Goal: Information Seeking & Learning: Learn about a topic

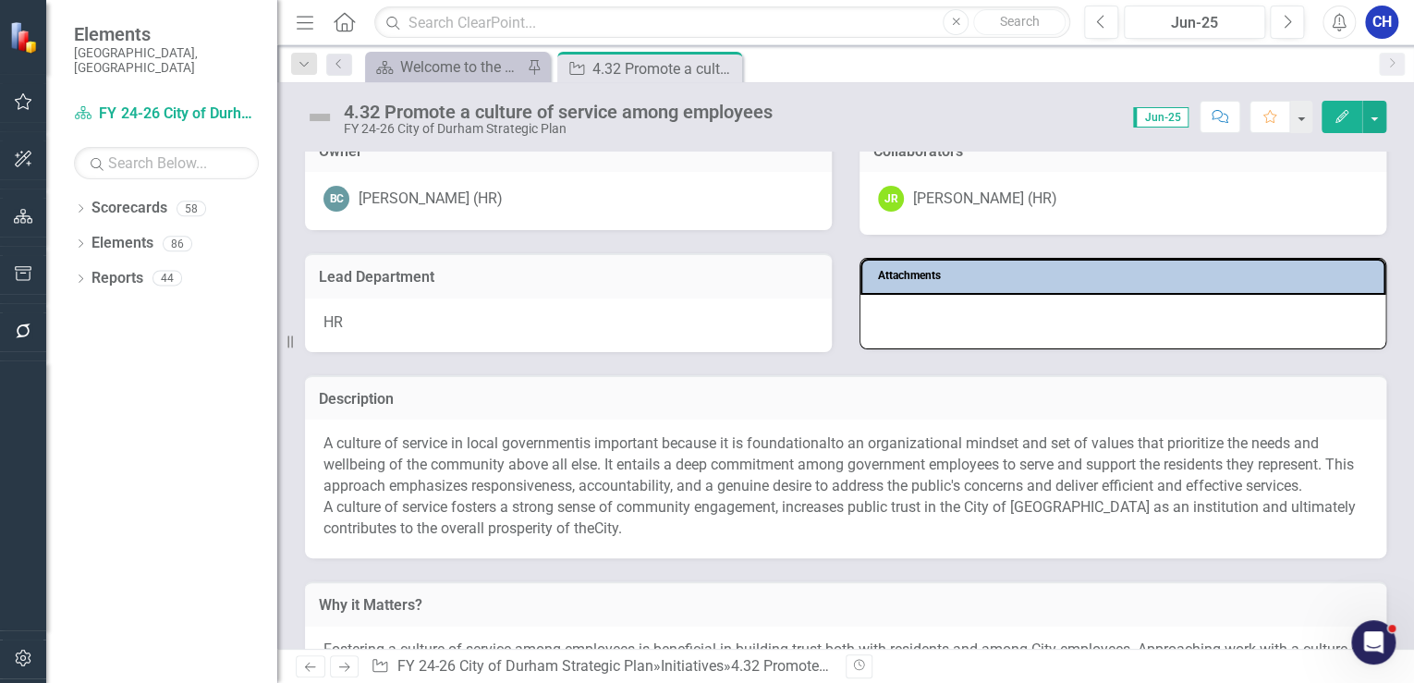
scroll to position [148, 0]
click at [731, 69] on icon "Close" at bounding box center [725, 68] width 18 height 15
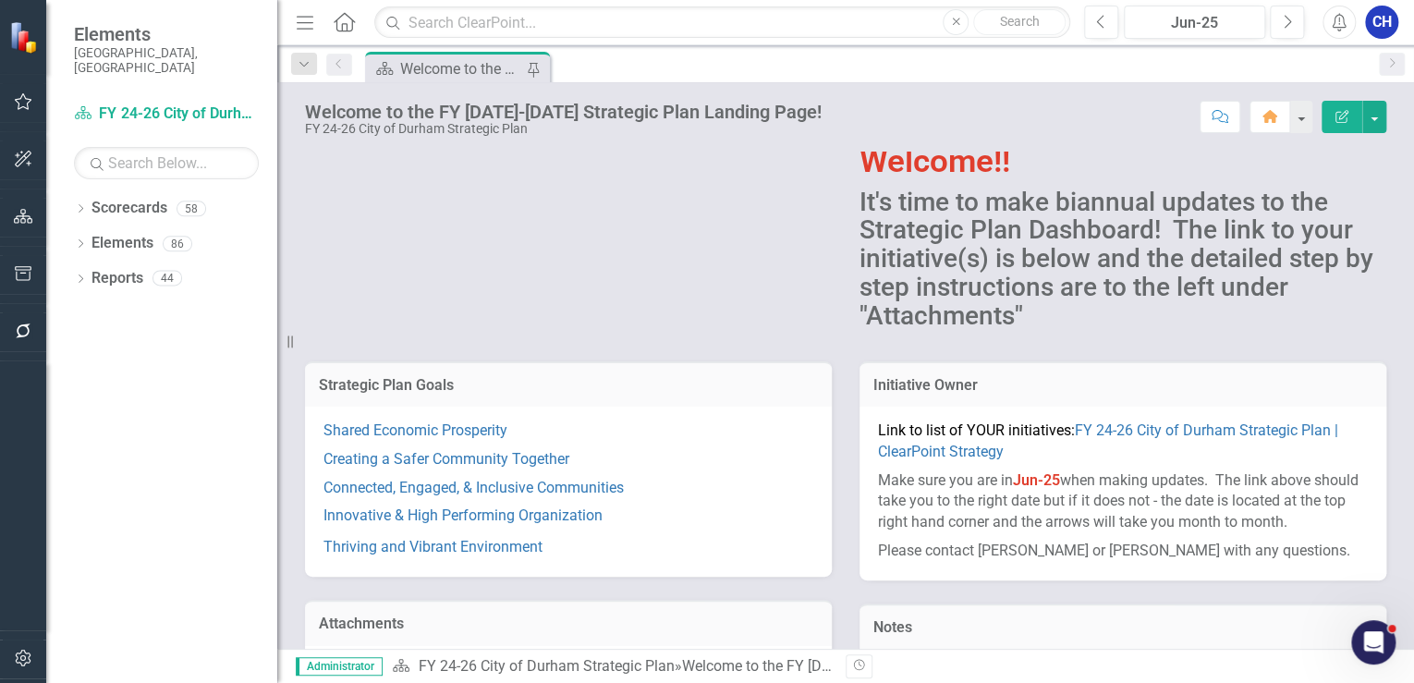
scroll to position [74, 0]
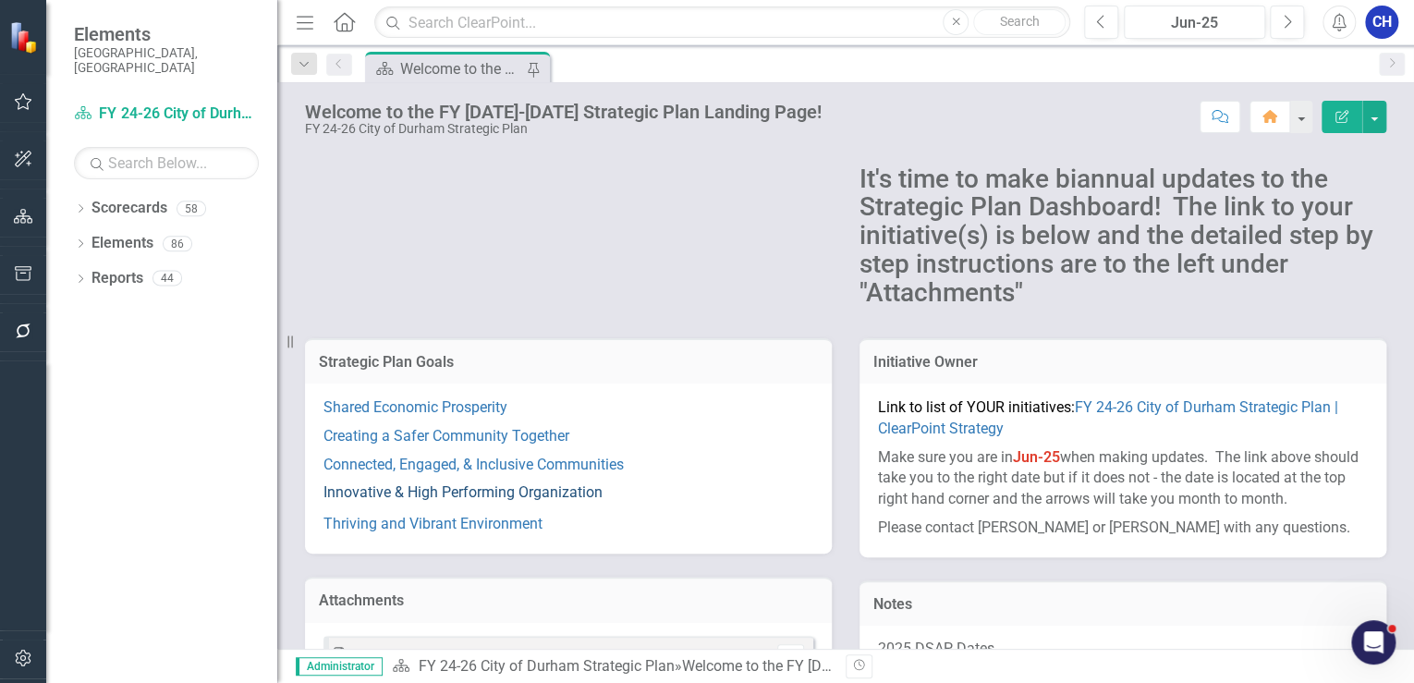
click at [409, 497] on link "Innovative & High Performing Organization" at bounding box center [463, 492] width 279 height 18
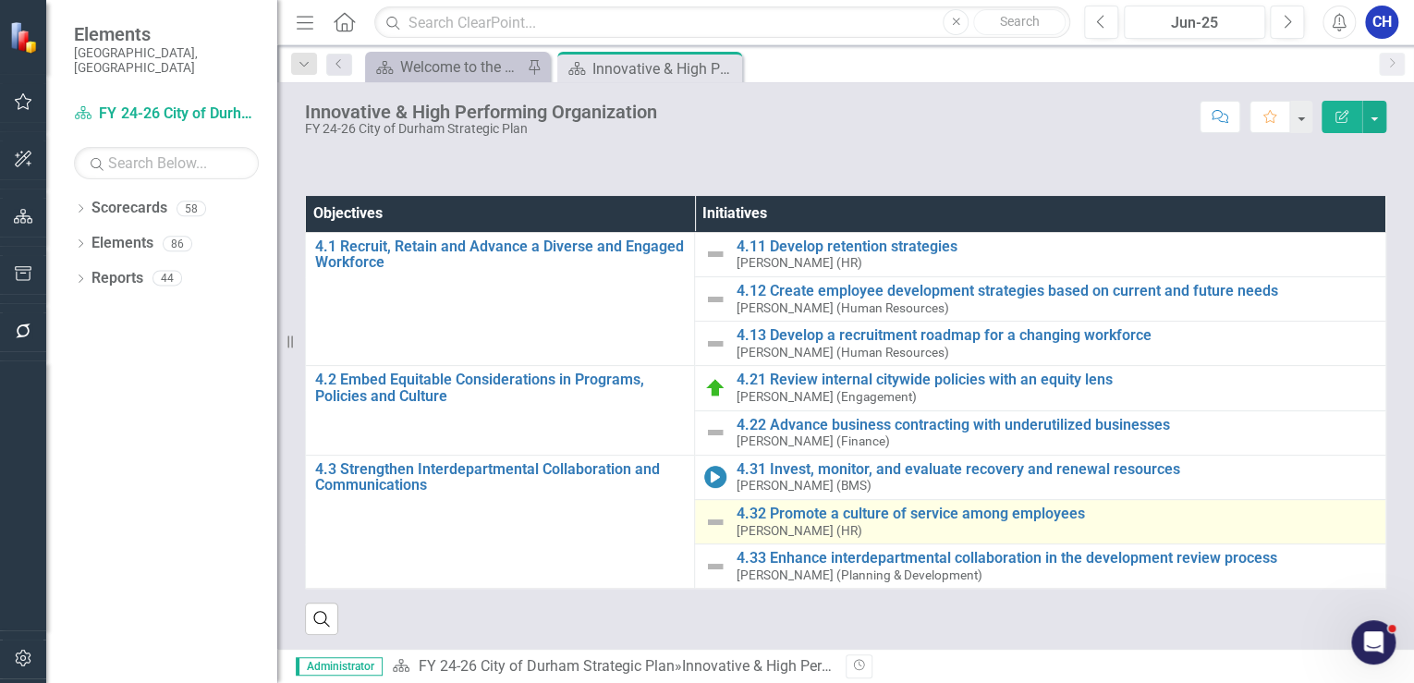
scroll to position [116, 0]
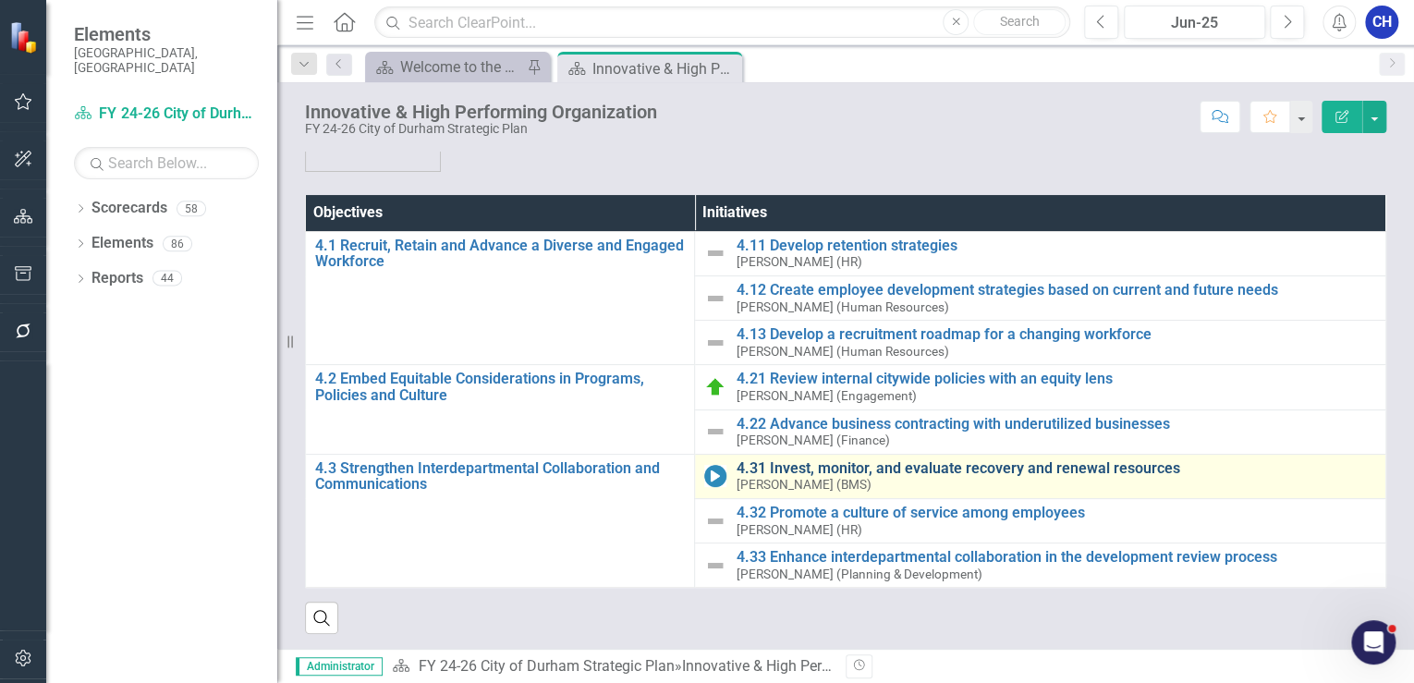
click at [789, 466] on link "4.31 Invest, monitor, and evaluate recovery and renewal resources" at bounding box center [1056, 468] width 641 height 17
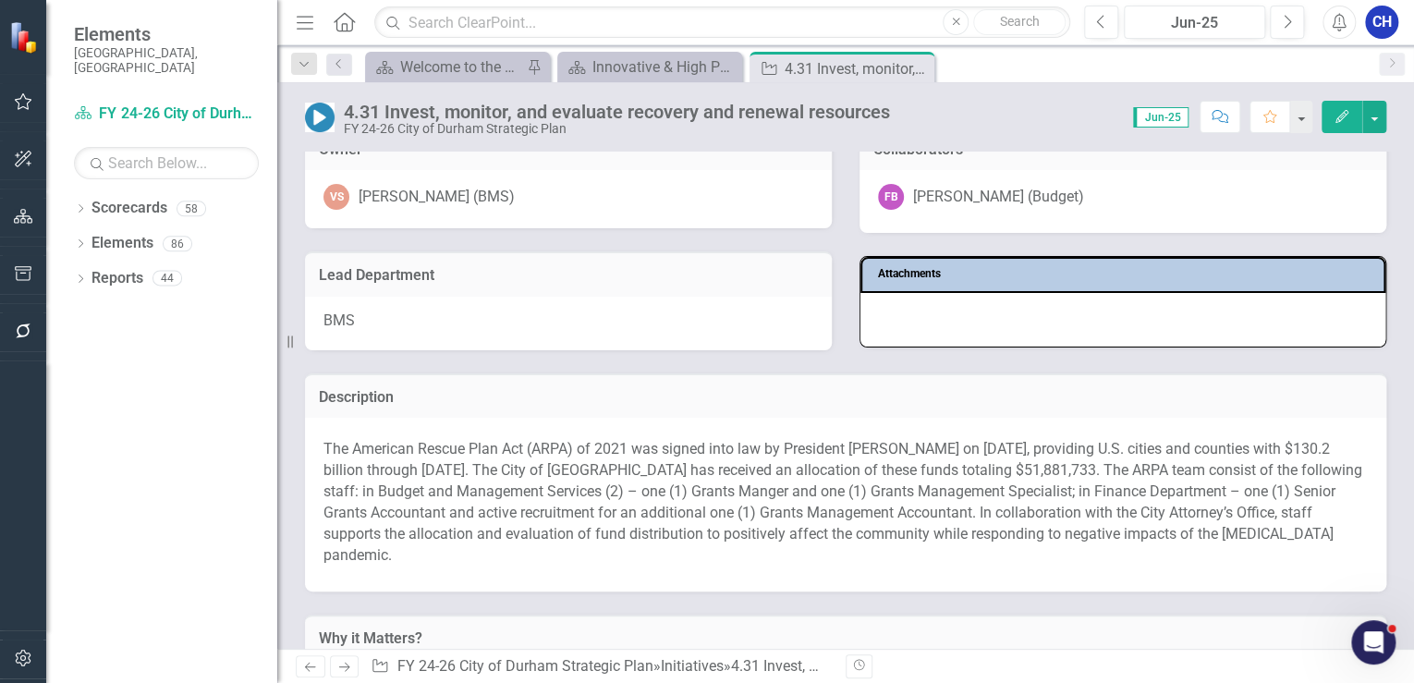
scroll to position [222, 0]
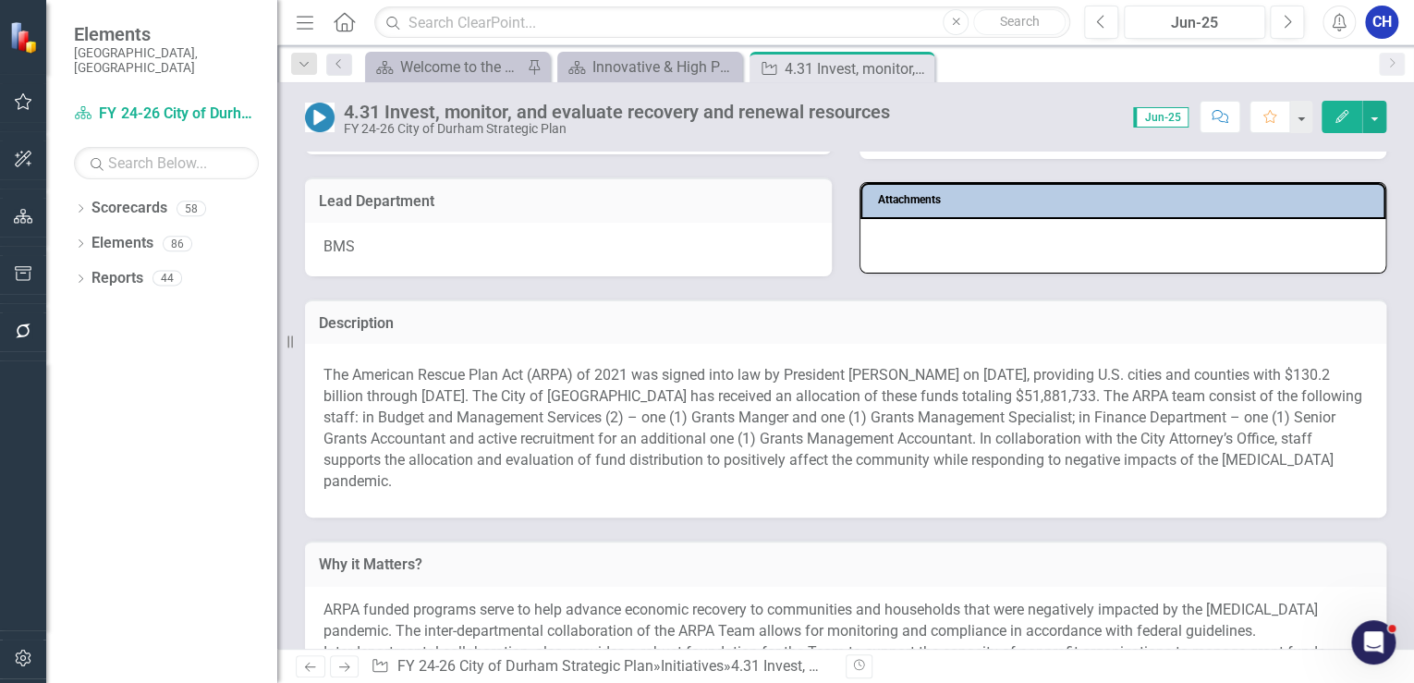
click at [695, 414] on p "The American Rescue Plan Act (ARPA) of 2021 was signed into law by President [P…" at bounding box center [846, 428] width 1045 height 134
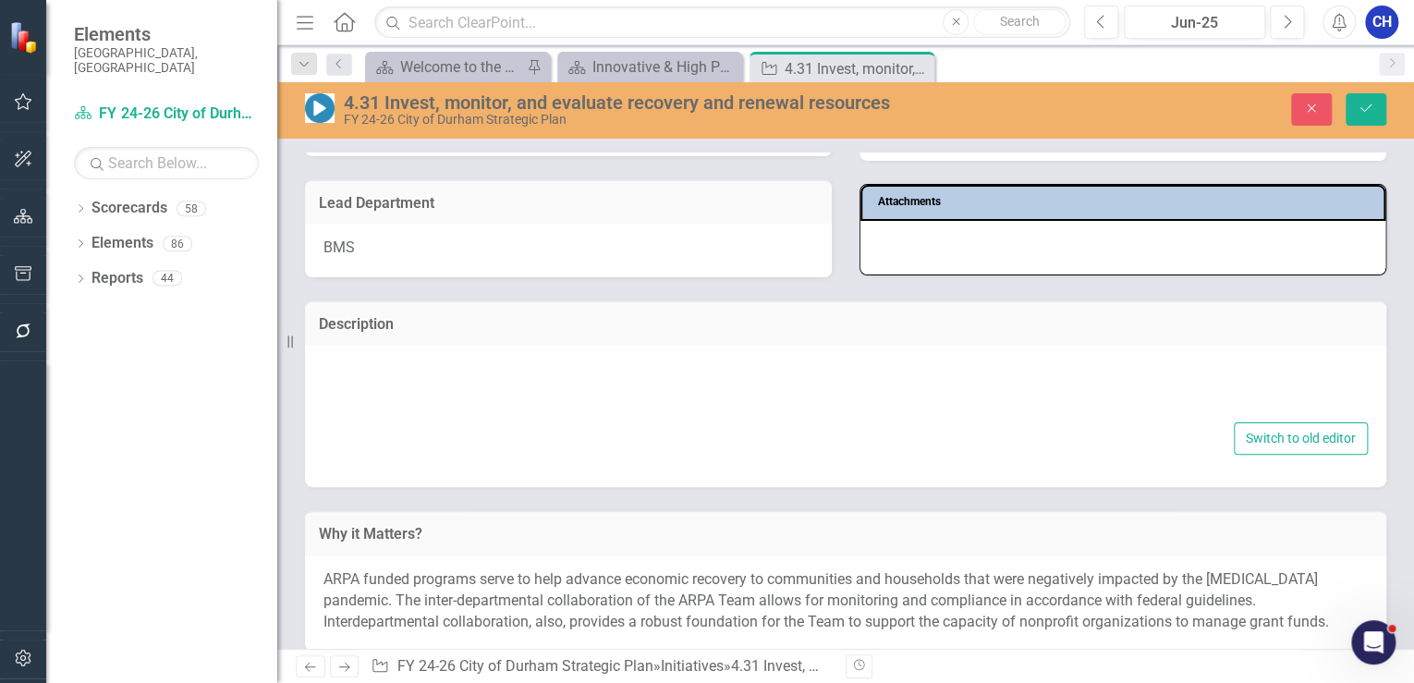
type textarea "<p></p> <p>The American Rescue Plan Act (ARPA) of 2021 was signed into law by P…"
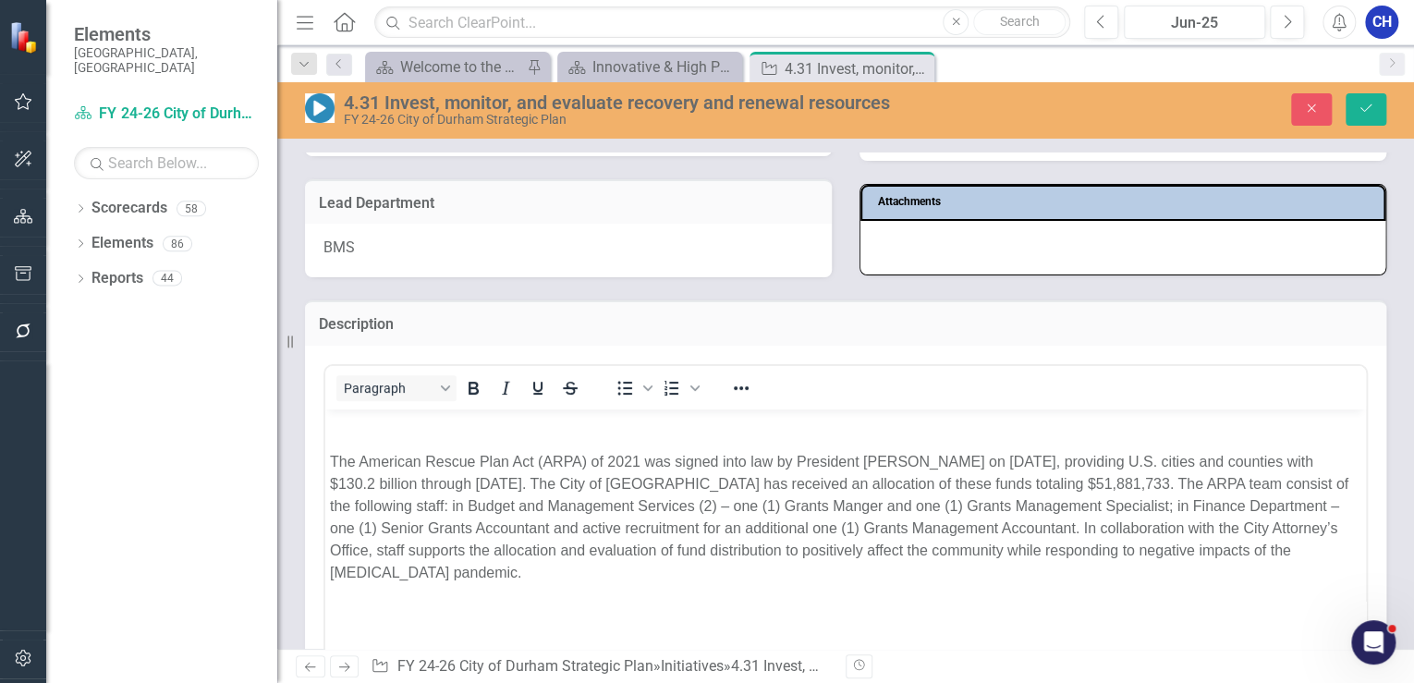
scroll to position [0, 0]
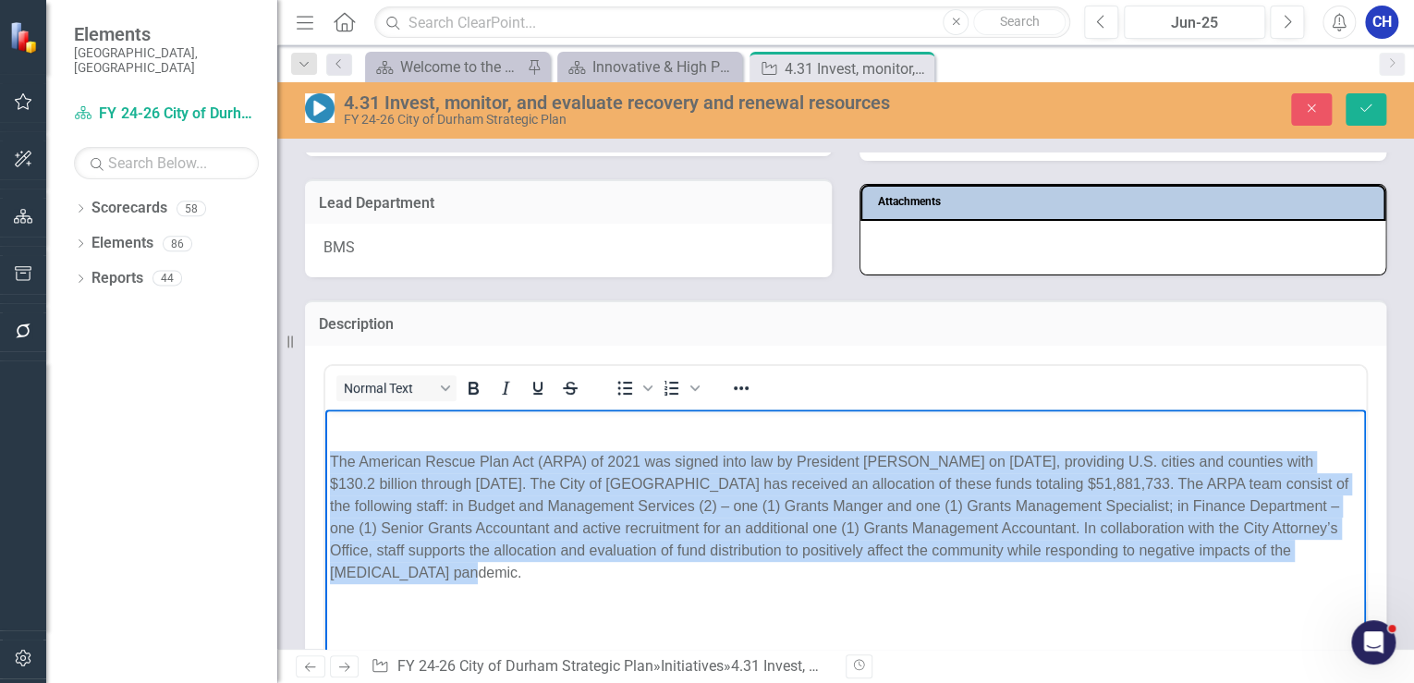
drag, startPoint x: 437, startPoint y: 573, endPoint x: 329, endPoint y: 454, distance: 161.0
click at [330, 454] on p "The American Rescue Plan Act (ARPA) of 2021 was signed into law by President [P…" at bounding box center [846, 516] width 1032 height 133
copy p "The American Rescue Plan Act (ARPA) of 2021 was signed into law by President [P…"
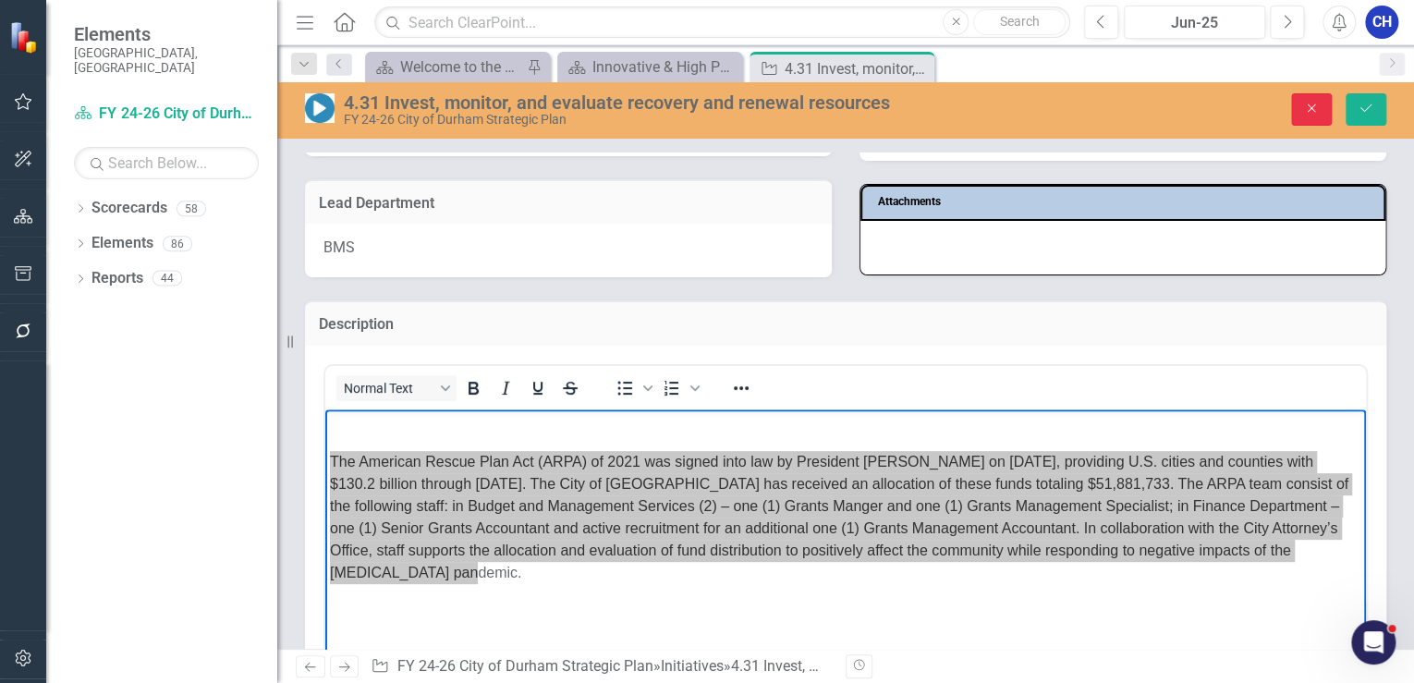
click at [1315, 103] on icon "Close" at bounding box center [1311, 108] width 17 height 13
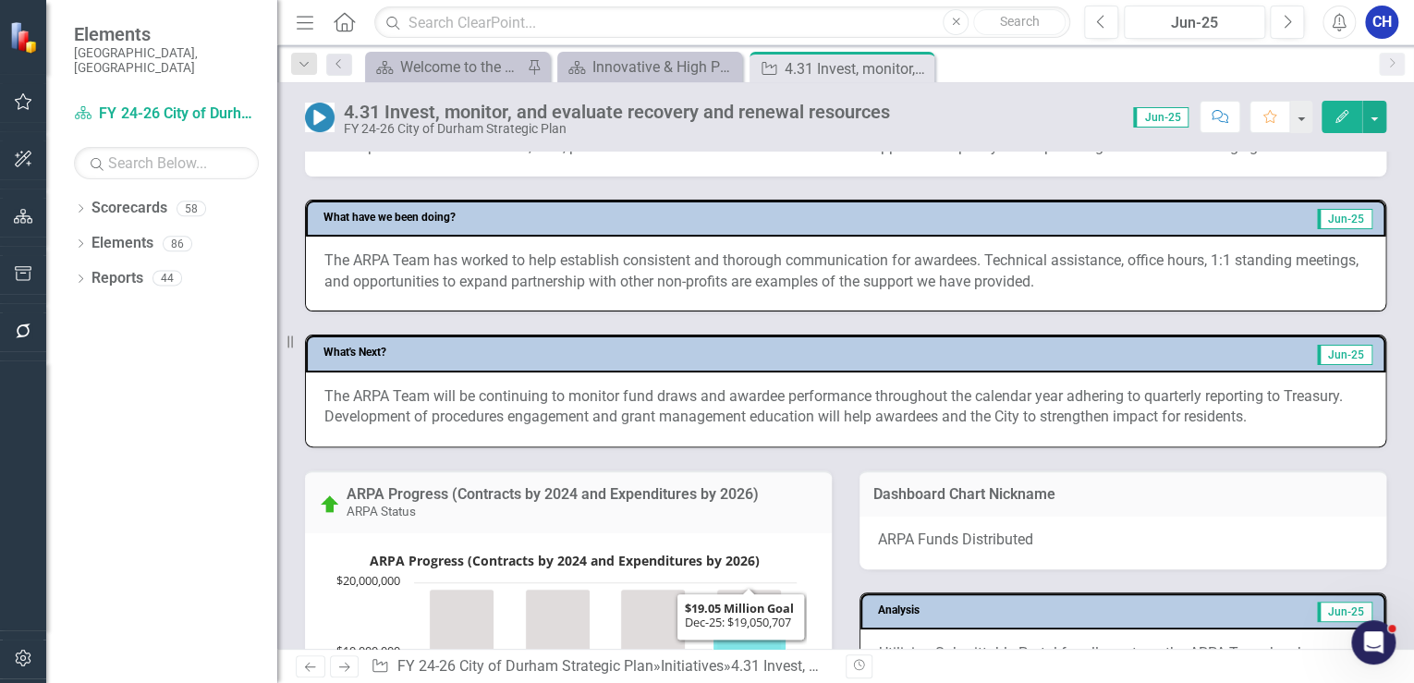
scroll to position [666, 0]
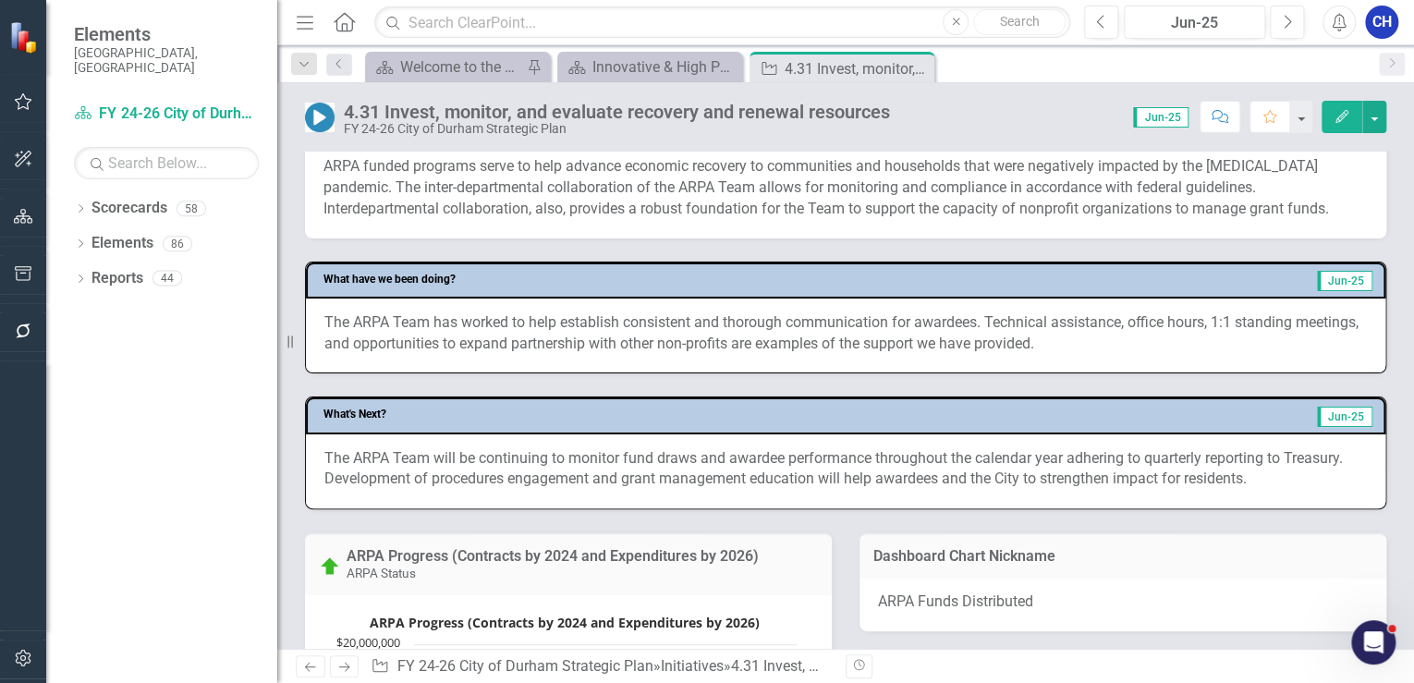
click at [703, 340] on p "The ARPA Team has worked to help establish consistent and thorough communicatio…" at bounding box center [845, 333] width 1043 height 43
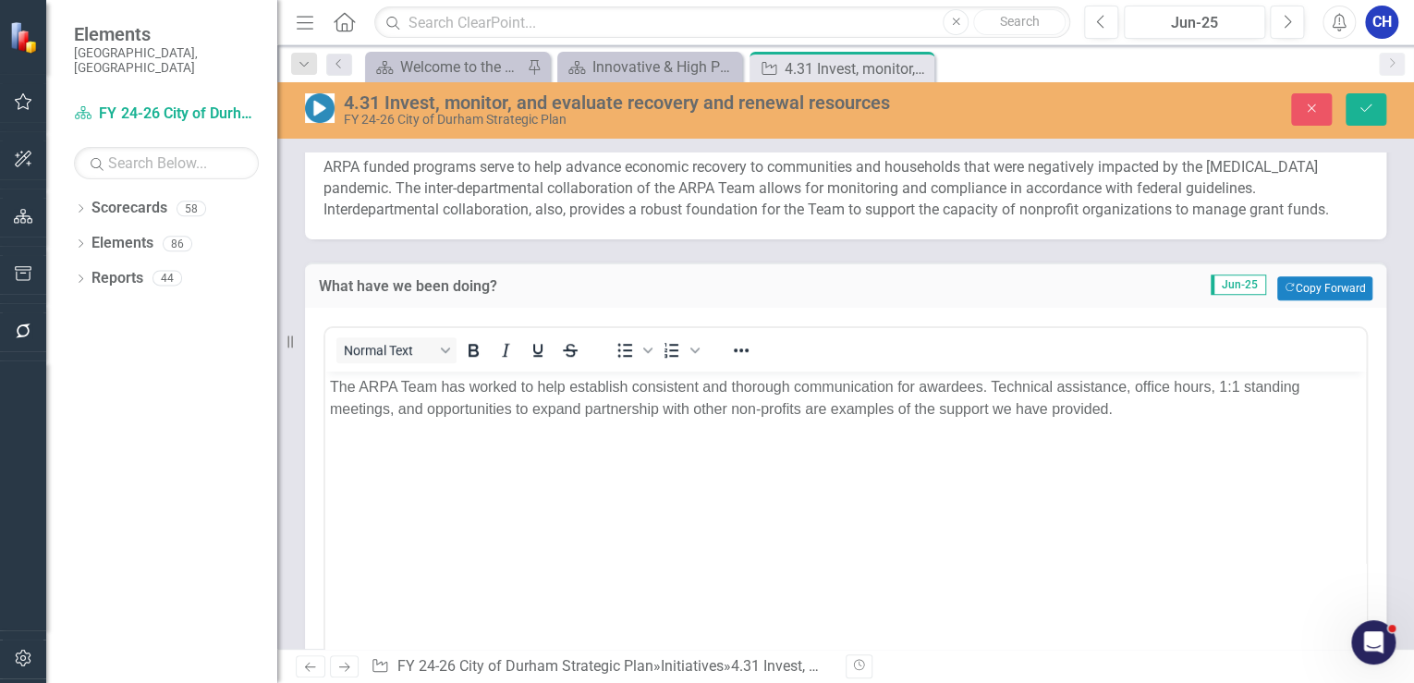
scroll to position [0, 0]
click at [788, 387] on p "The ARPA Team has worked to help establish consistent and thorough communicatio…" at bounding box center [846, 398] width 1032 height 44
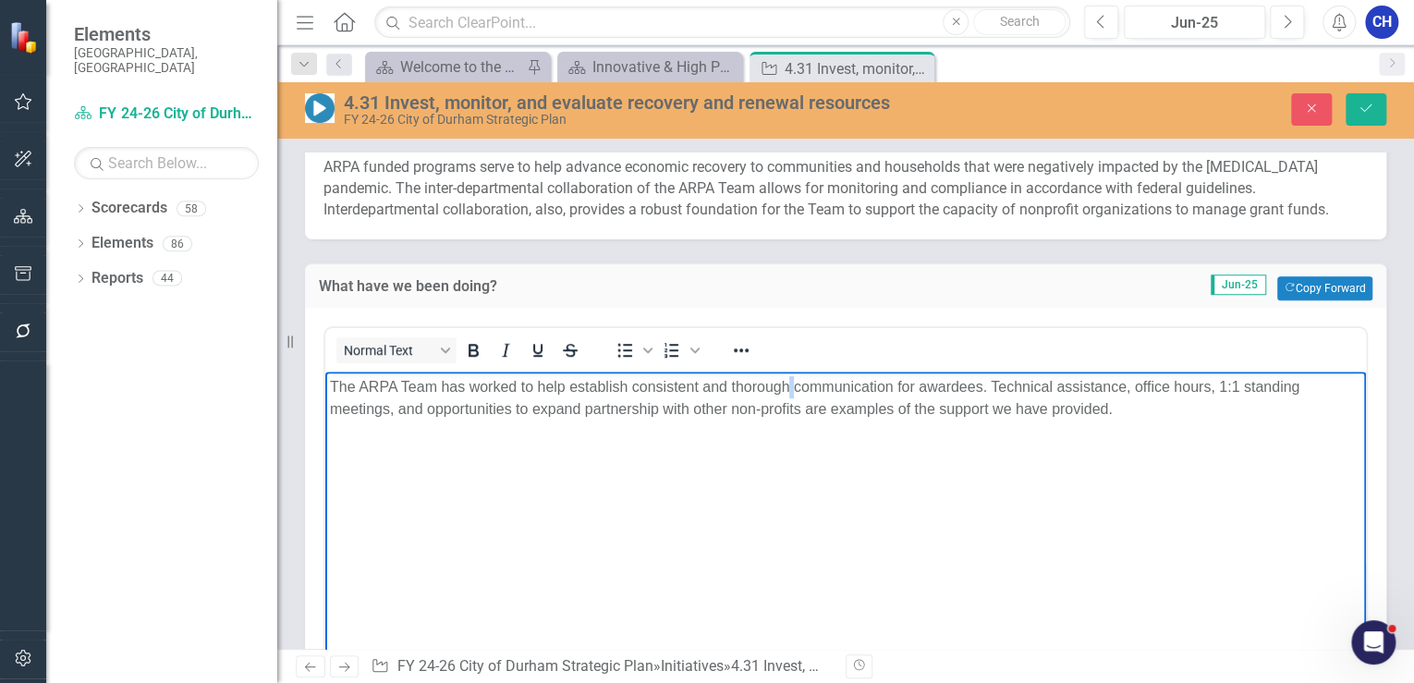
click at [788, 387] on p "The ARPA Team has worked to help establish consistent and thorough communicatio…" at bounding box center [846, 398] width 1032 height 44
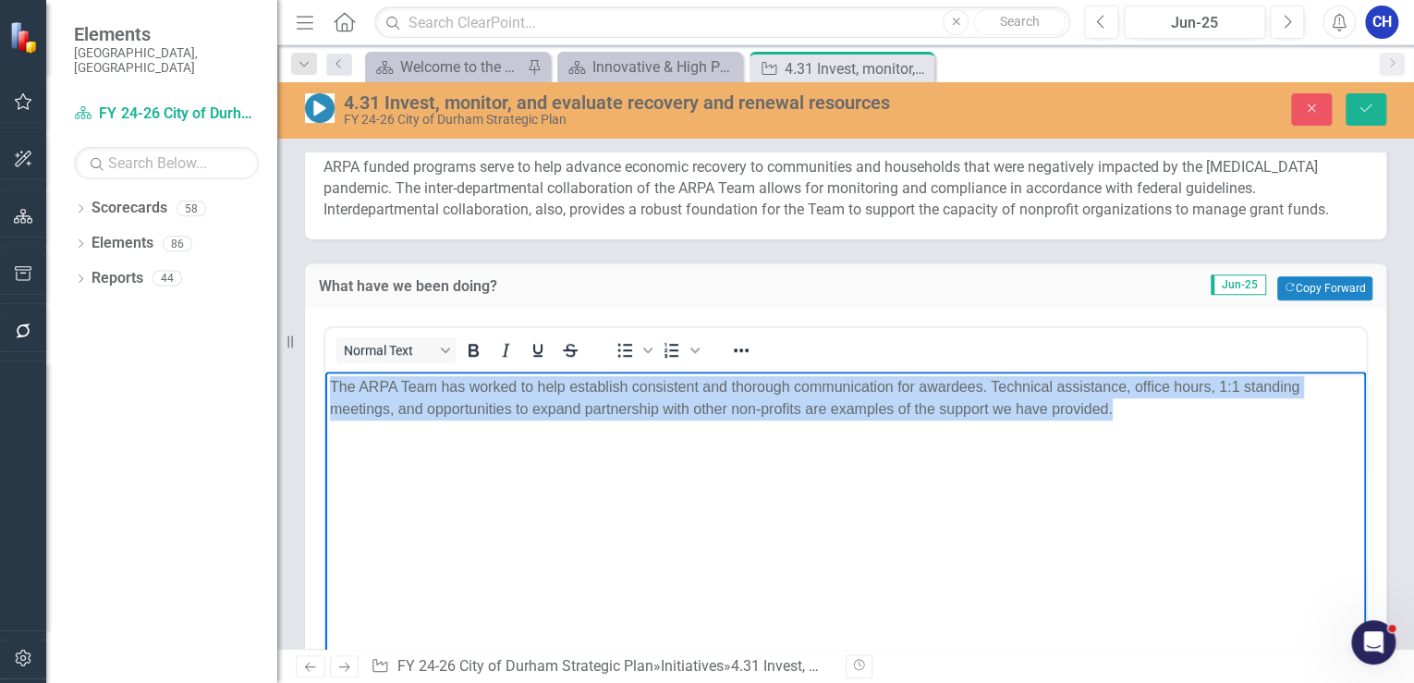
click at [788, 387] on p "The ARPA Team has worked to help establish consistent and thorough communicatio…" at bounding box center [846, 398] width 1032 height 44
copy p "The ARPA Team has worked to help establish consistent and thorough communicatio…"
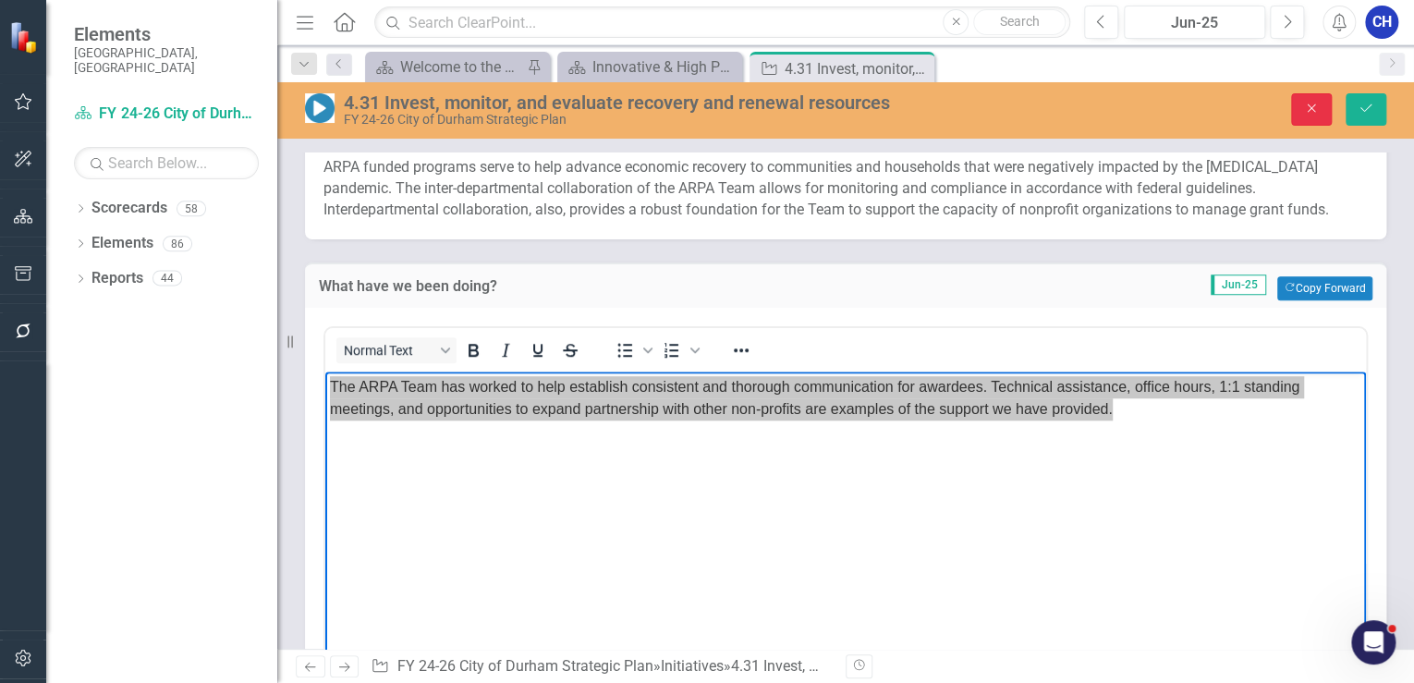
drag, startPoint x: 1312, startPoint y: 110, endPoint x: 826, endPoint y: 200, distance: 494.5
click at [1312, 110] on icon "Close" at bounding box center [1311, 108] width 17 height 13
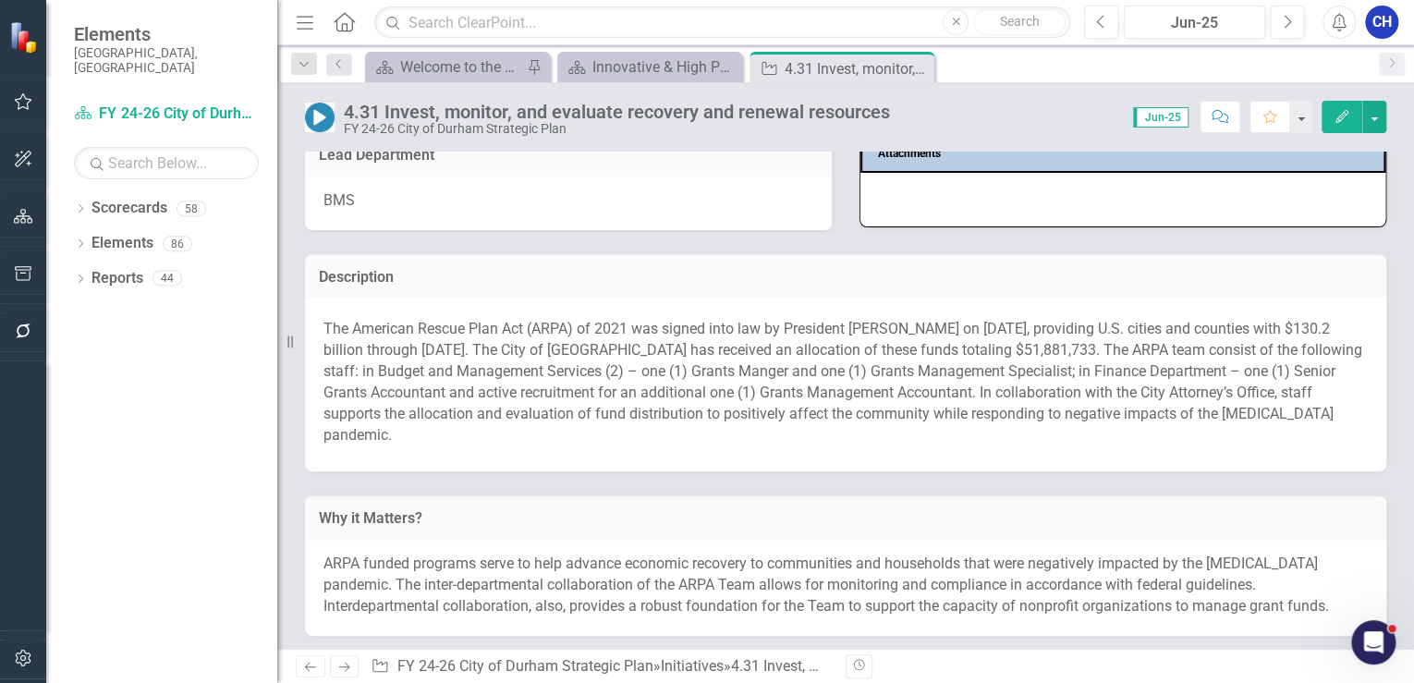
scroll to position [222, 0]
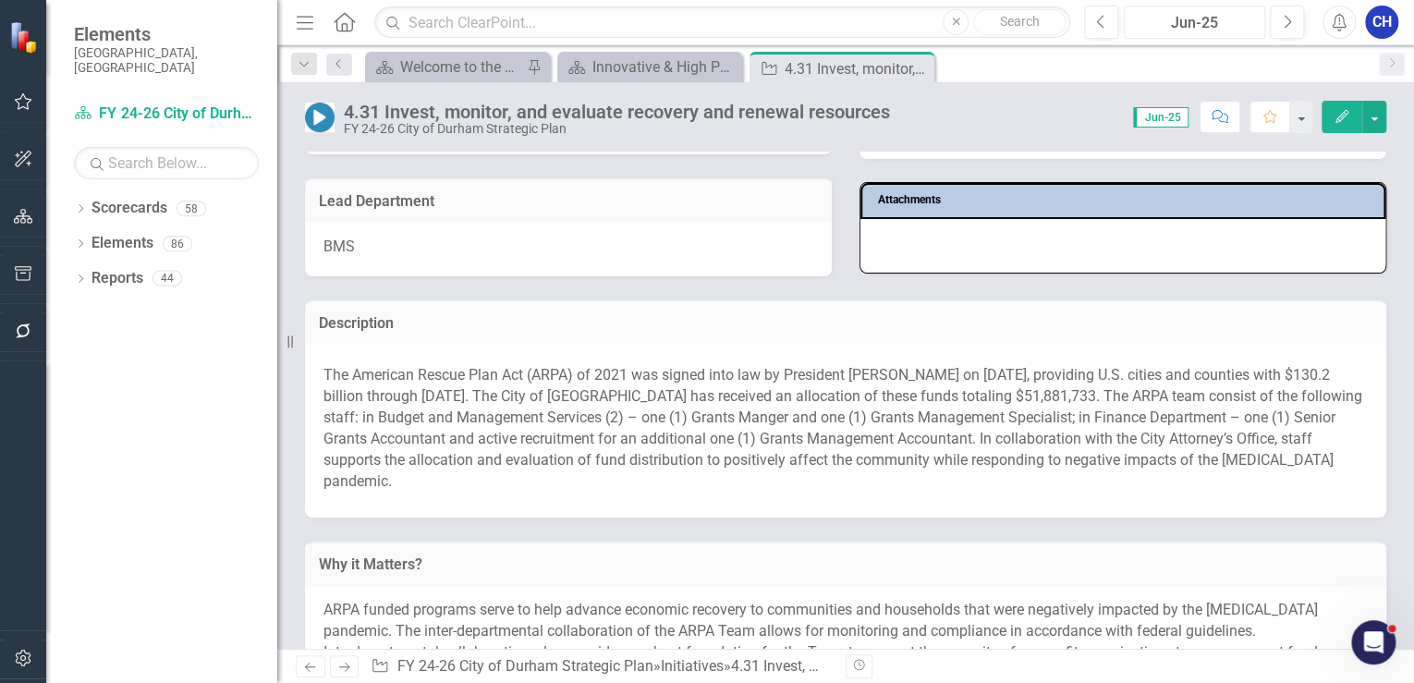
click at [1222, 18] on div "Jun-25" at bounding box center [1195, 23] width 128 height 22
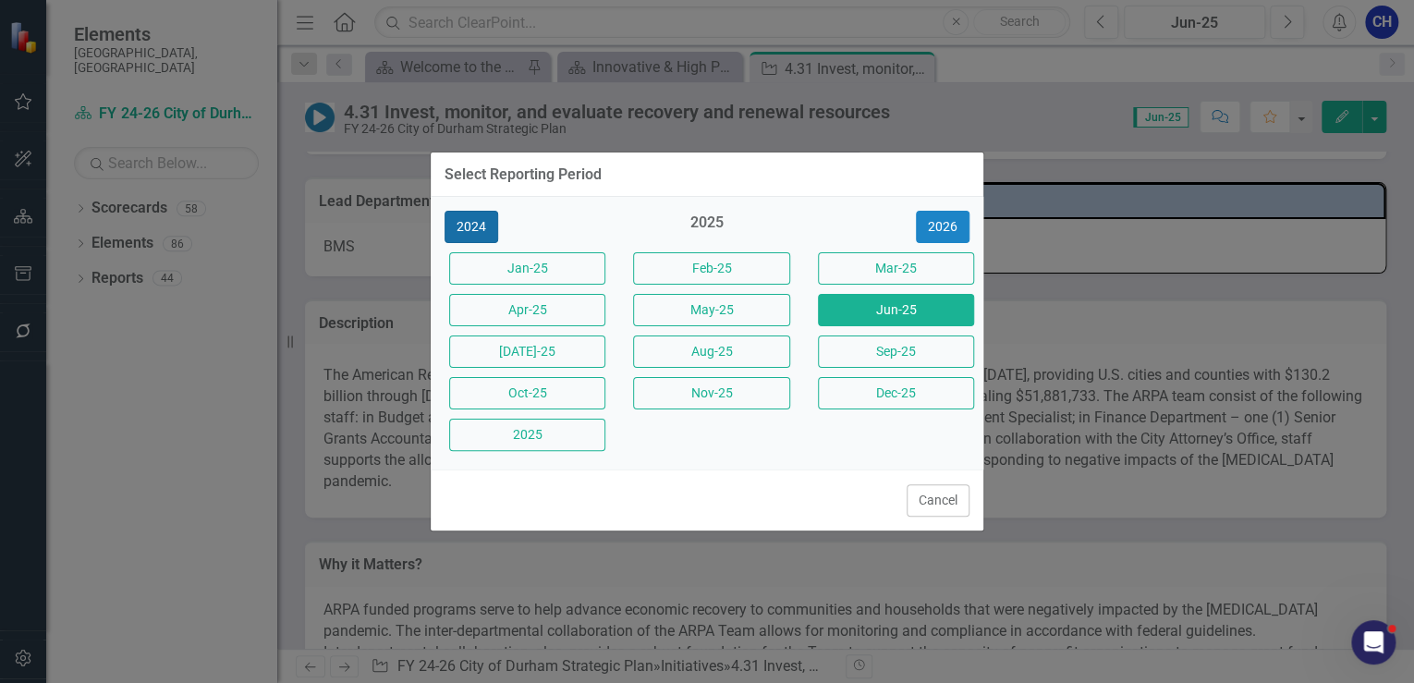
click at [478, 233] on button "2024" at bounding box center [472, 227] width 54 height 32
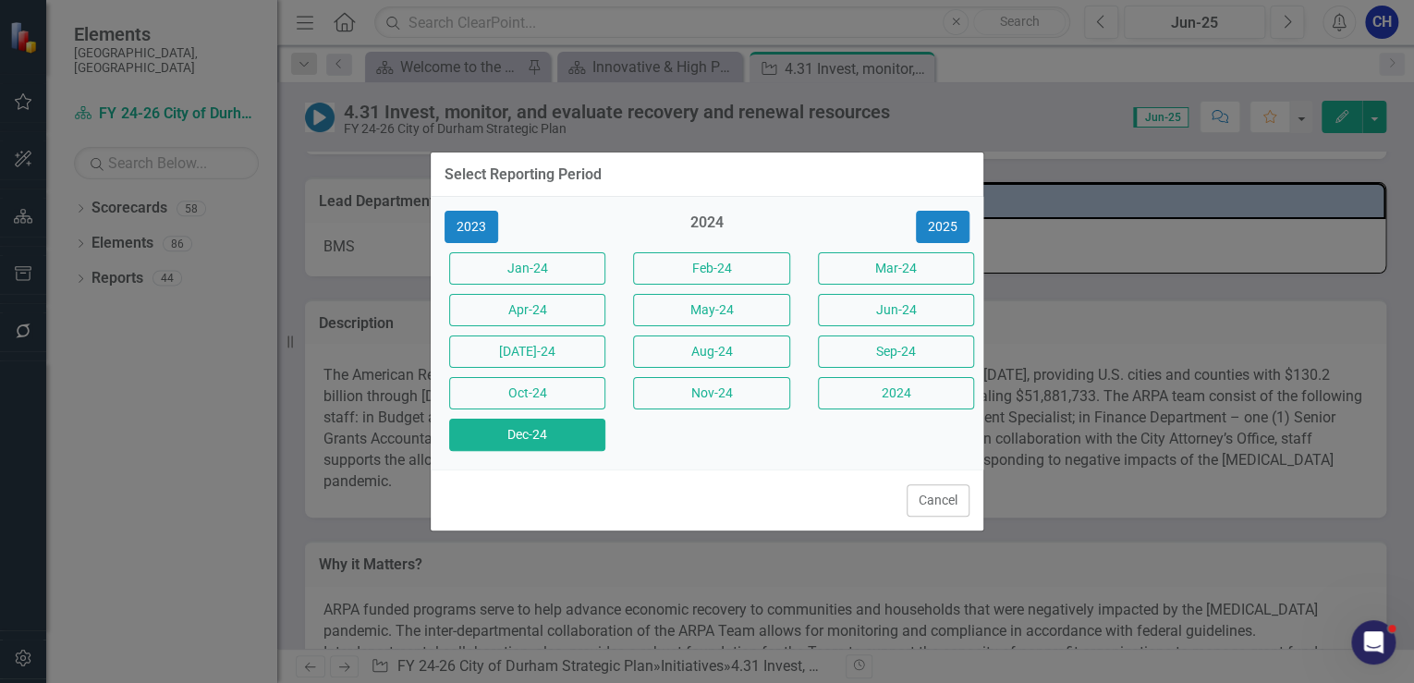
click at [522, 448] on button "Dec-24" at bounding box center [527, 435] width 156 height 32
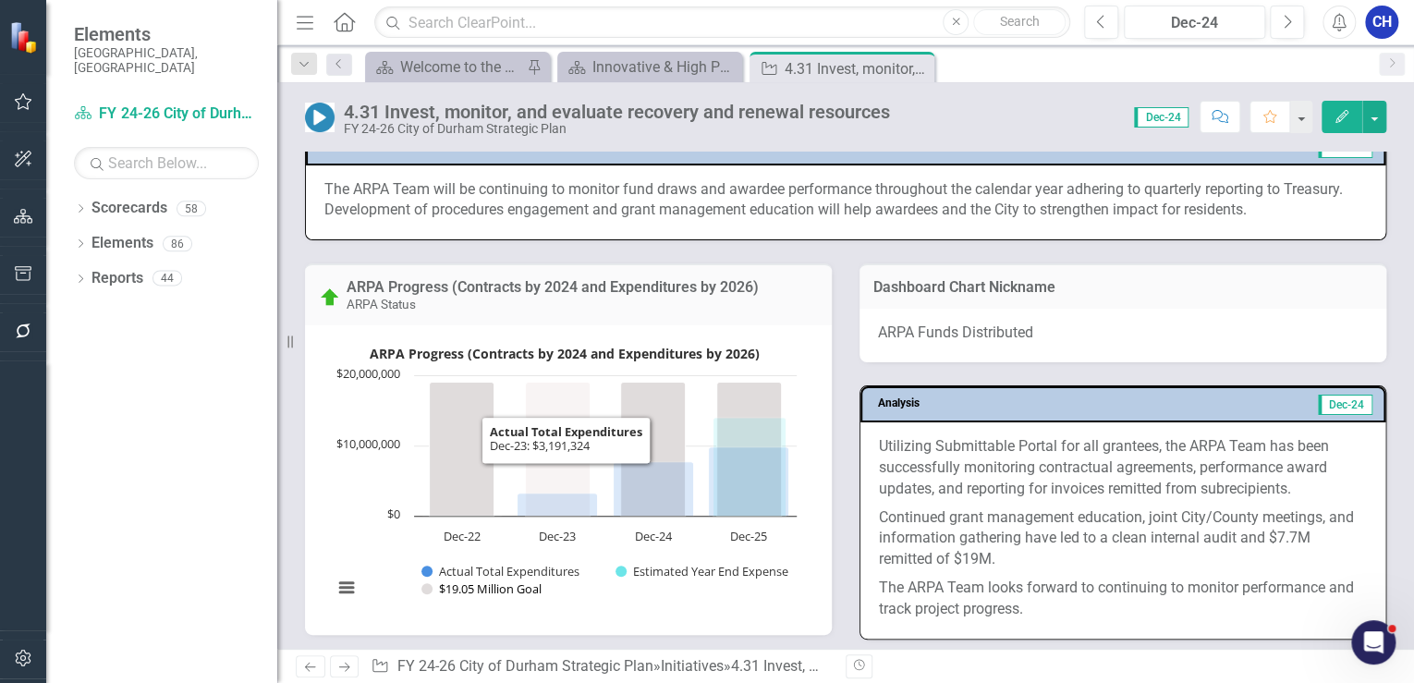
scroll to position [1035, 0]
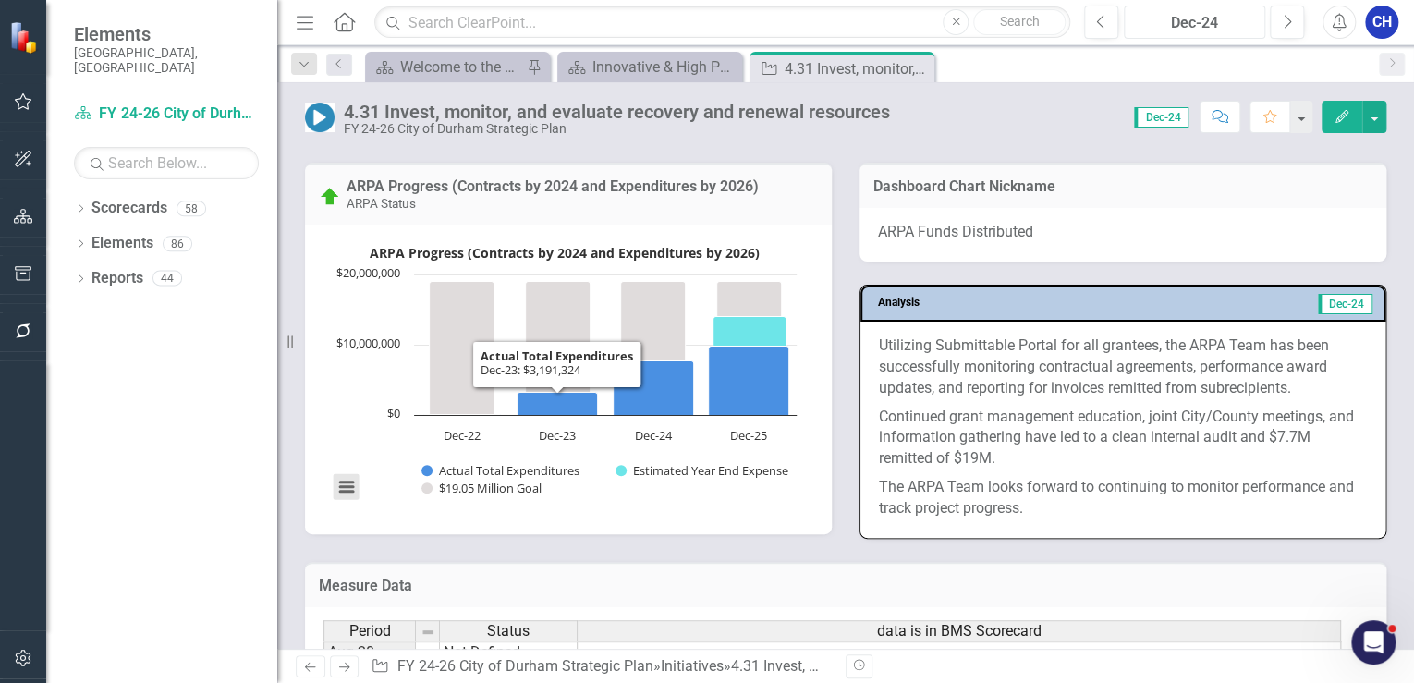
click at [345, 478] on button "View chart menu, ARPA Progress (Contracts by 2024 and Expenditures by 2026)" at bounding box center [347, 487] width 26 height 26
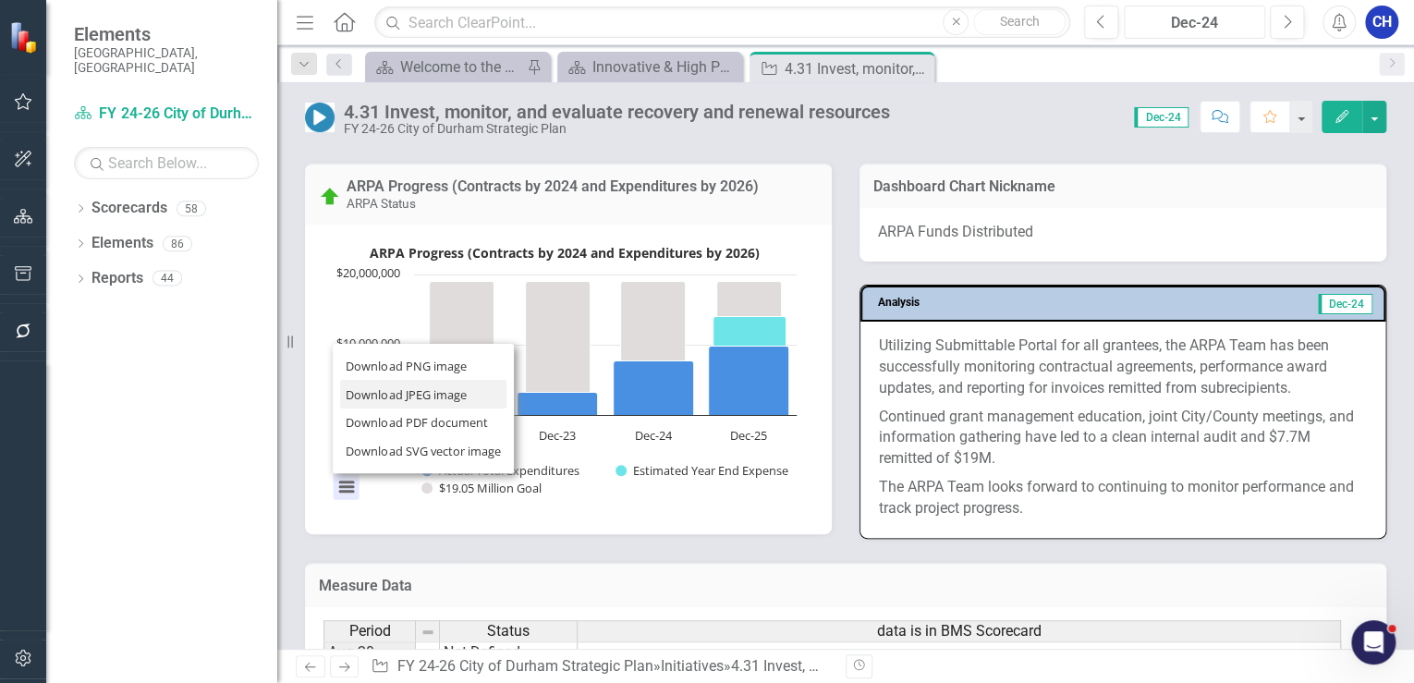
click at [412, 390] on li "Download JPEG image" at bounding box center [423, 394] width 166 height 29
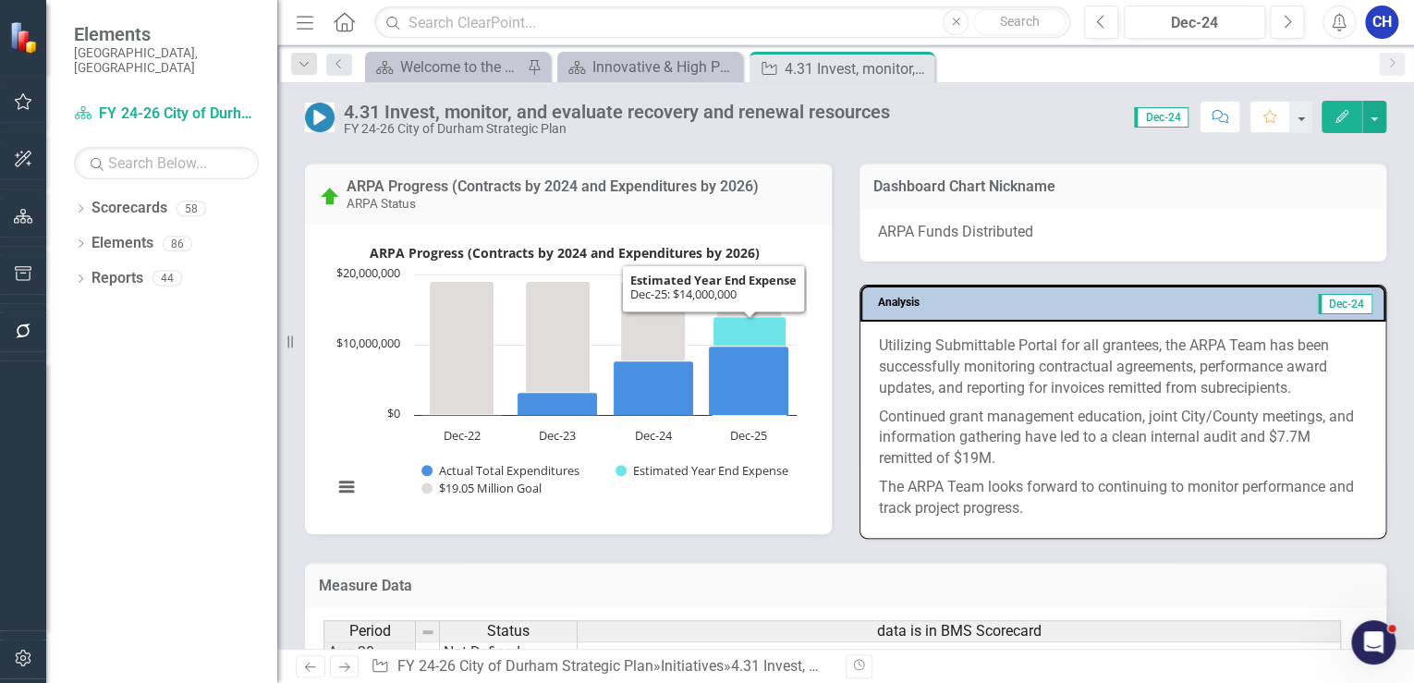
click at [1134, 381] on p "Utilizing Submittable Portal for all grantees, the ARPA Team has been successfu…" at bounding box center [1123, 369] width 488 height 67
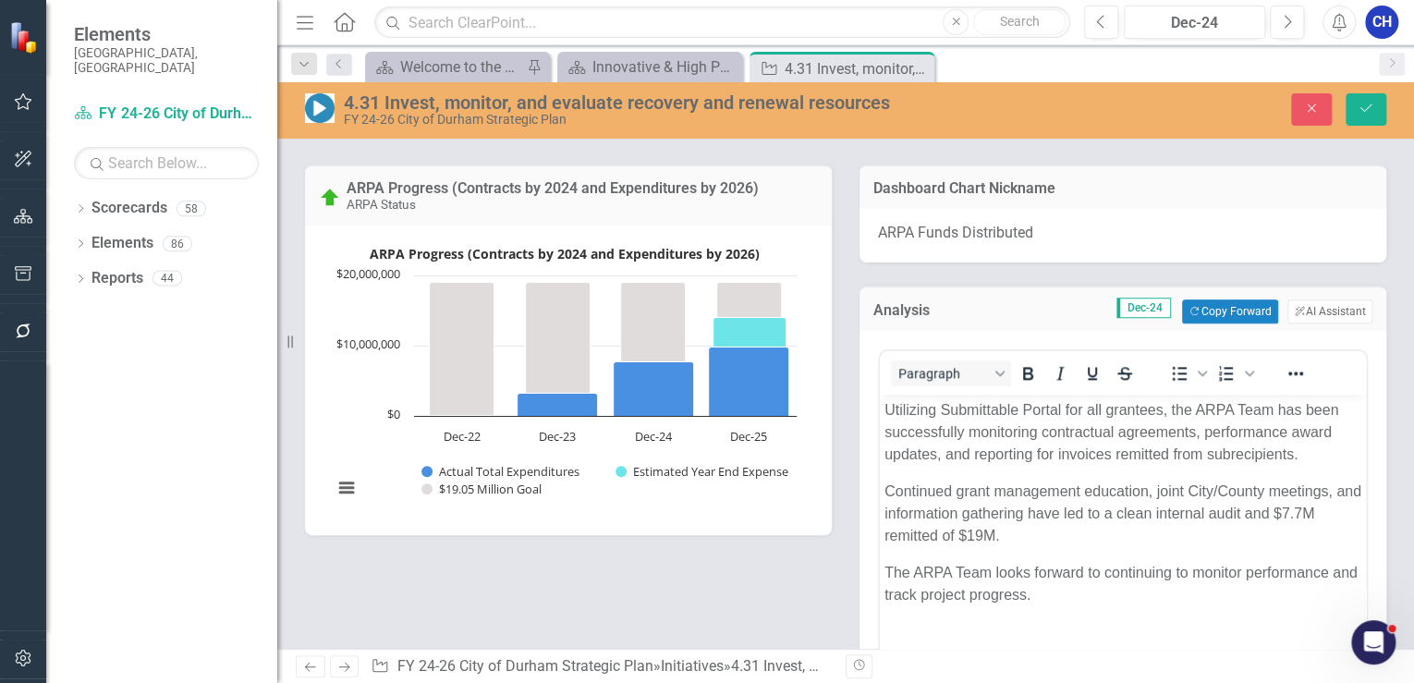
scroll to position [0, 0]
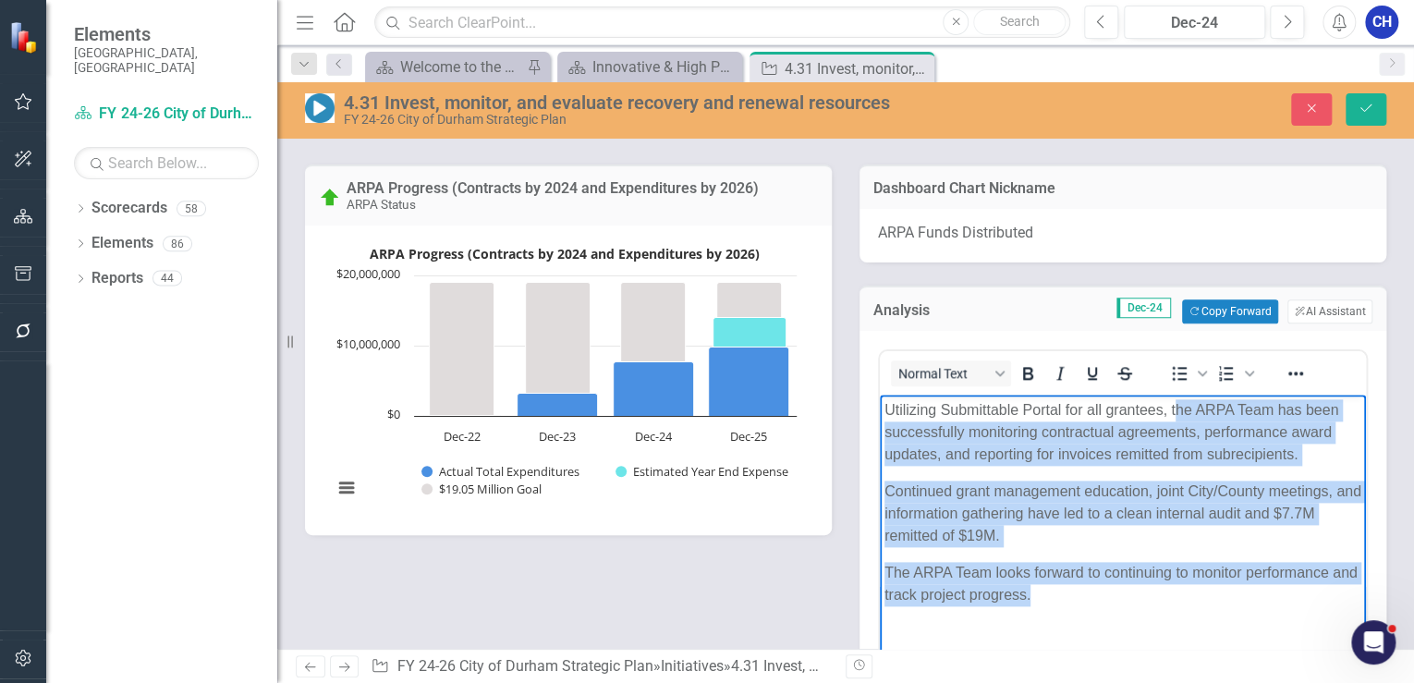
drag, startPoint x: 1179, startPoint y: 410, endPoint x: 1186, endPoint y: 599, distance: 188.7
click at [1186, 599] on body "Utilizing Submittable Portal for all grantees, the ARPA Team has been successfu…" at bounding box center [1123, 533] width 486 height 277
copy body "he ARPA Team has been successfully monitoring contractual agreements, performan…"
click at [979, 599] on p "The ARPA Team looks forward to continuing to monitor performance and track proj…" at bounding box center [1123, 584] width 477 height 44
click at [1081, 598] on p "The ARPA Team looks forward to continuing to monitor performance and track proj…" at bounding box center [1123, 584] width 477 height 44
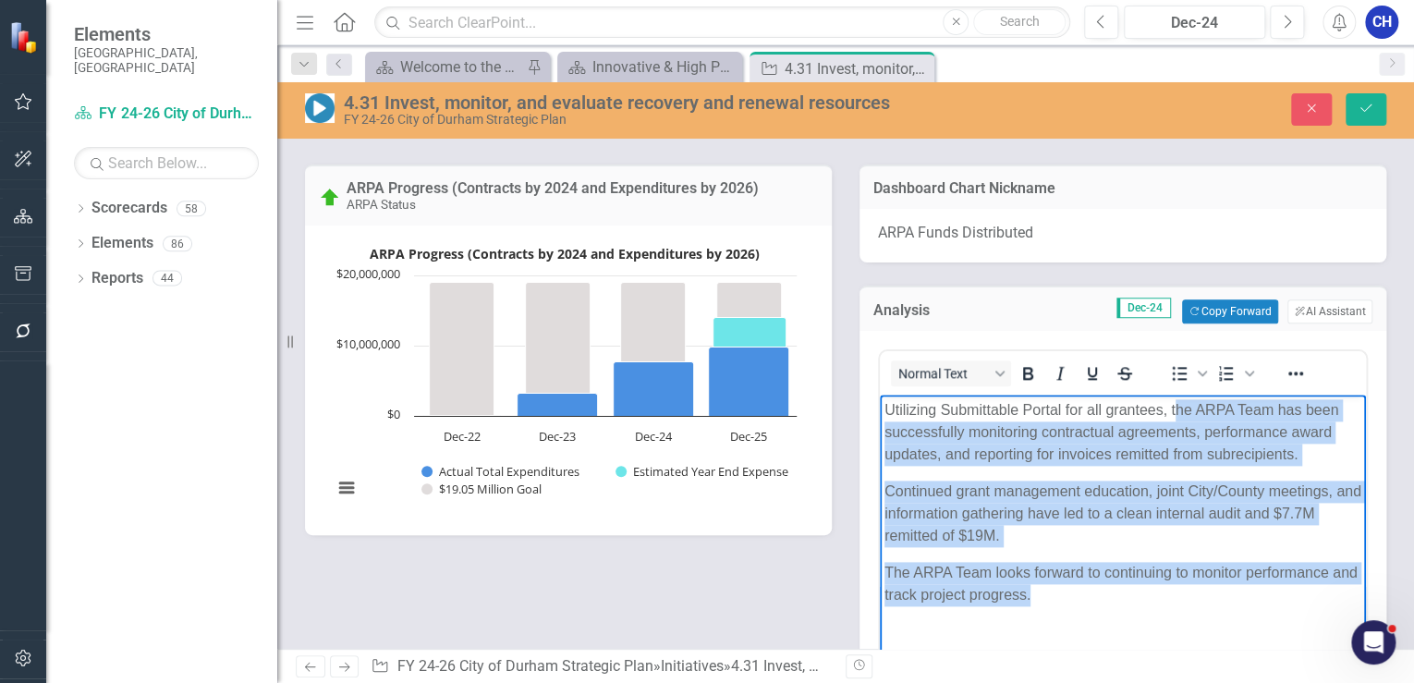
click at [1090, 597] on p "The ARPA Team looks forward to continuing to monitor performance and track proj…" at bounding box center [1123, 584] width 477 height 44
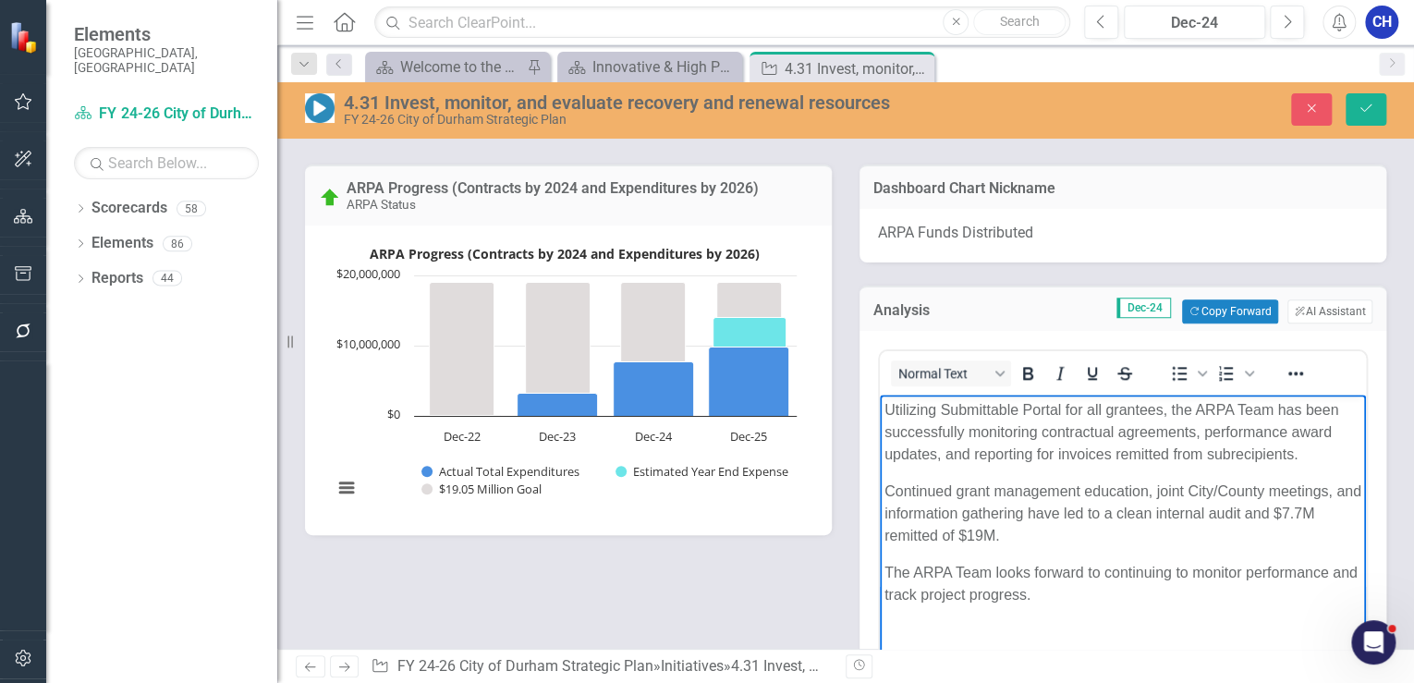
click at [1166, 410] on p "Utilizing Submittable Portal for all grantees, the ARPA Team has been successfu…" at bounding box center [1123, 432] width 477 height 67
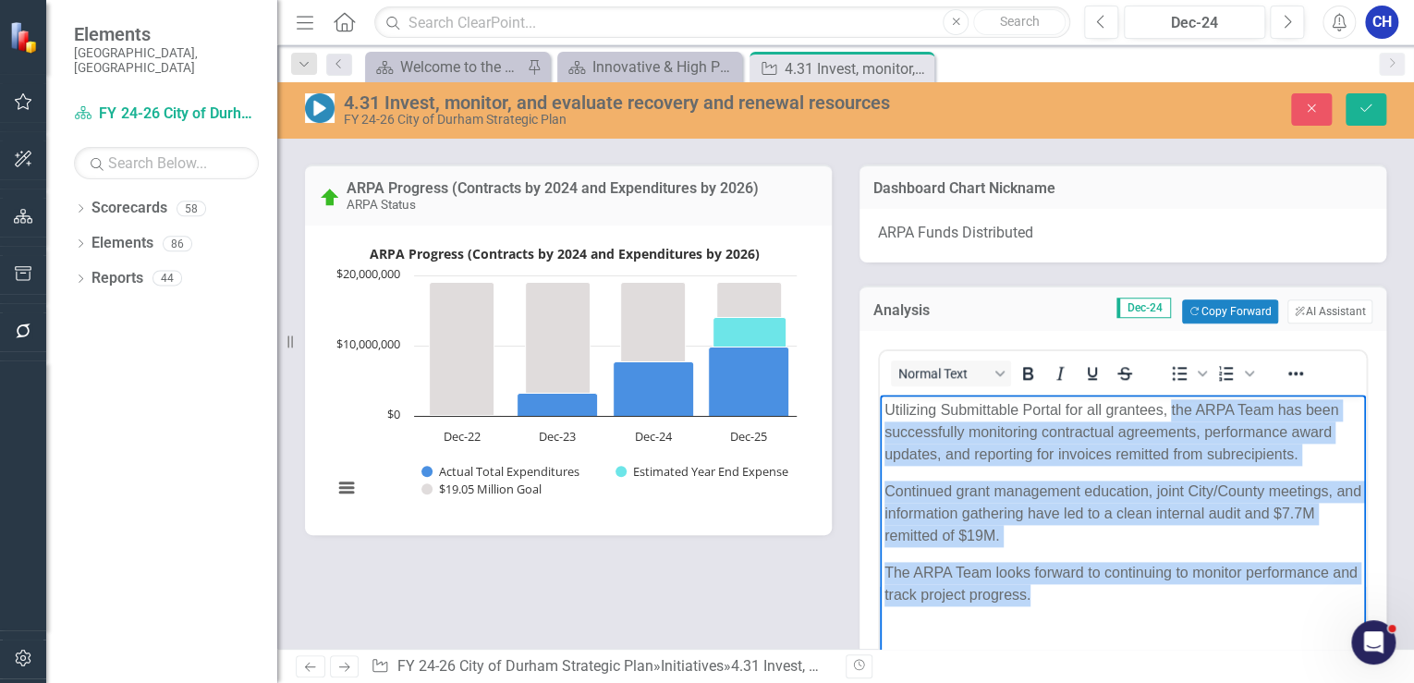
drag, startPoint x: 1172, startPoint y: 410, endPoint x: 1184, endPoint y: 605, distance: 194.5
click at [1184, 605] on body "Utilizing Submittable Portal for all grantees, the ARPA Team has been successfu…" at bounding box center [1123, 533] width 486 height 277
copy body "the ARPA Team has been successfully monitoring contractual agreements, performa…"
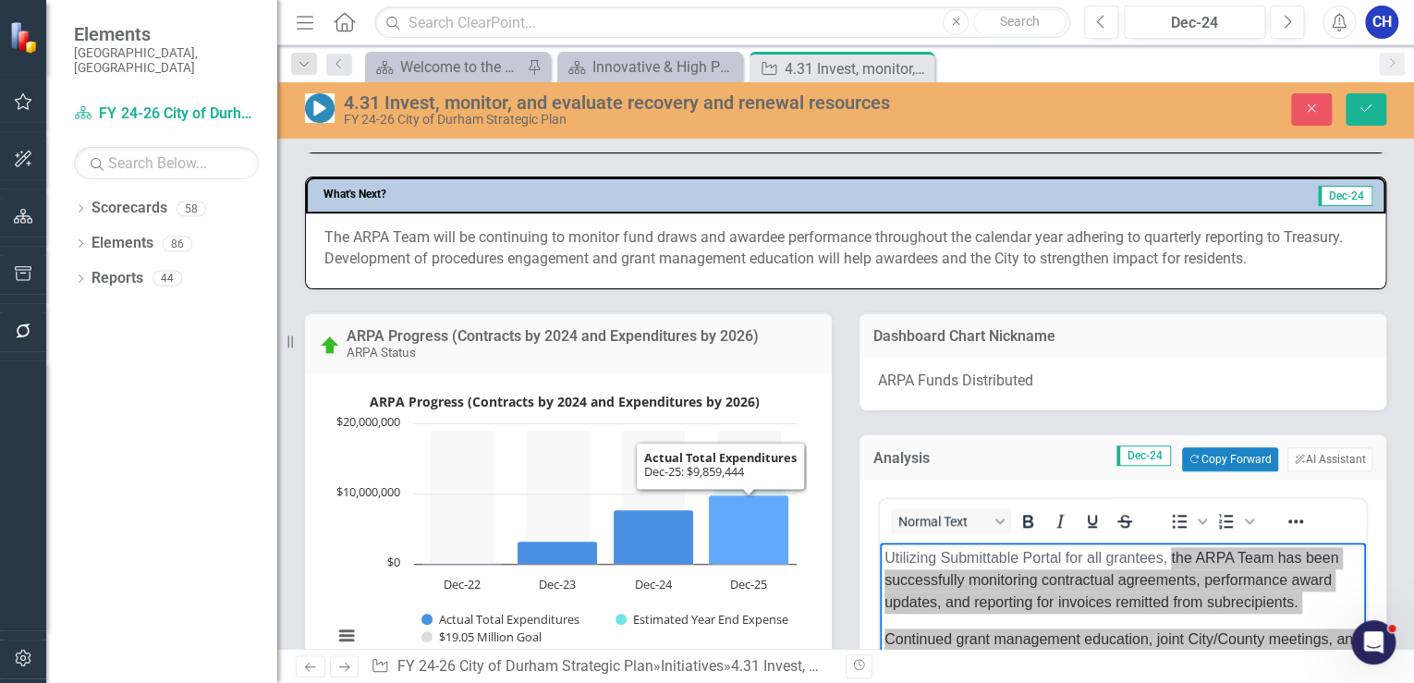
scroll to position [961, 0]
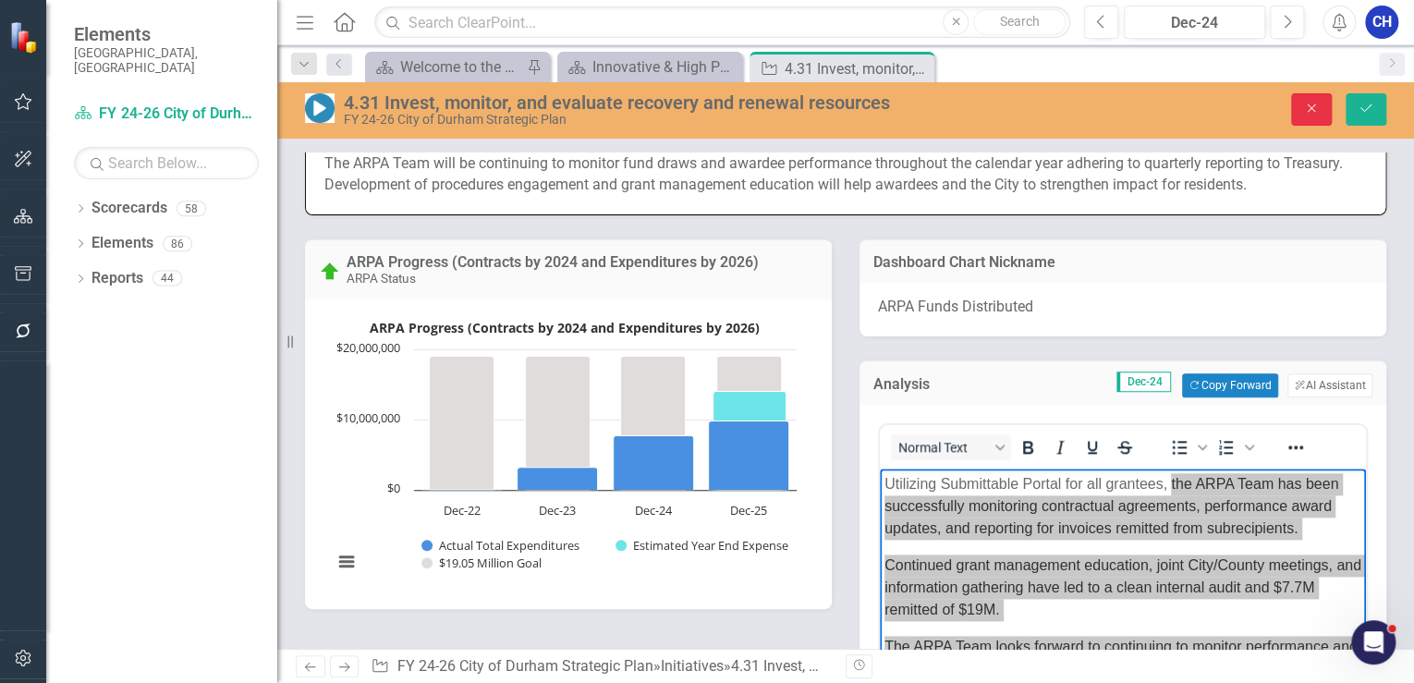
drag, startPoint x: 1306, startPoint y: 115, endPoint x: 1272, endPoint y: 266, distance: 155.4
click at [1306, 115] on button "Close" at bounding box center [1311, 109] width 41 height 32
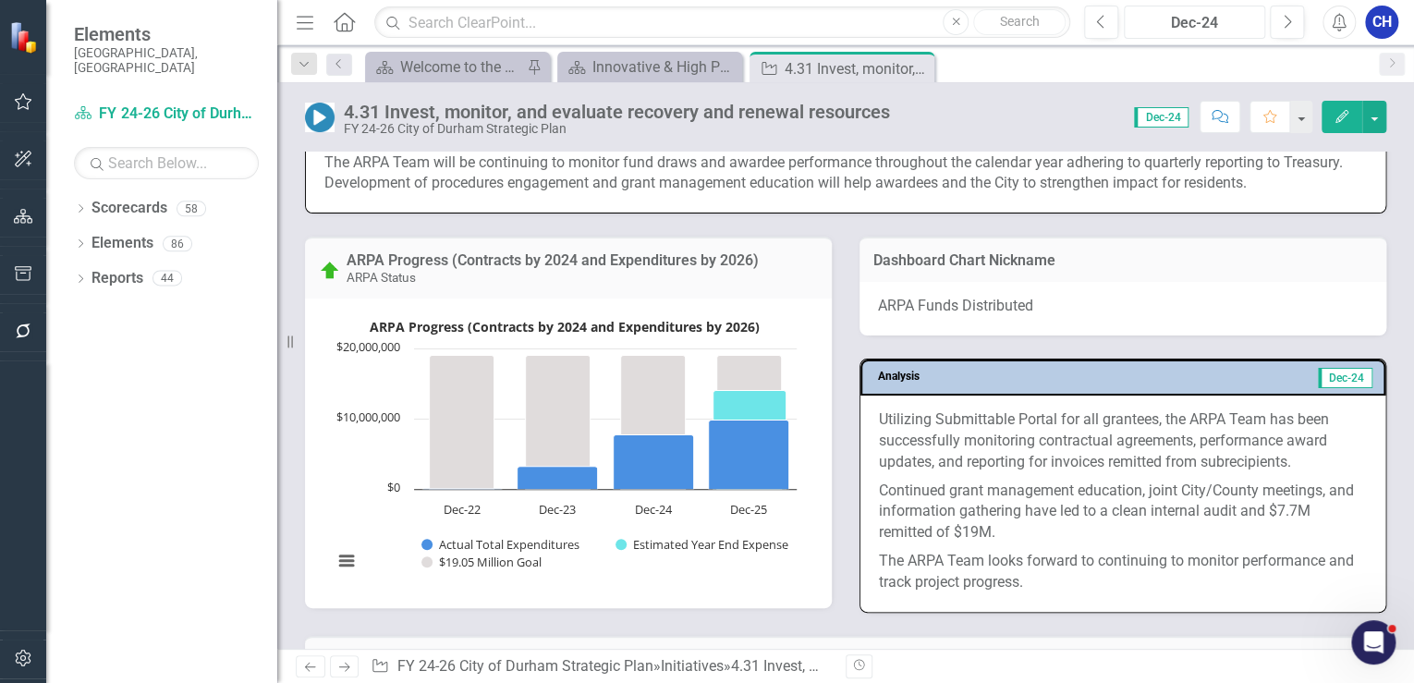
click at [1235, 29] on div "Dec-24" at bounding box center [1195, 23] width 128 height 22
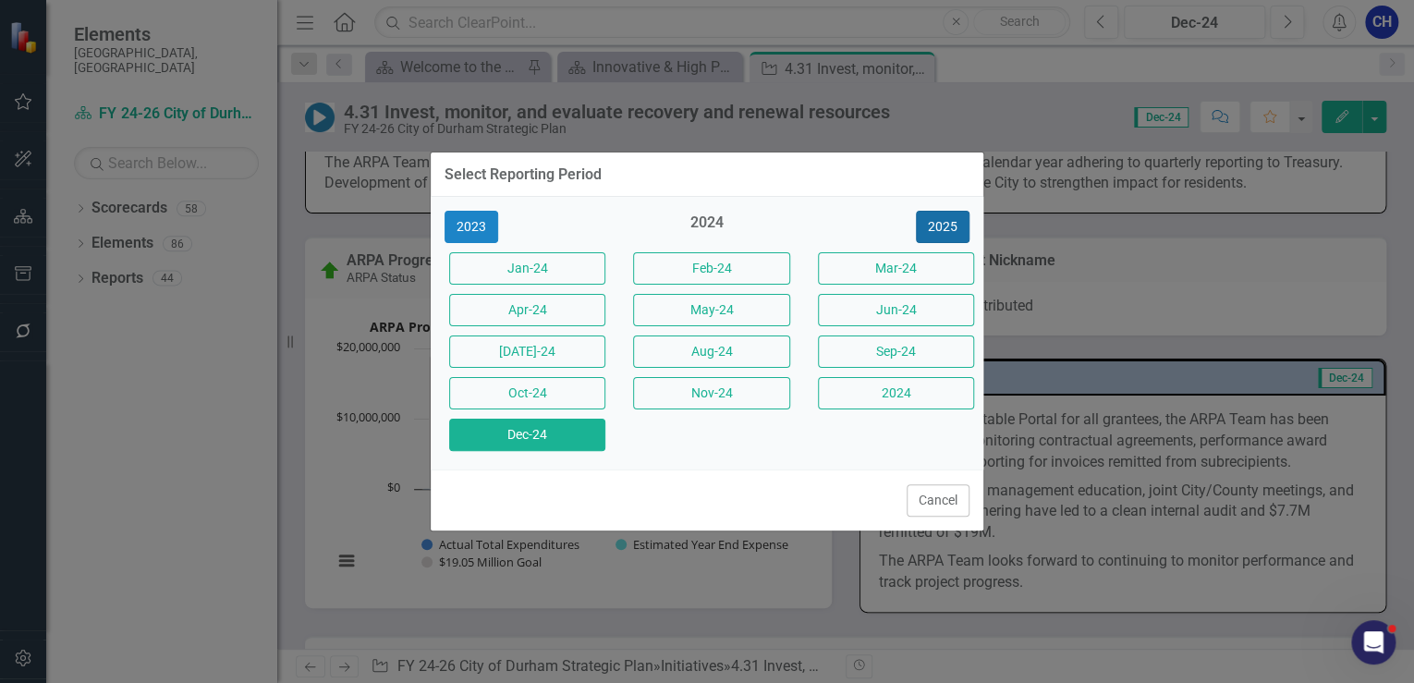
click at [938, 228] on button "2025" at bounding box center [943, 227] width 54 height 32
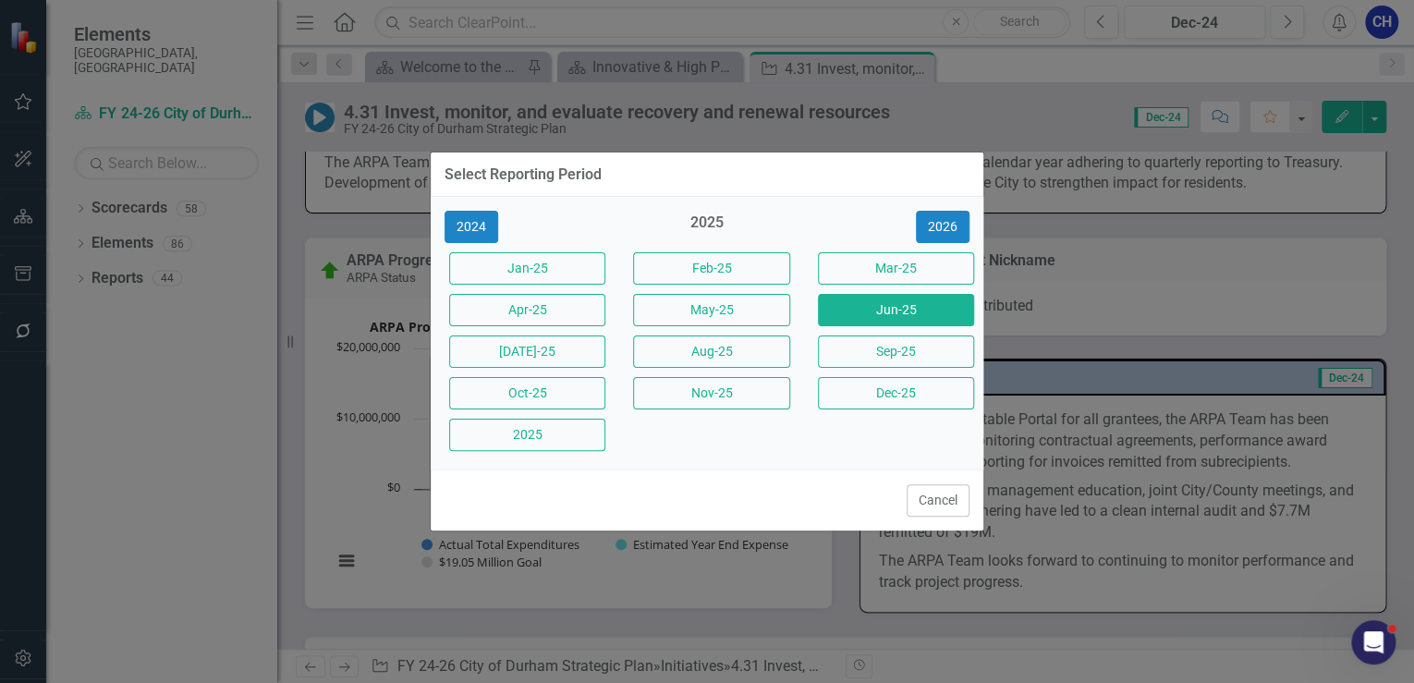
click at [903, 309] on button "Jun-25" at bounding box center [896, 310] width 156 height 32
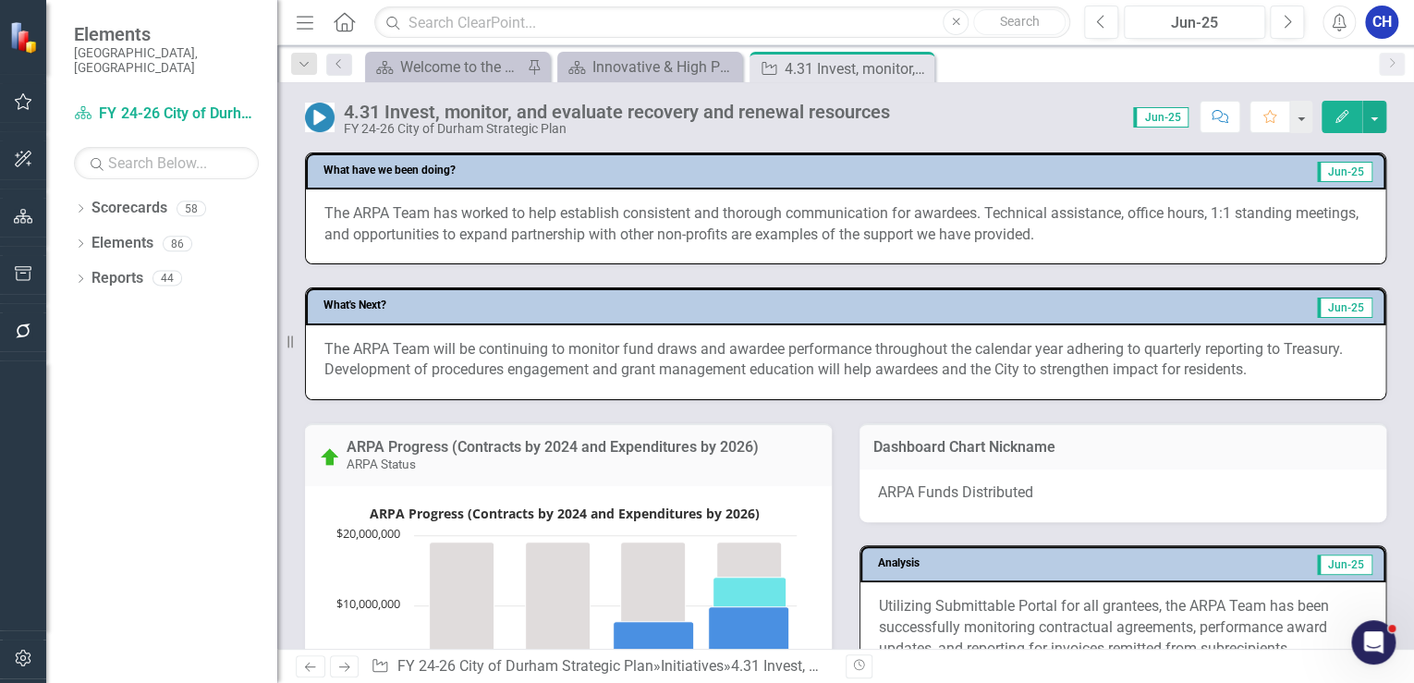
scroll to position [740, 0]
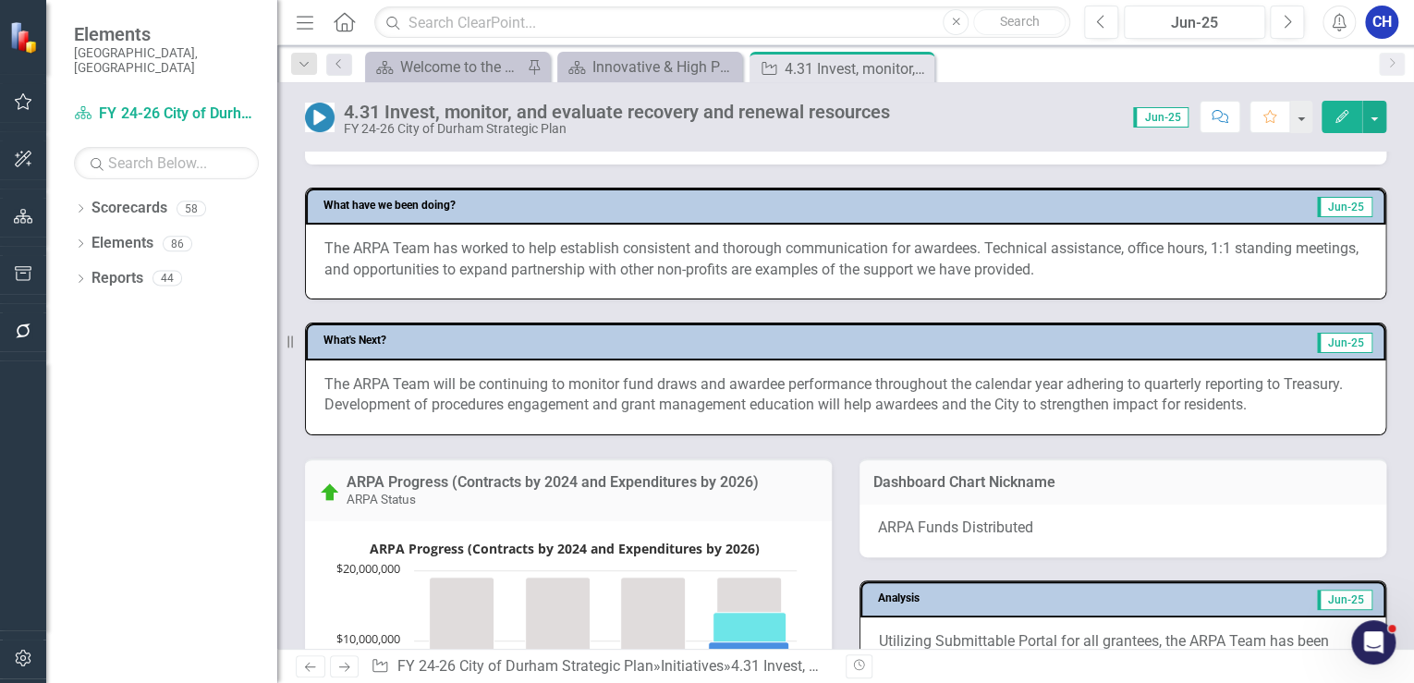
click at [548, 385] on p "The ARPA Team will be continuing to monitor fund draws and awardee performance …" at bounding box center [845, 395] width 1043 height 43
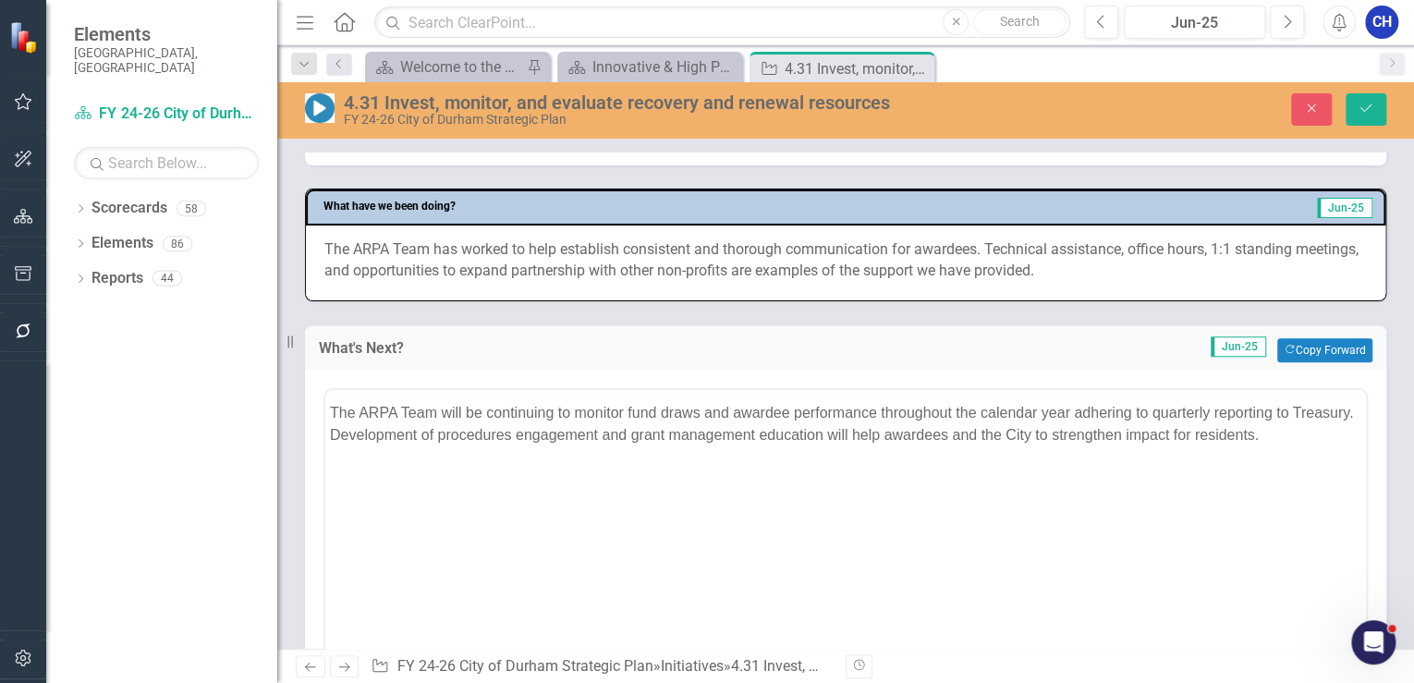
scroll to position [0, 0]
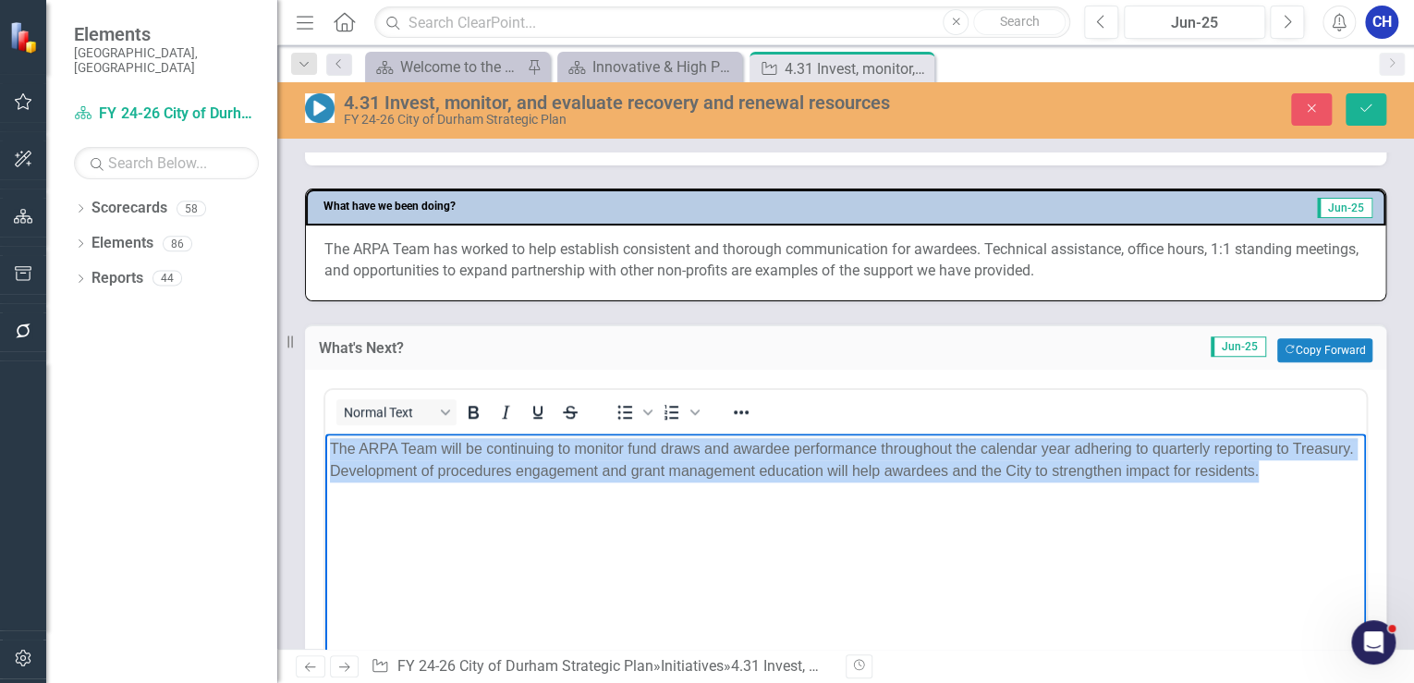
drag, startPoint x: 1329, startPoint y: 471, endPoint x: 312, endPoint y: 440, distance: 1017.3
click at [325, 440] on html "The ARPA Team will be continuing to monitor fund draws and awardee performance …" at bounding box center [845, 572] width 1041 height 277
copy p "The ARPA Team will be continuing to monitor fund draws and awardee performance …"
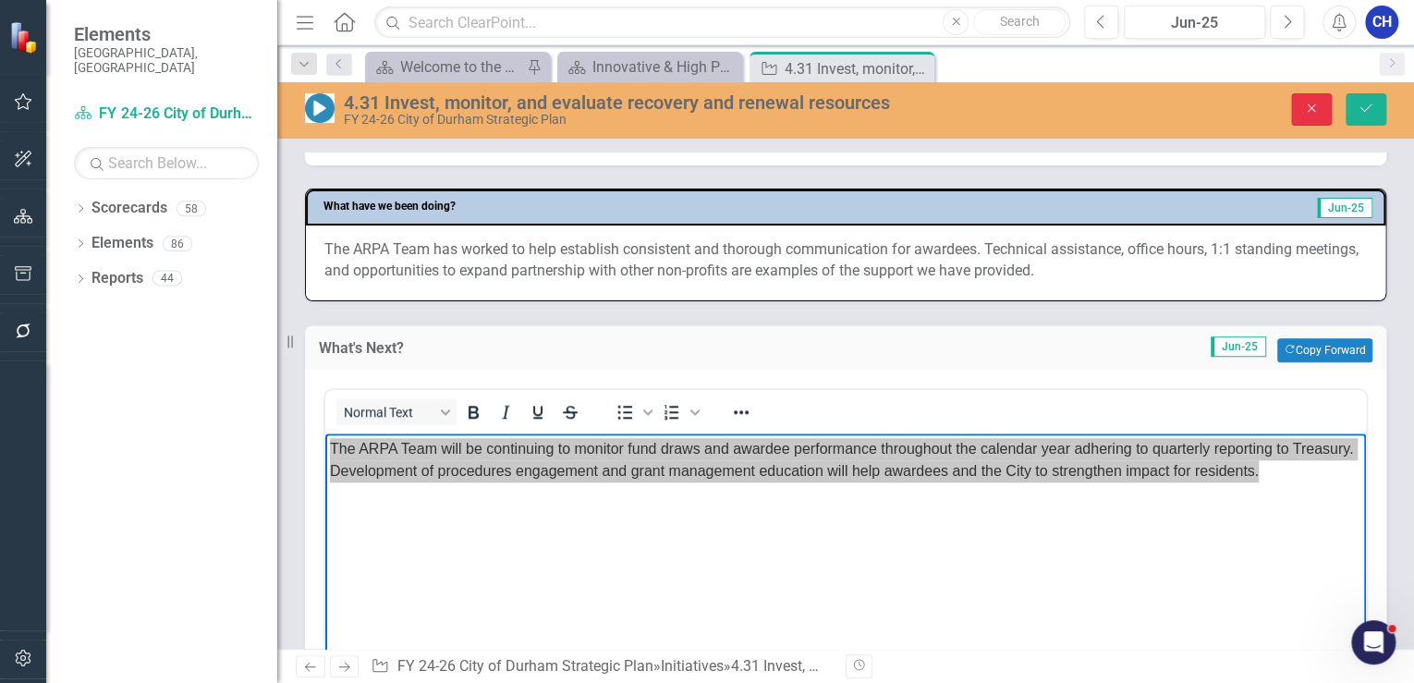
click at [1309, 110] on icon "Close" at bounding box center [1311, 108] width 17 height 13
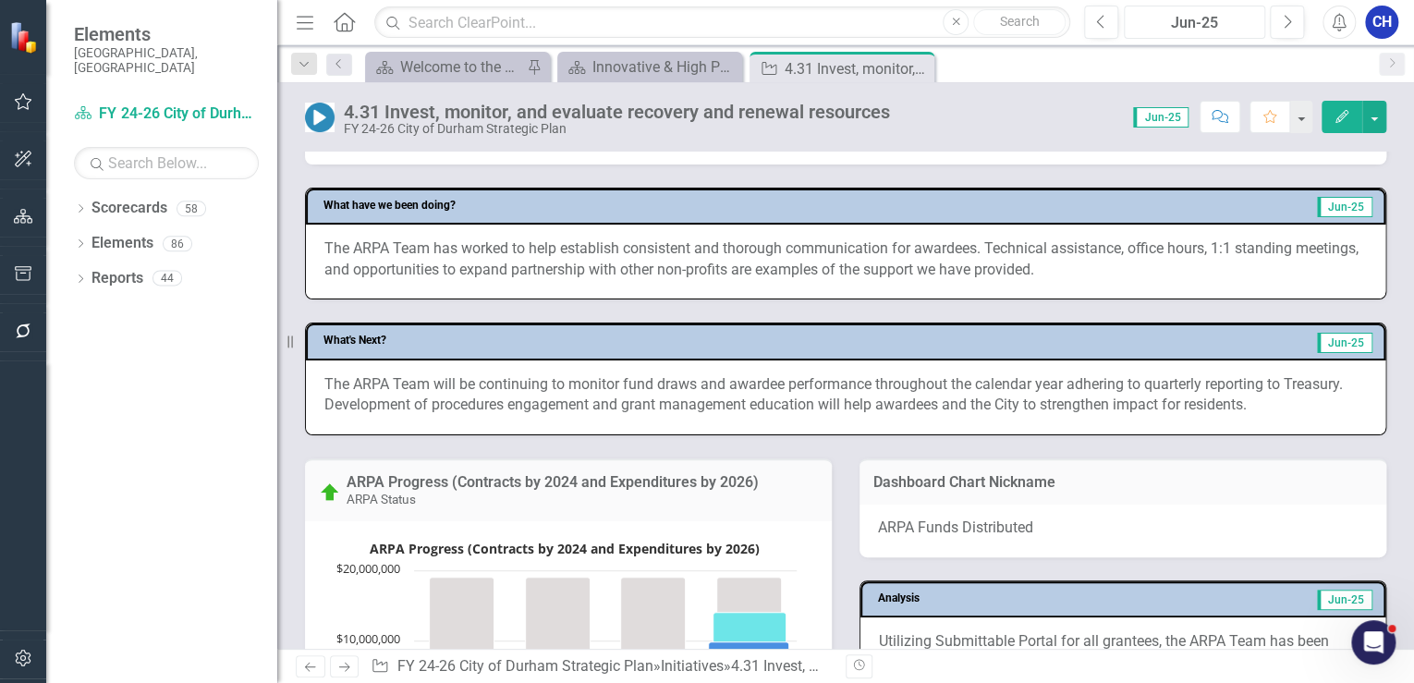
click at [1176, 30] on div "Jun-25" at bounding box center [1195, 23] width 128 height 22
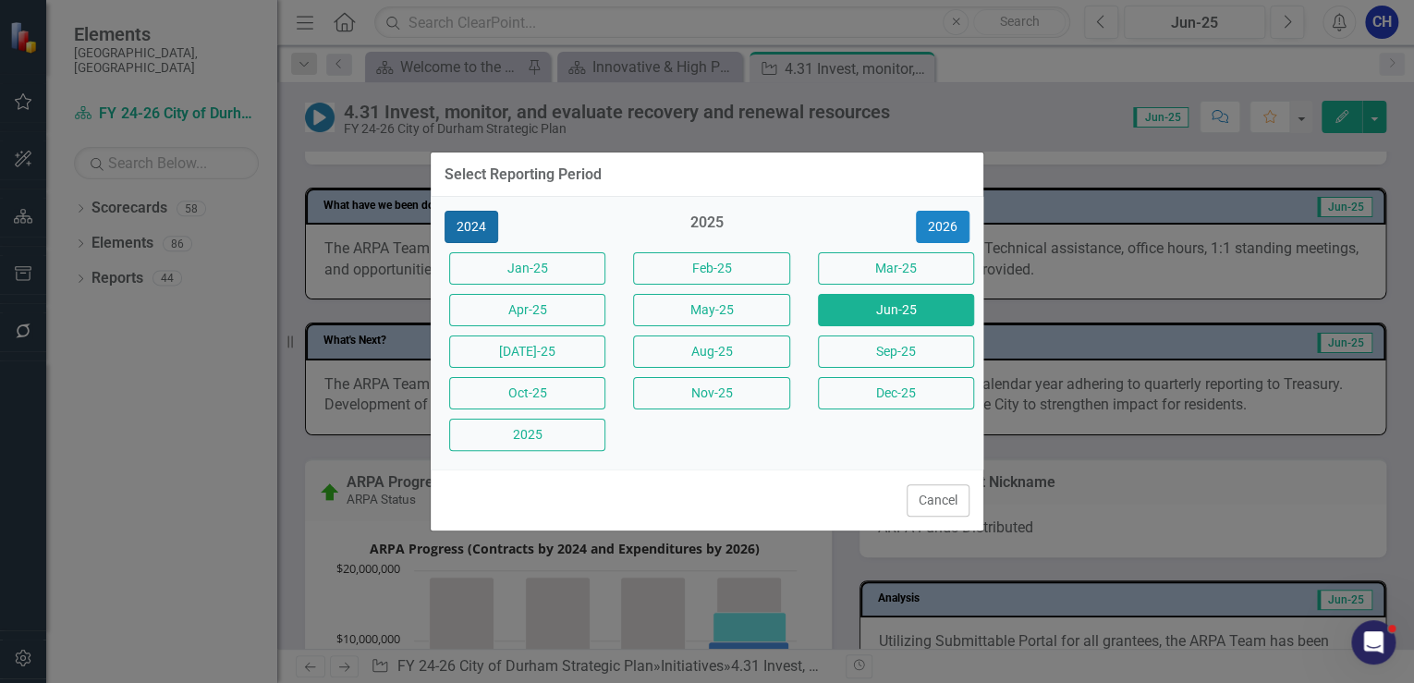
click at [461, 216] on button "2024" at bounding box center [472, 227] width 54 height 32
click at [541, 433] on button "Dec-24" at bounding box center [527, 435] width 156 height 32
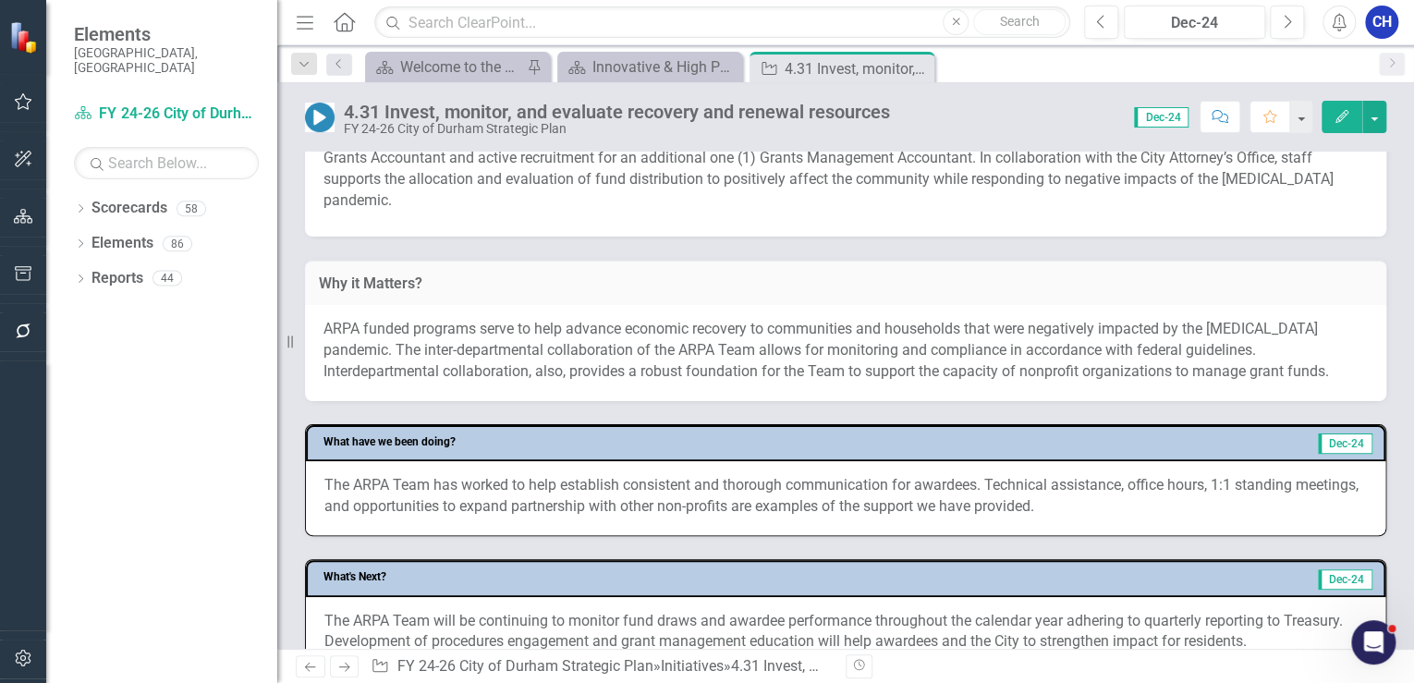
scroll to position [296, 0]
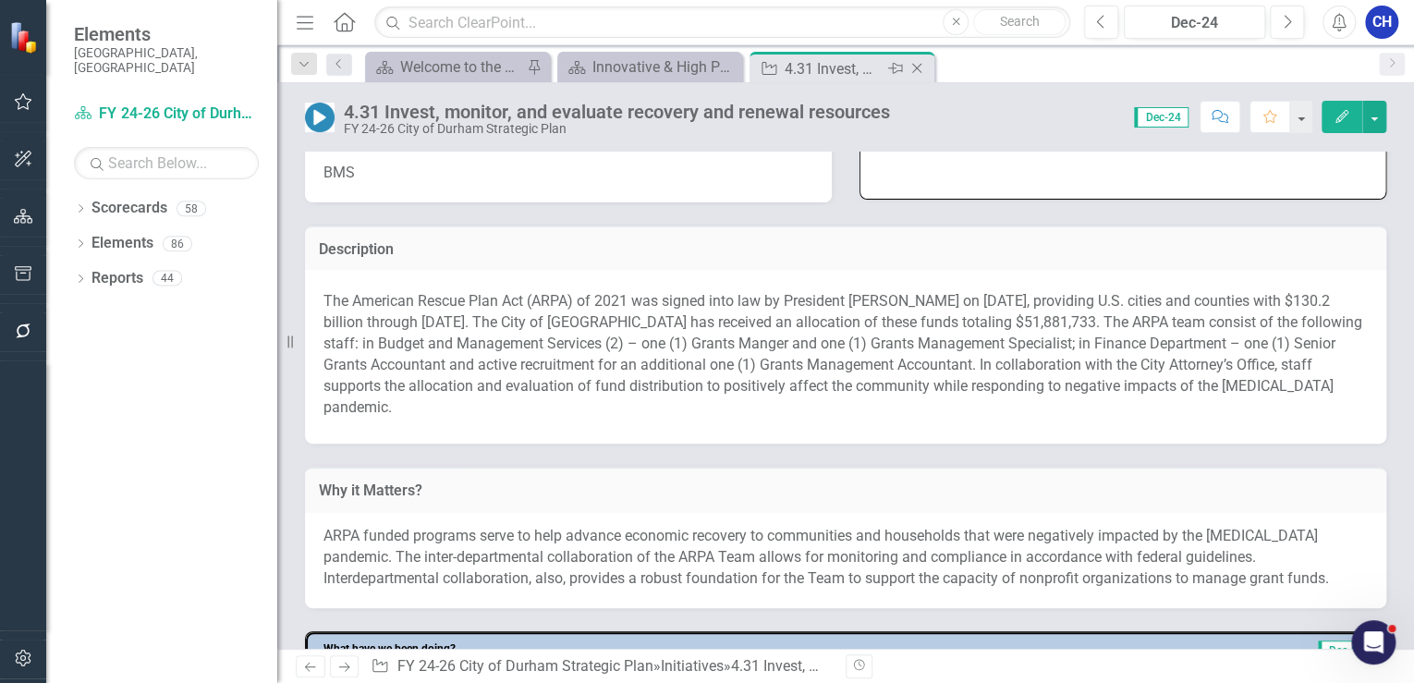
click at [916, 72] on icon "Close" at bounding box center [917, 68] width 18 height 15
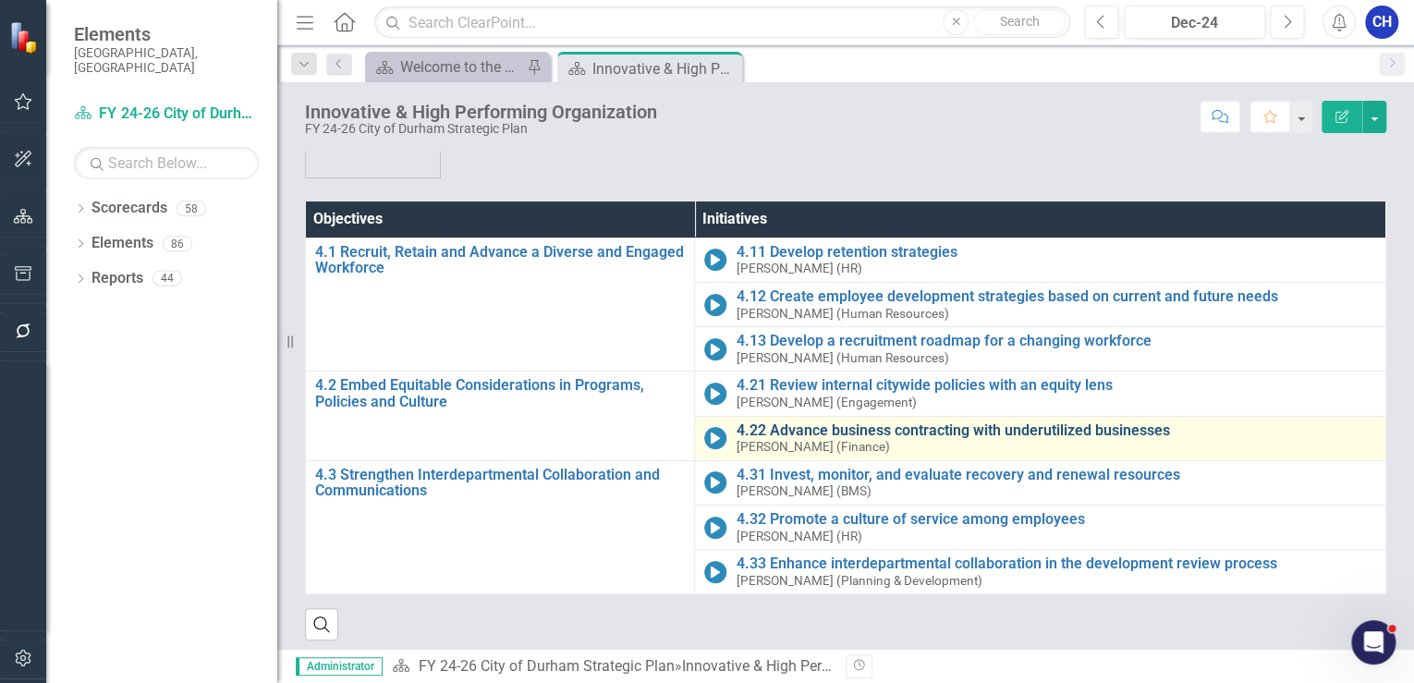
scroll to position [116, 0]
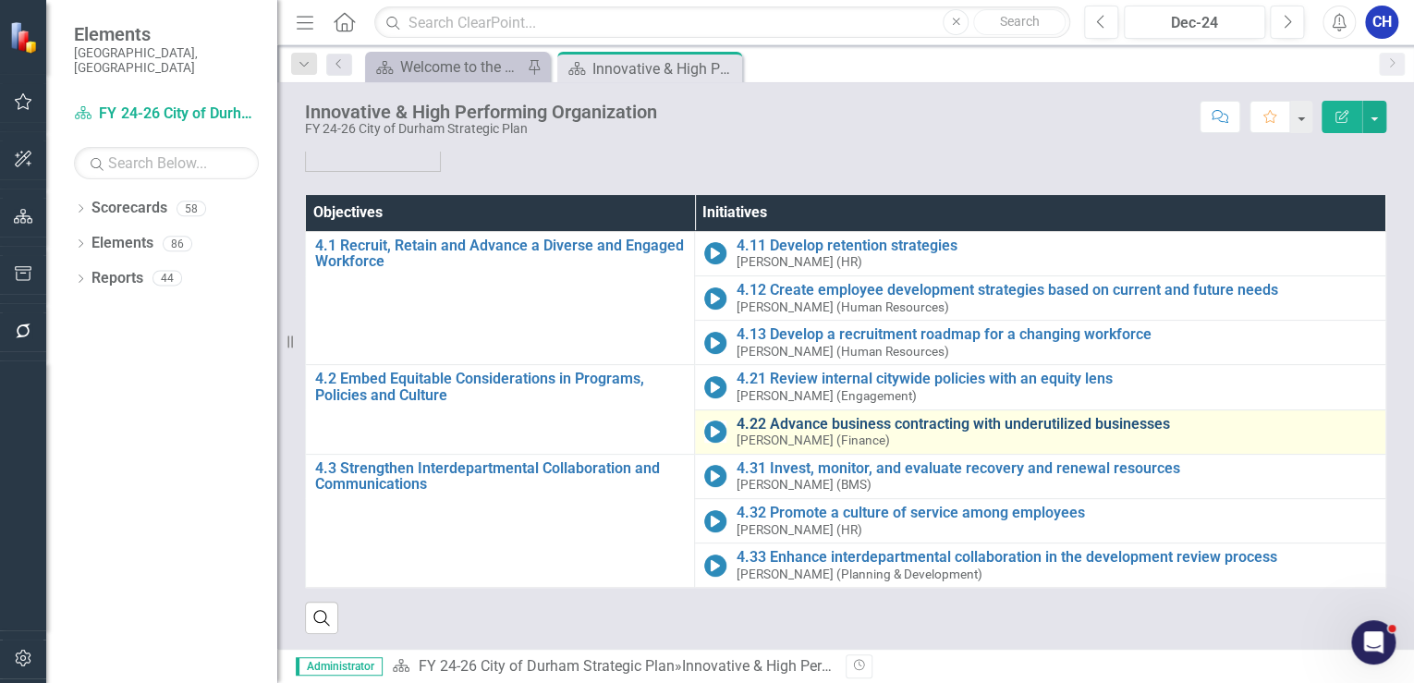
click at [802, 425] on link "4.22 Advance business contracting with underutilized businesses" at bounding box center [1056, 424] width 641 height 17
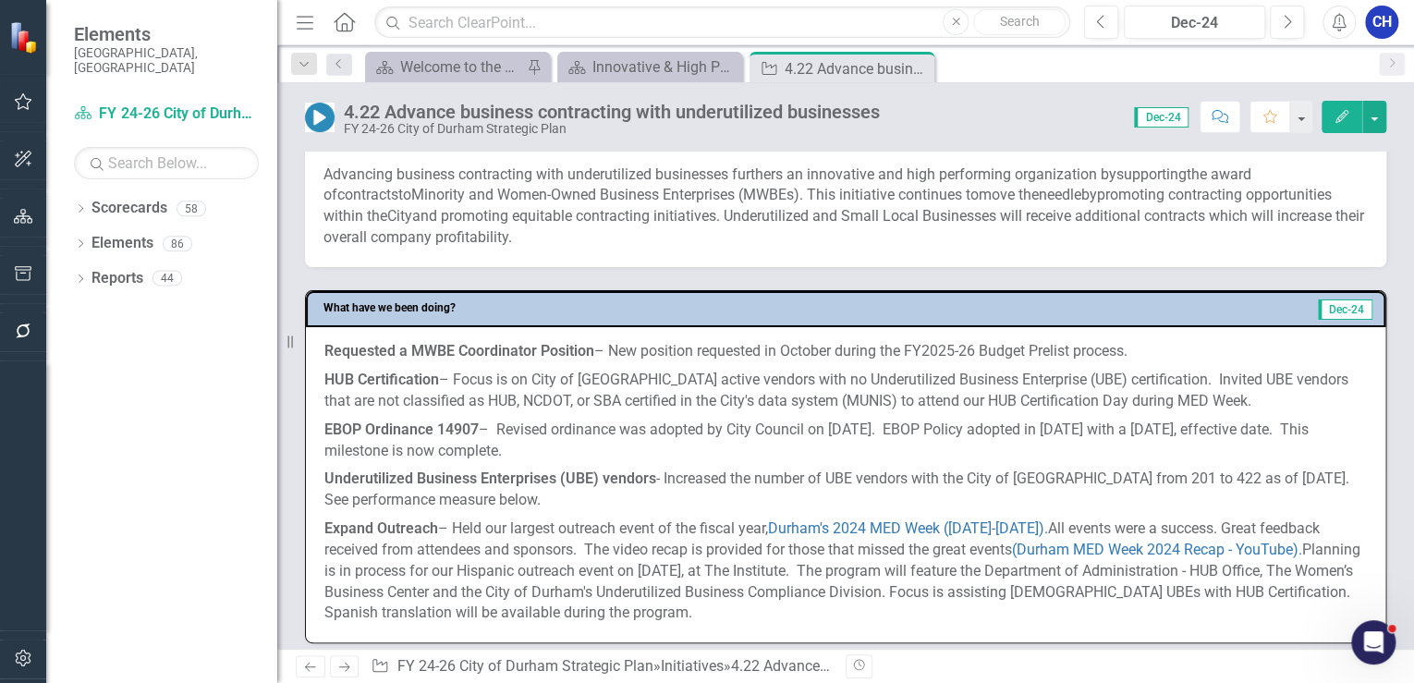
scroll to position [814, 0]
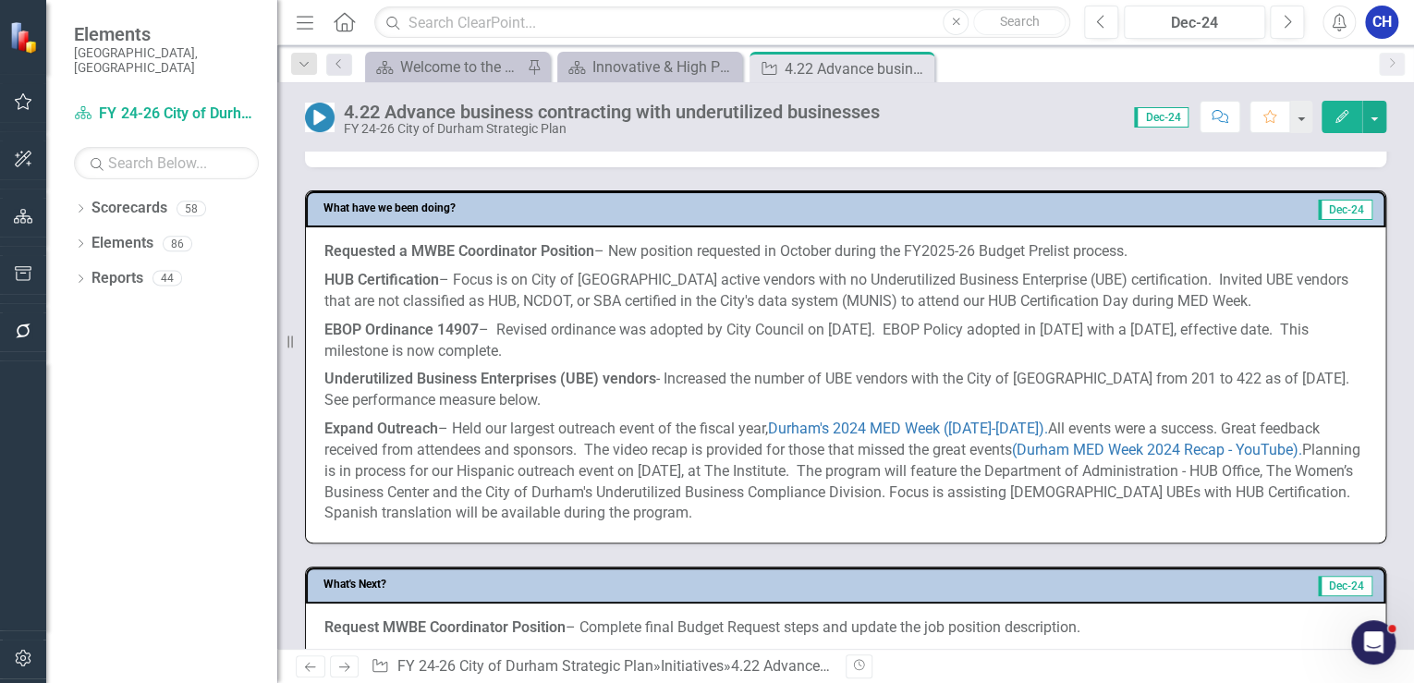
click at [425, 415] on p "Expand Outreach – Held our largest outreach event of the fiscal year, Durham's …" at bounding box center [845, 469] width 1043 height 109
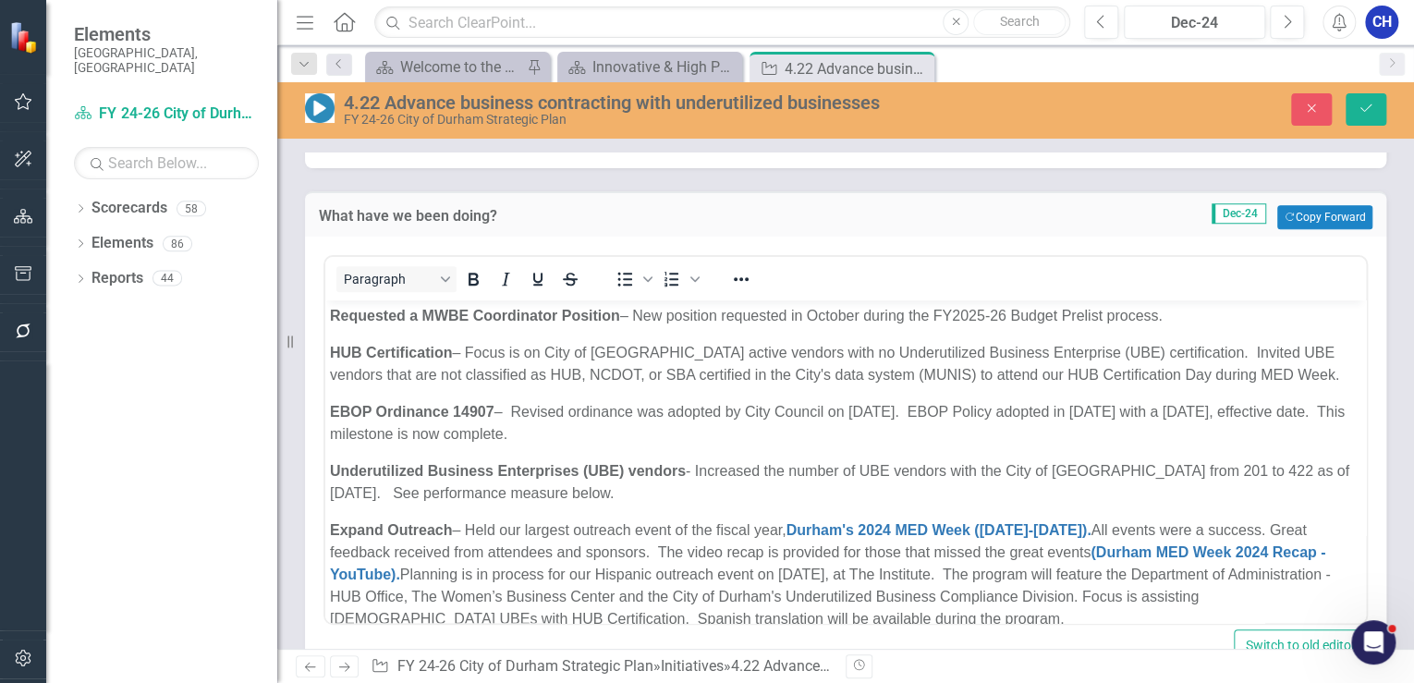
scroll to position [0, 0]
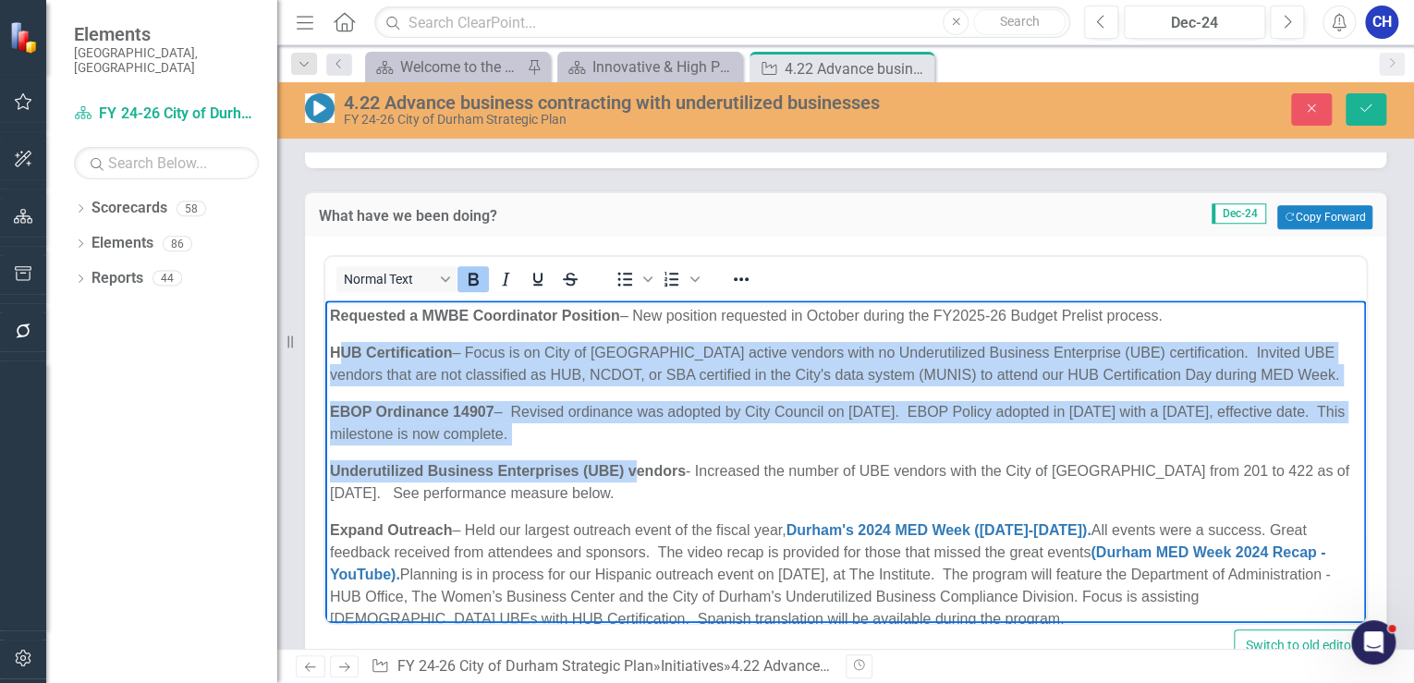
drag, startPoint x: 336, startPoint y: 352, endPoint x: 635, endPoint y: 448, distance: 313.7
click at [635, 447] on body "Requested a MWBE Coordinator Position – New position requested in October durin…" at bounding box center [845, 474] width 1041 height 349
click at [491, 439] on p "EBOP Ordinance 14907 – Revised ordinance was adopted by City Council on [DATE].…" at bounding box center [846, 423] width 1032 height 44
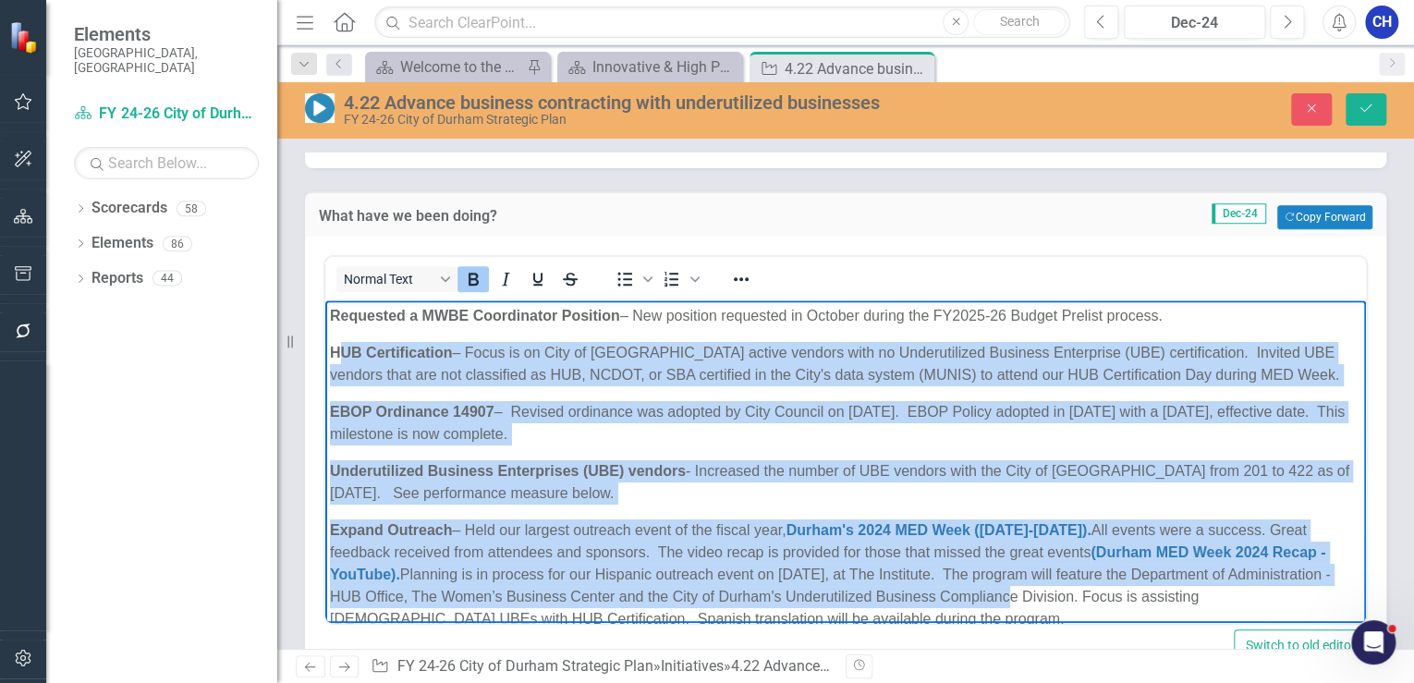
scroll to position [26, 0]
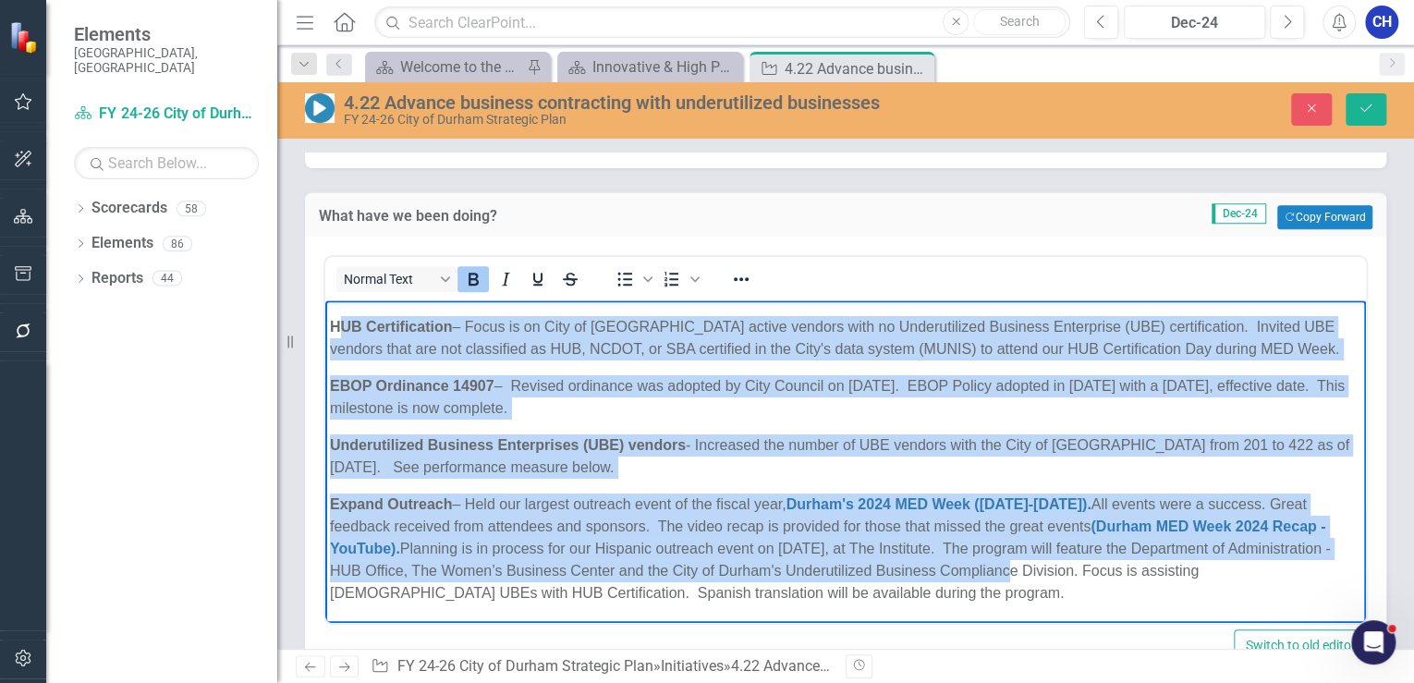
drag, startPoint x: 336, startPoint y: 352, endPoint x: 1032, endPoint y: 612, distance: 743.0
click at [1032, 615] on body "Requested a MWBE Coordinator Position – New position requested in October durin…" at bounding box center [845, 449] width 1041 height 349
copy body "LO Ipsumdolorsit – Ametc ad el Sedd ei Tempor incidi utlabor etdo ma Aliquaenim…"
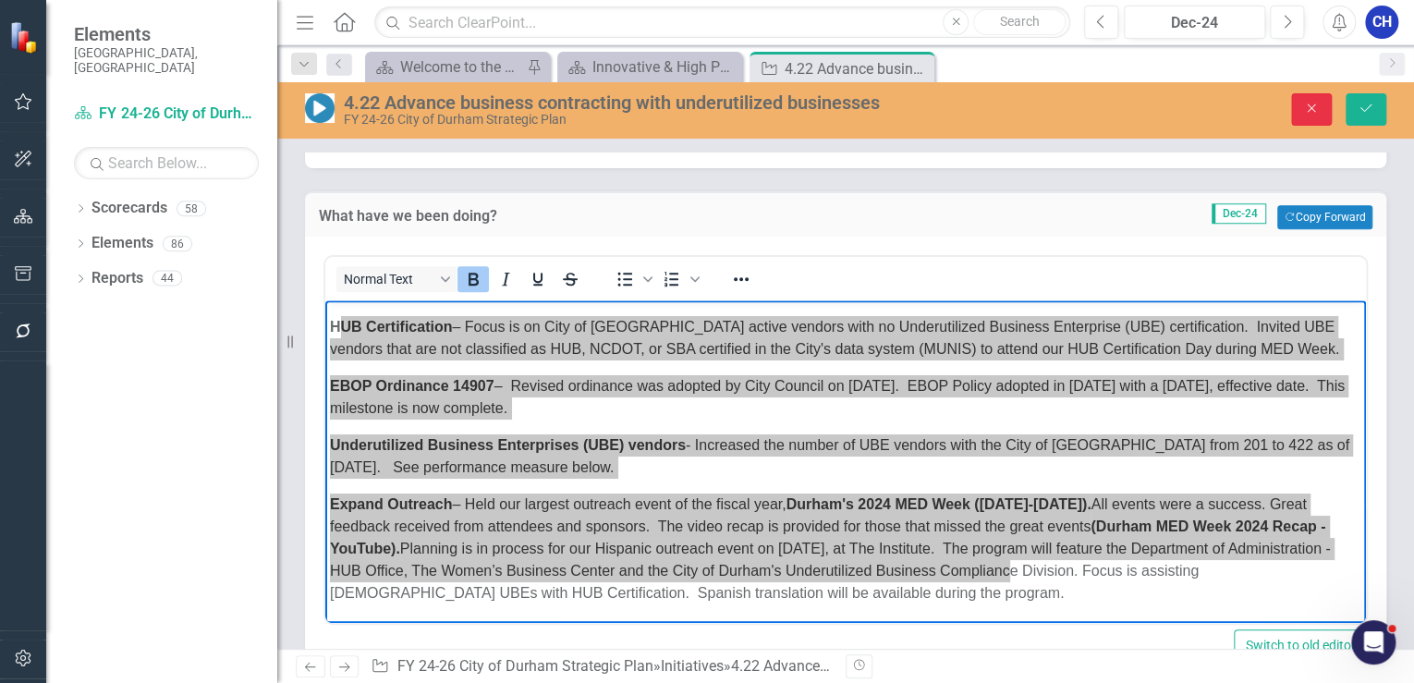
click at [1302, 111] on button "Close" at bounding box center [1311, 109] width 41 height 32
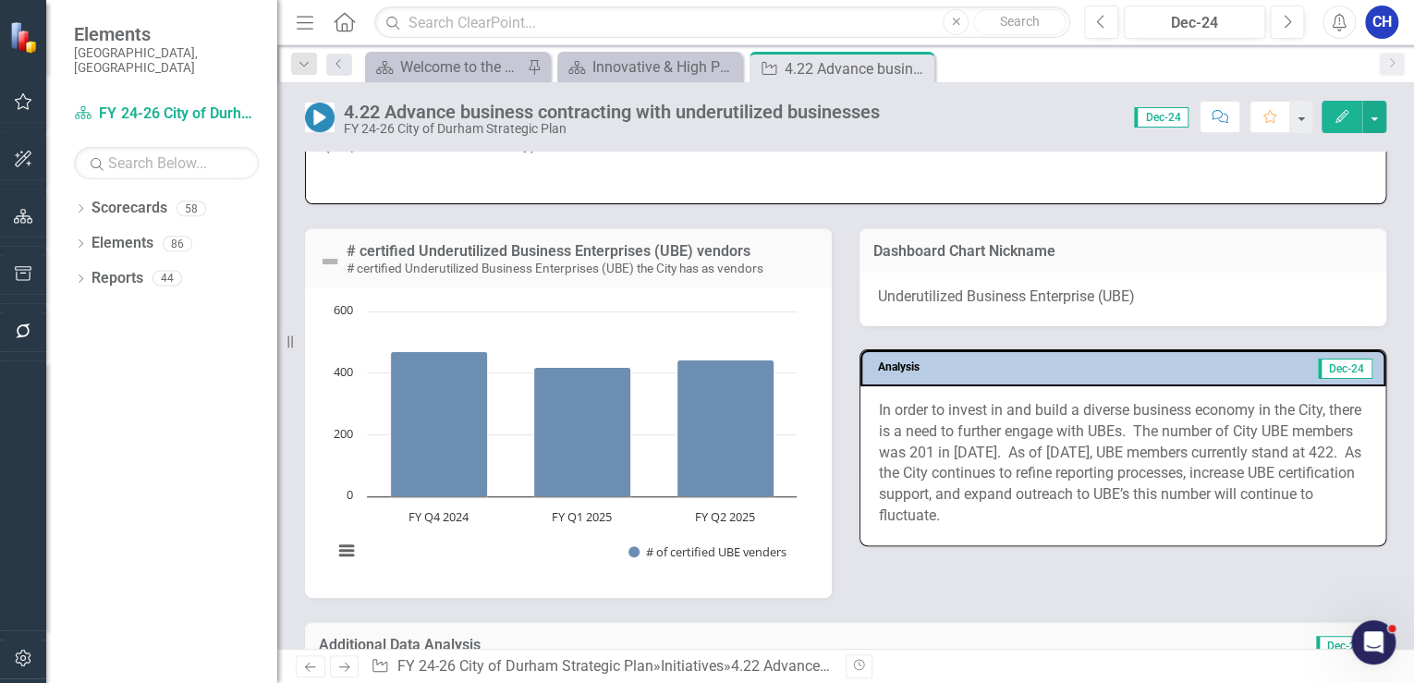
scroll to position [1553, 0]
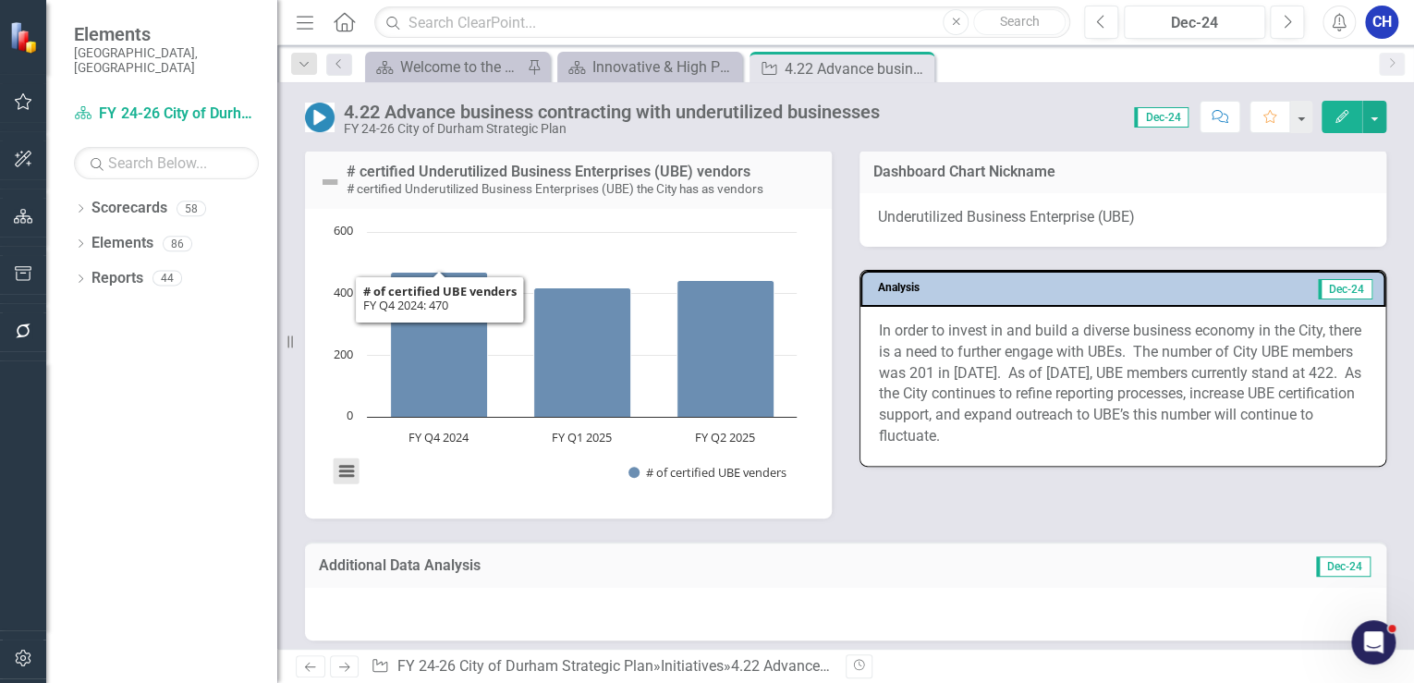
click at [348, 474] on button "View chart menu, Chart" at bounding box center [347, 472] width 26 height 26
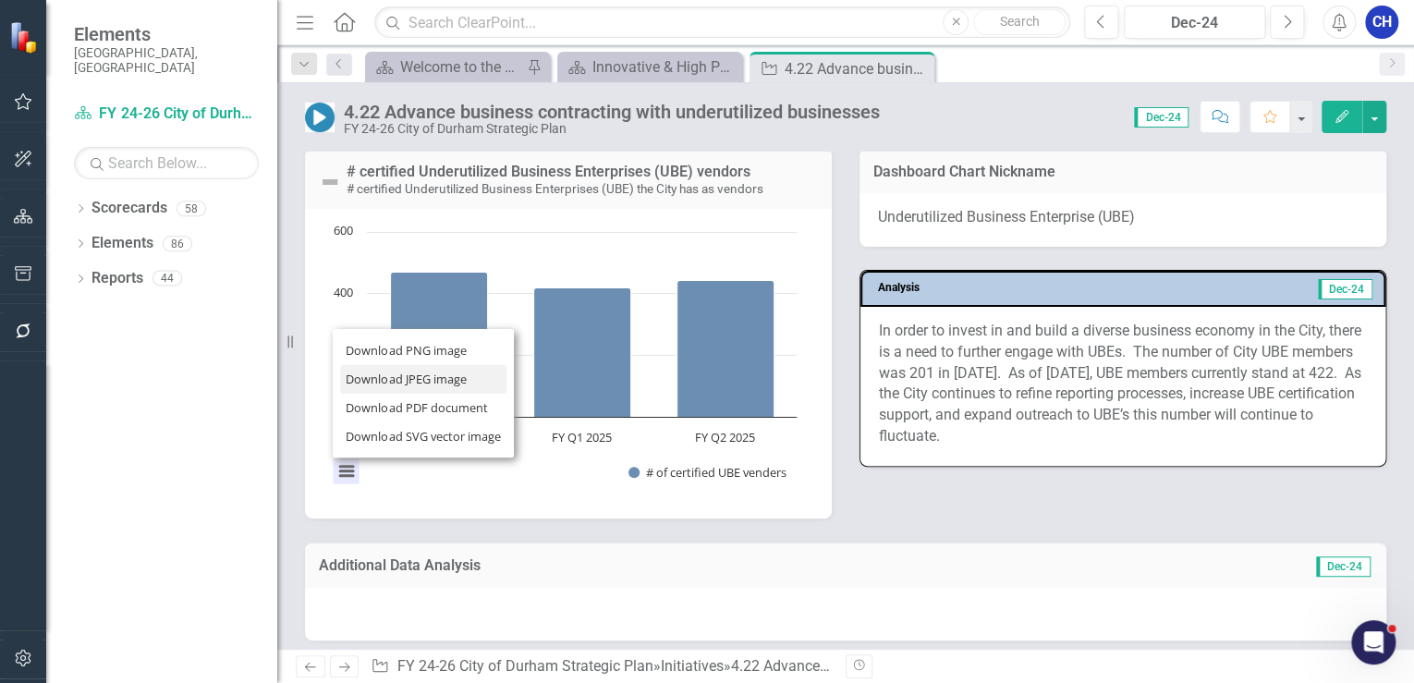
click at [380, 371] on li "Download JPEG image" at bounding box center [423, 379] width 166 height 29
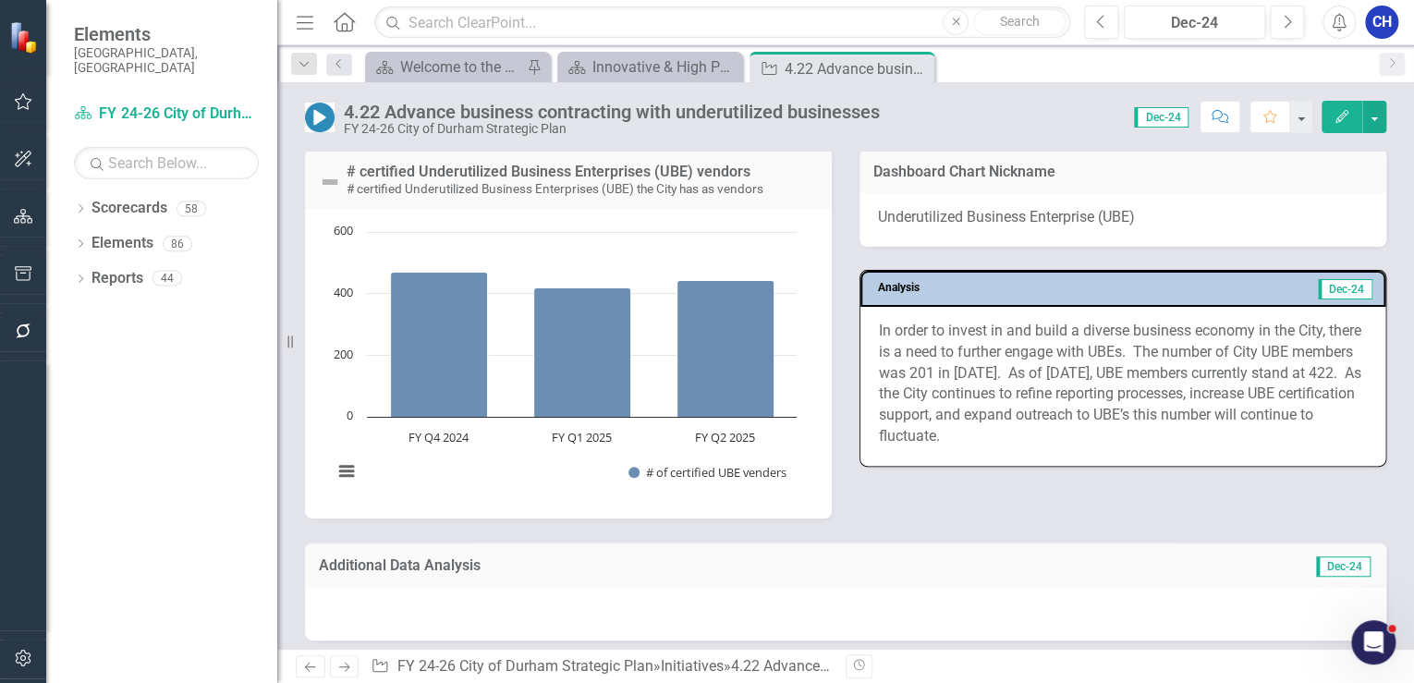
click at [1156, 525] on div "Additional Data Analysis Dec-24" at bounding box center [845, 580] width 1109 height 122
click at [1226, 31] on div "Dec-24" at bounding box center [1195, 23] width 128 height 22
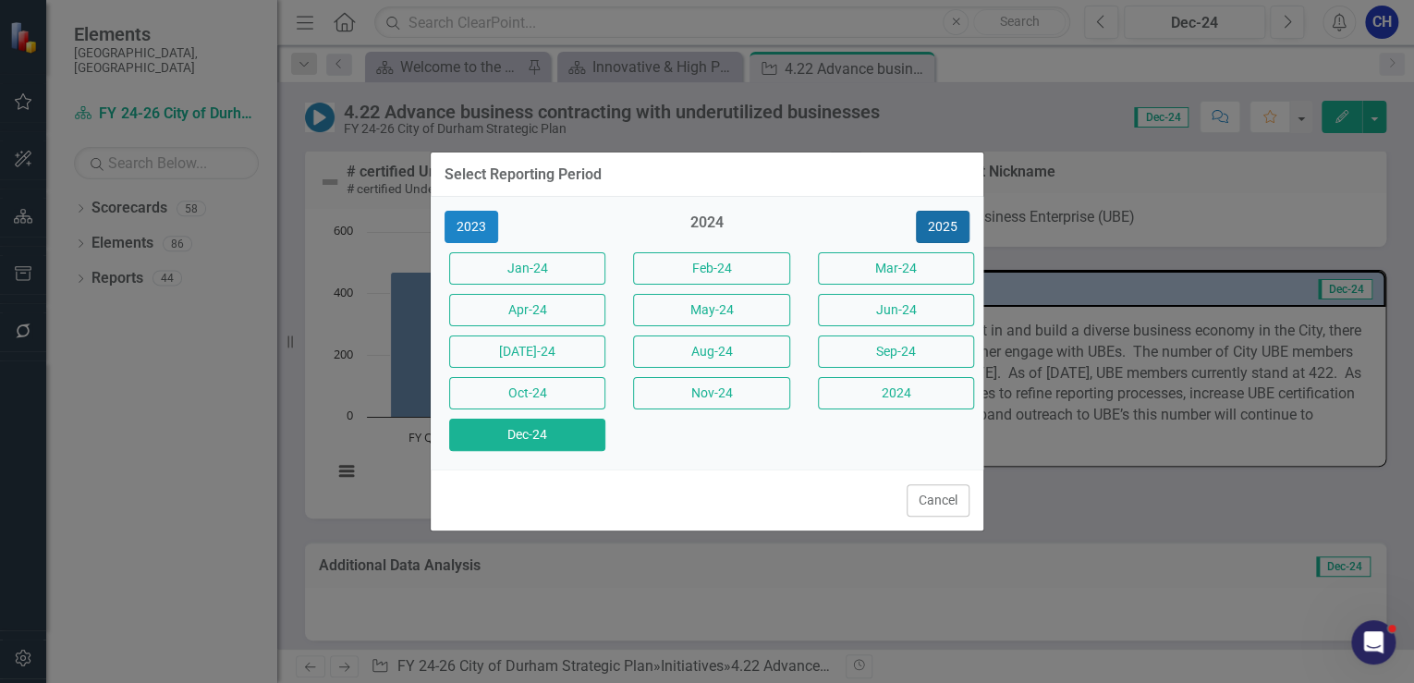
click at [936, 228] on button "2025" at bounding box center [943, 227] width 54 height 32
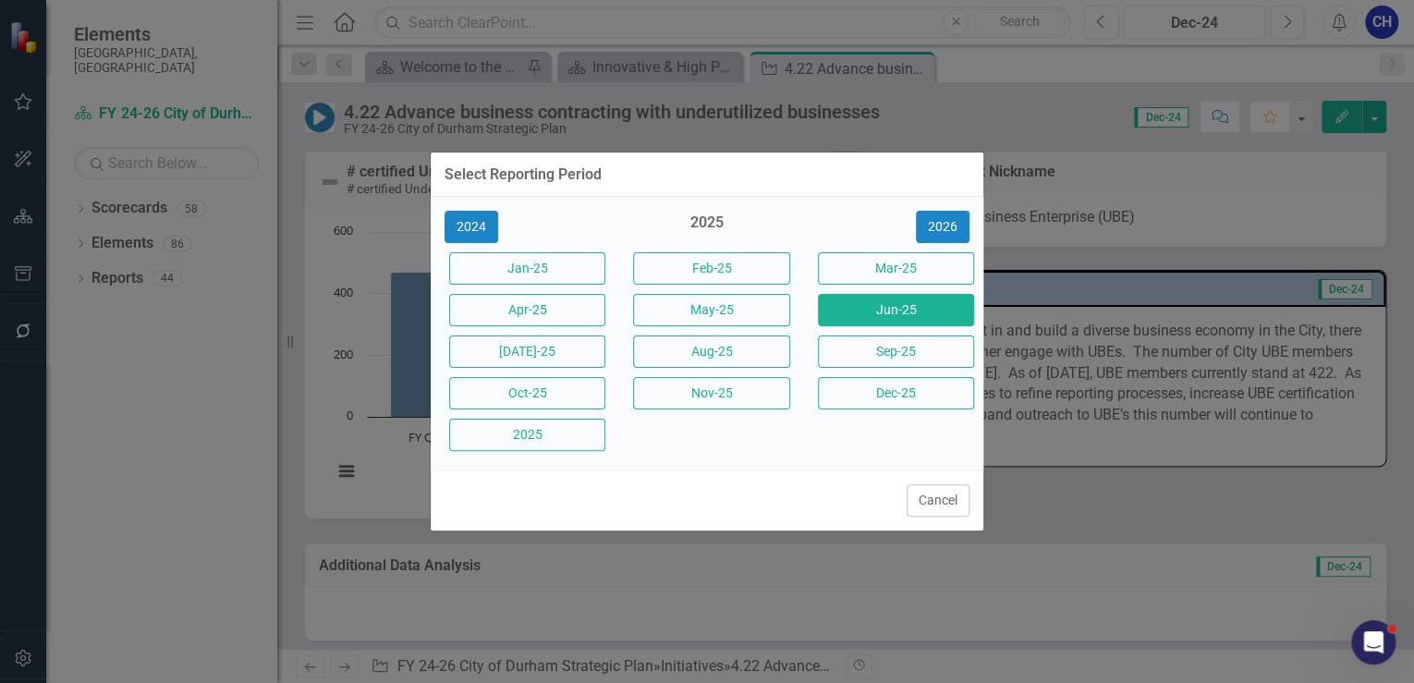
click at [877, 316] on button "Jun-25" at bounding box center [896, 310] width 156 height 32
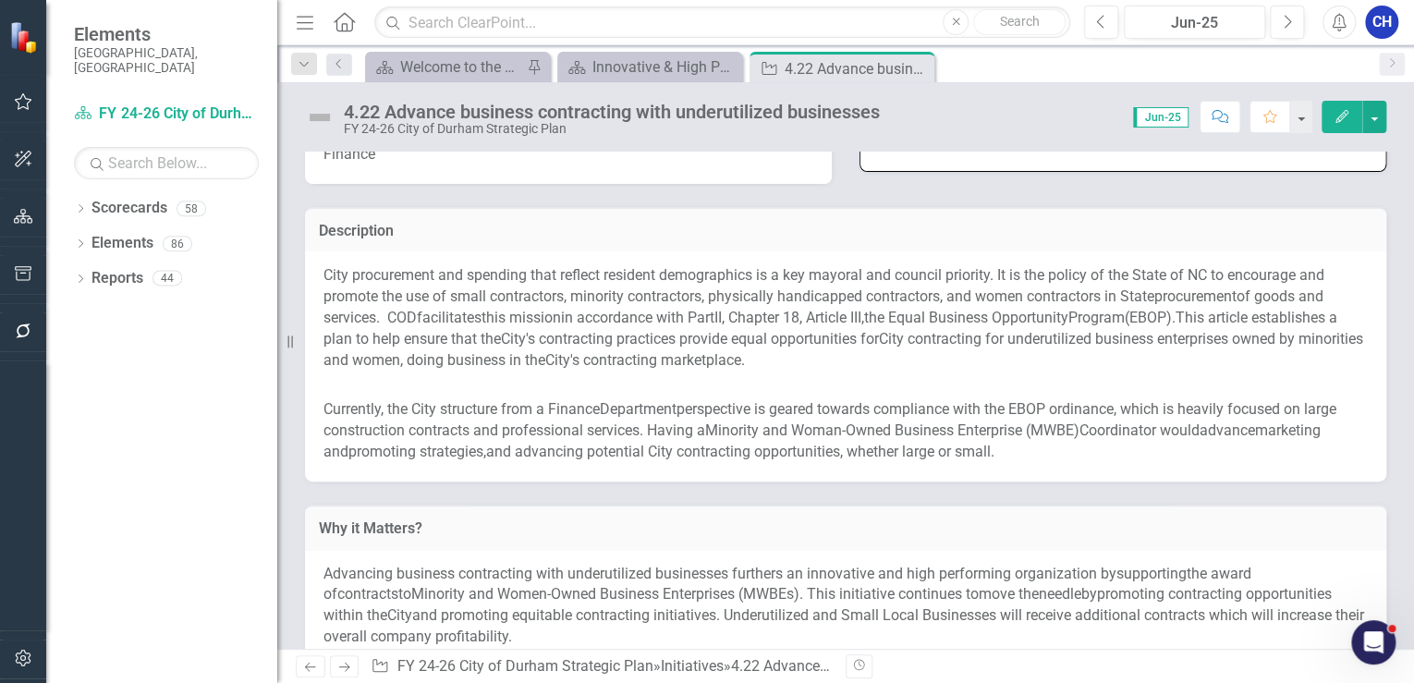
scroll to position [296, 0]
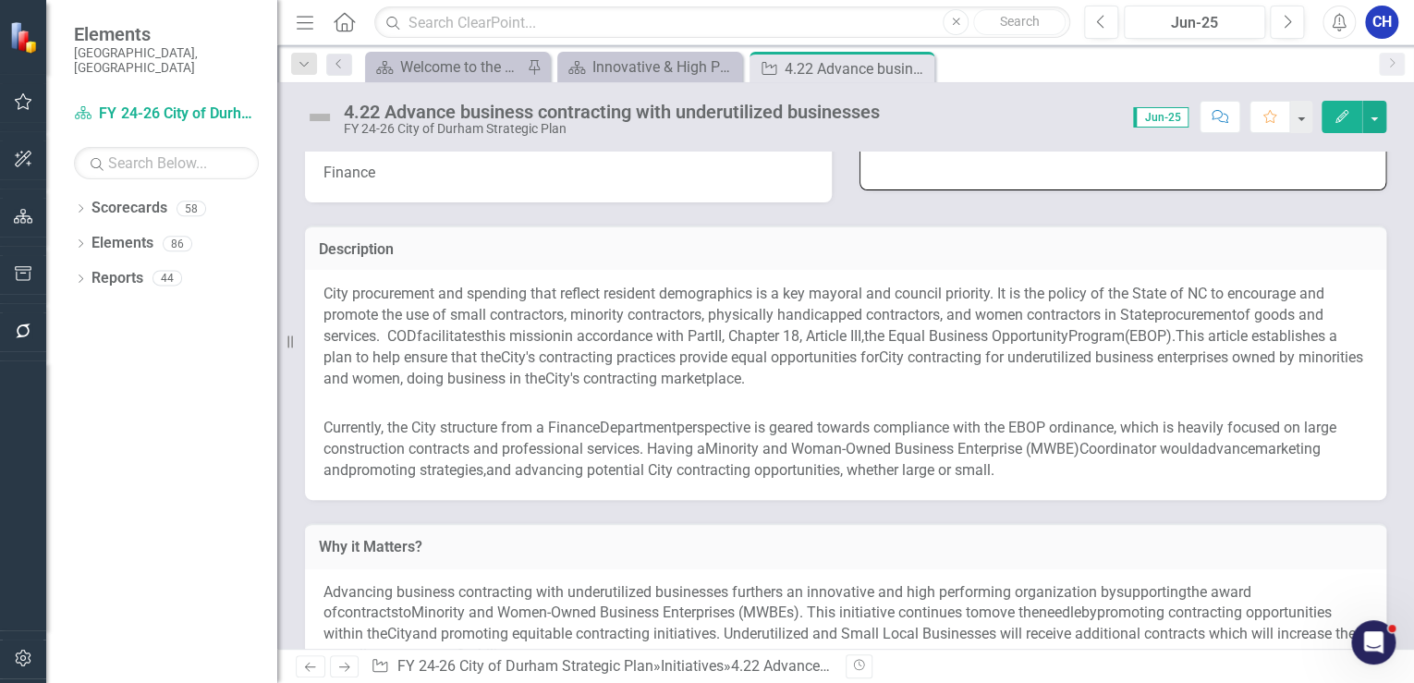
click at [677, 495] on div "City procurement and spending that reflect resident demographics is a key mayor…" at bounding box center [846, 385] width 1082 height 230
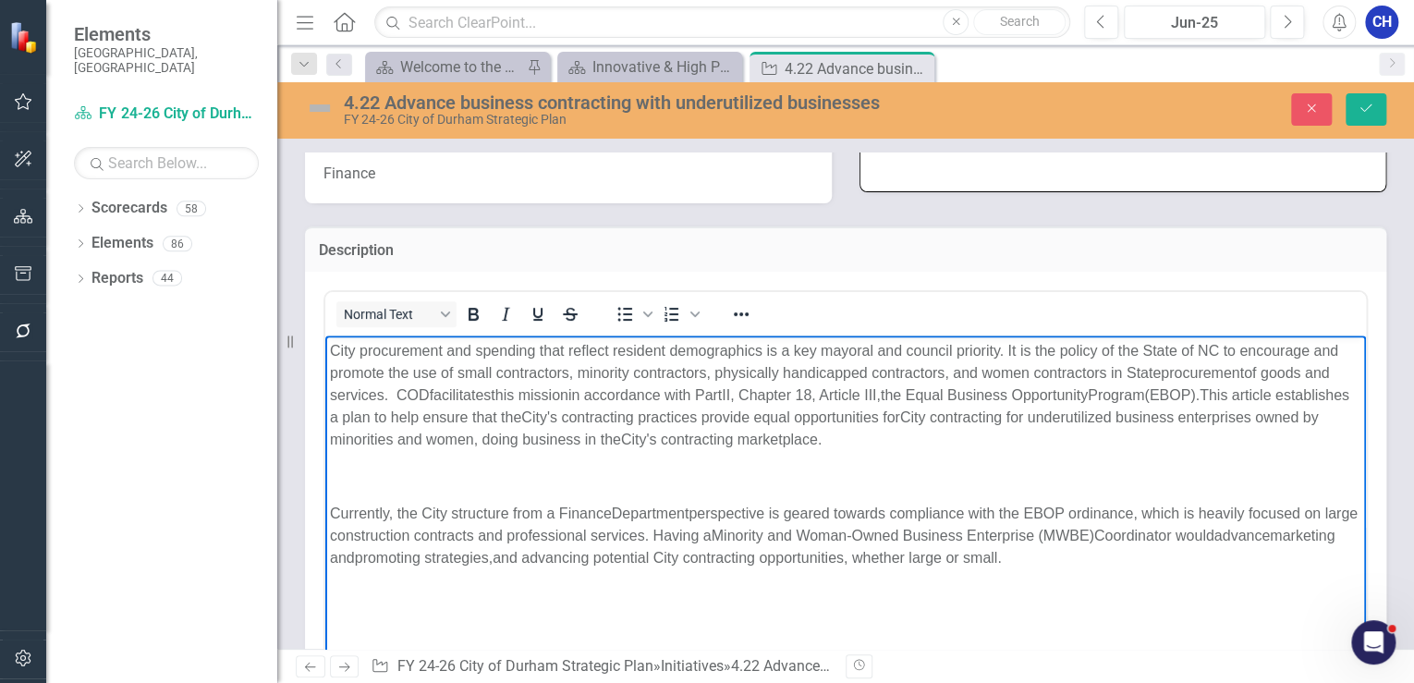
click at [689, 471] on p "Rich Text Area. Press ALT-0 for help." at bounding box center [846, 476] width 1032 height 22
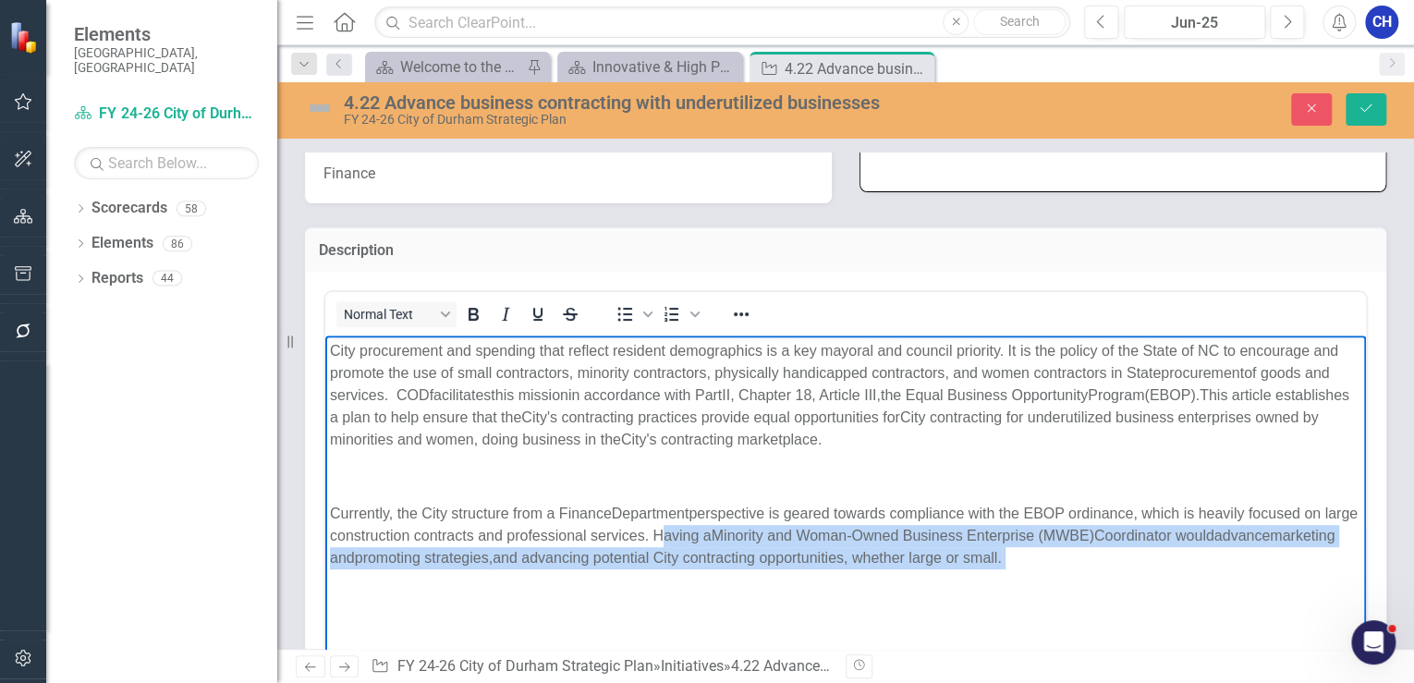
drag, startPoint x: 693, startPoint y: 536, endPoint x: 1097, endPoint y: 565, distance: 405.0
click at [1097, 565] on p "Currently, the City structure from a Finance Department perspective is geared t…" at bounding box center [846, 535] width 1032 height 67
copy p "Having a Minority and Woman-Owned Business Enterprise ( MWBE ) Coordinator woul…"
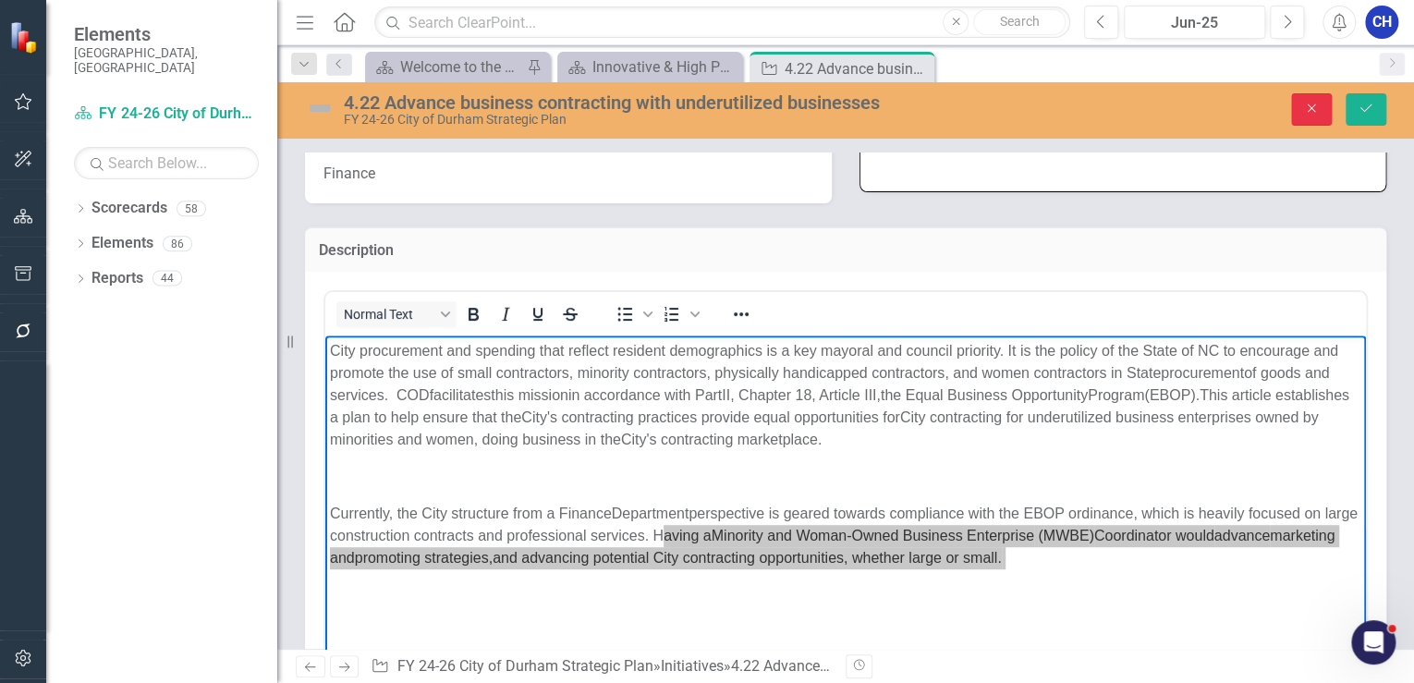
click at [1313, 107] on icon "Close" at bounding box center [1311, 108] width 17 height 13
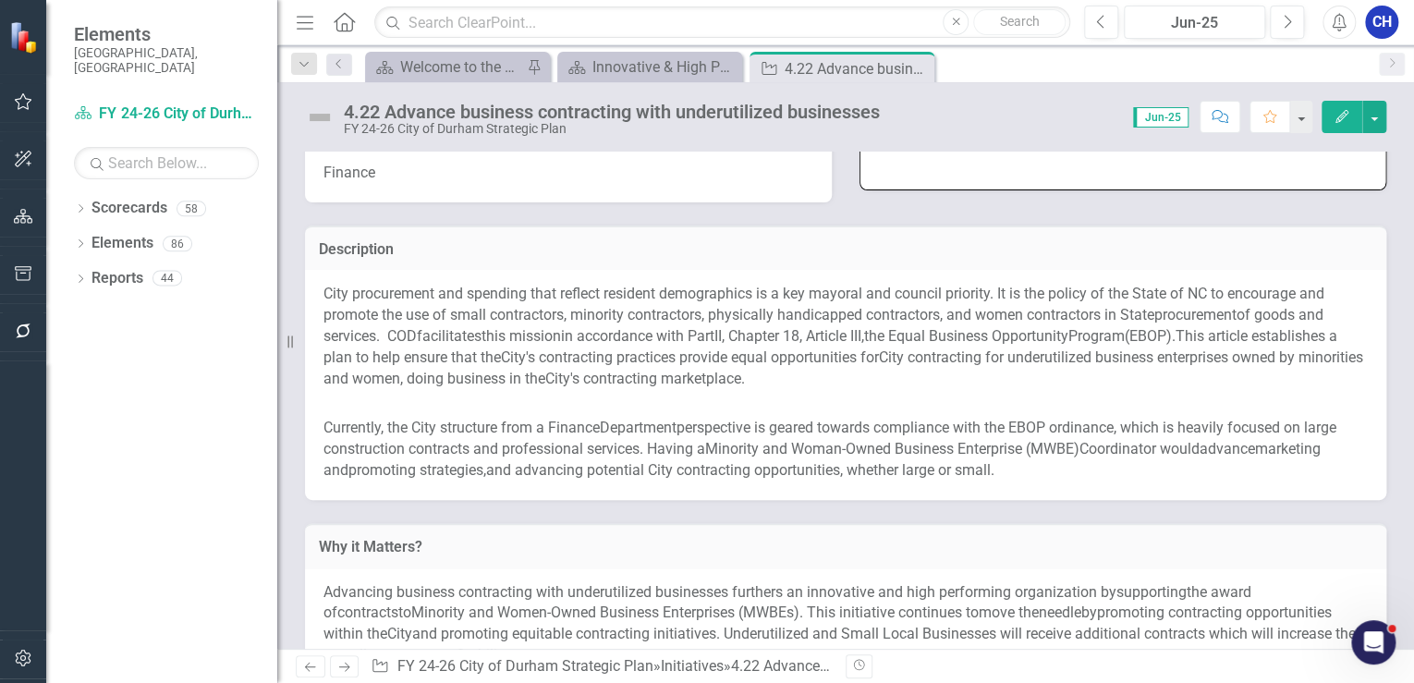
click at [829, 422] on span "perspective is geared towards compliance with the EBOP ordinance, which is heav…" at bounding box center [830, 438] width 1013 height 39
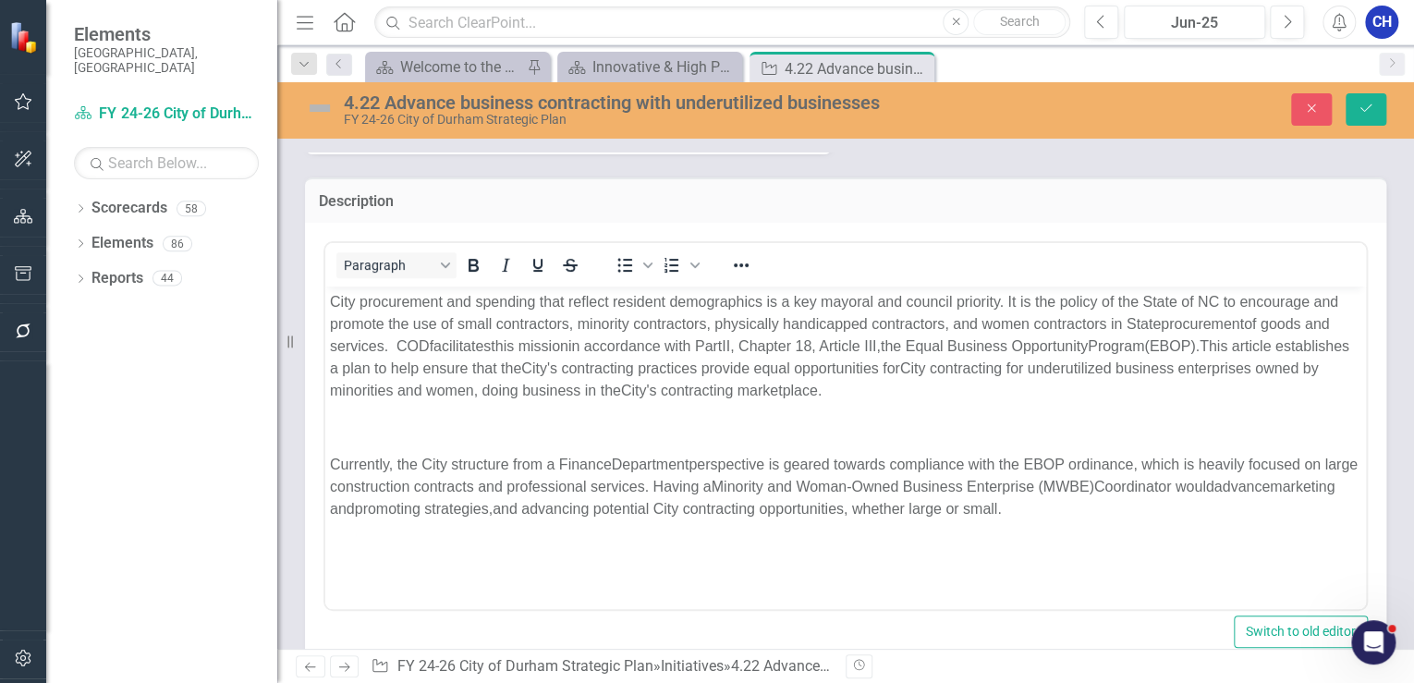
scroll to position [370, 0]
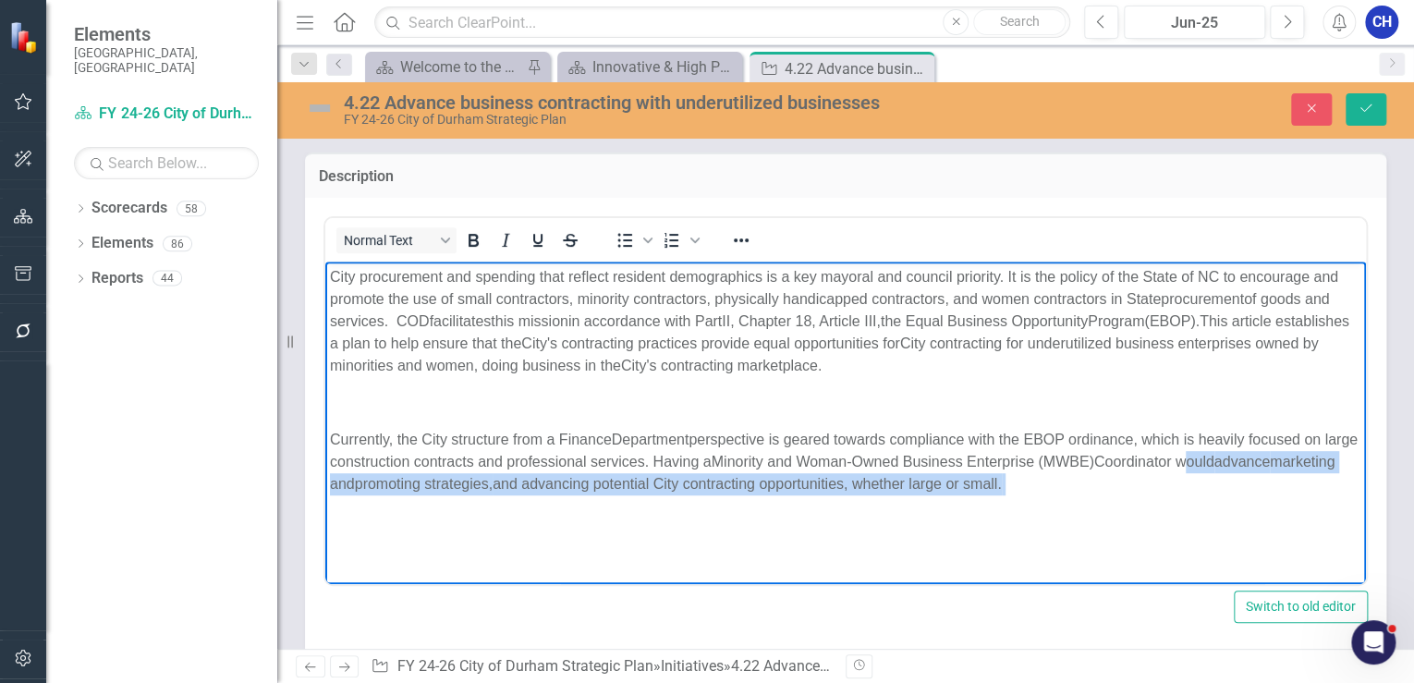
drag, startPoint x: 1221, startPoint y: 459, endPoint x: 1267, endPoint y: 483, distance: 52.1
click at [1267, 483] on p "Currently, the City structure from a Finance Department perspective is geared t…" at bounding box center [846, 461] width 1032 height 67
copy p "would advance marketing and promoting strategies, and advancing potential City …"
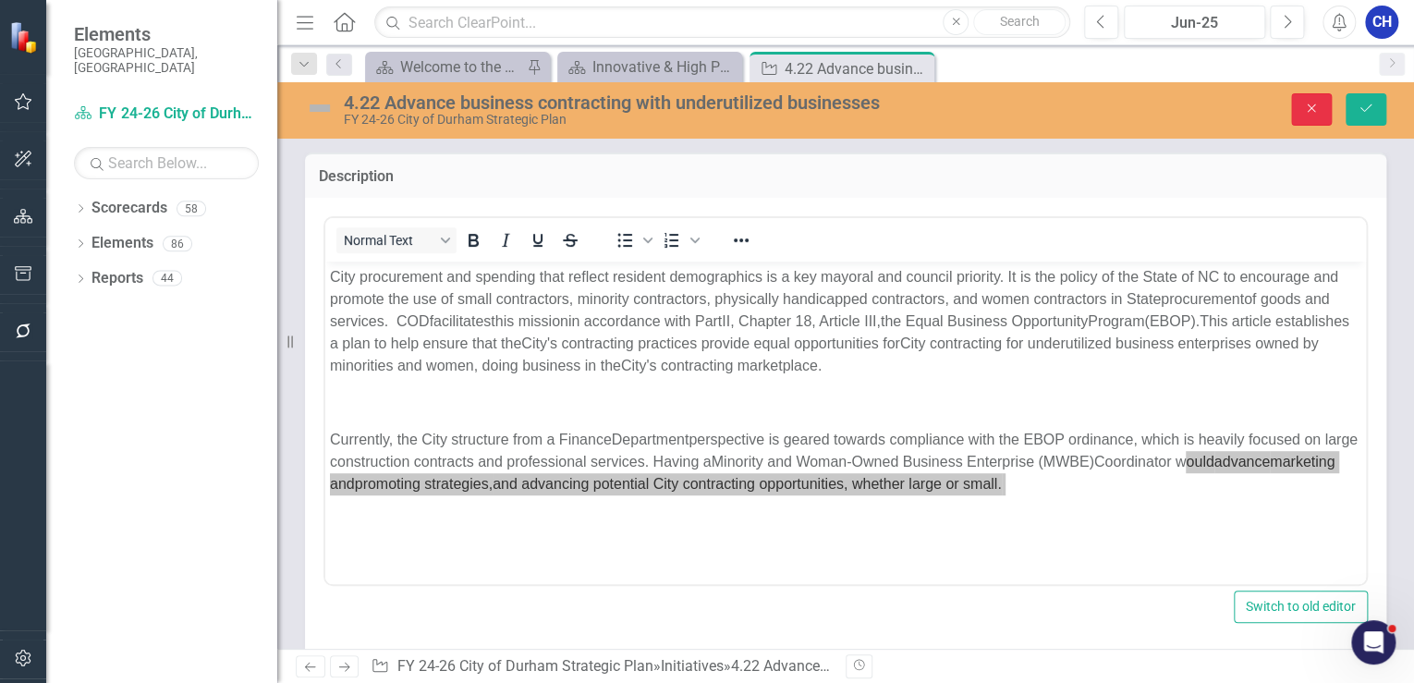
click at [1313, 115] on button "Close" at bounding box center [1311, 109] width 41 height 32
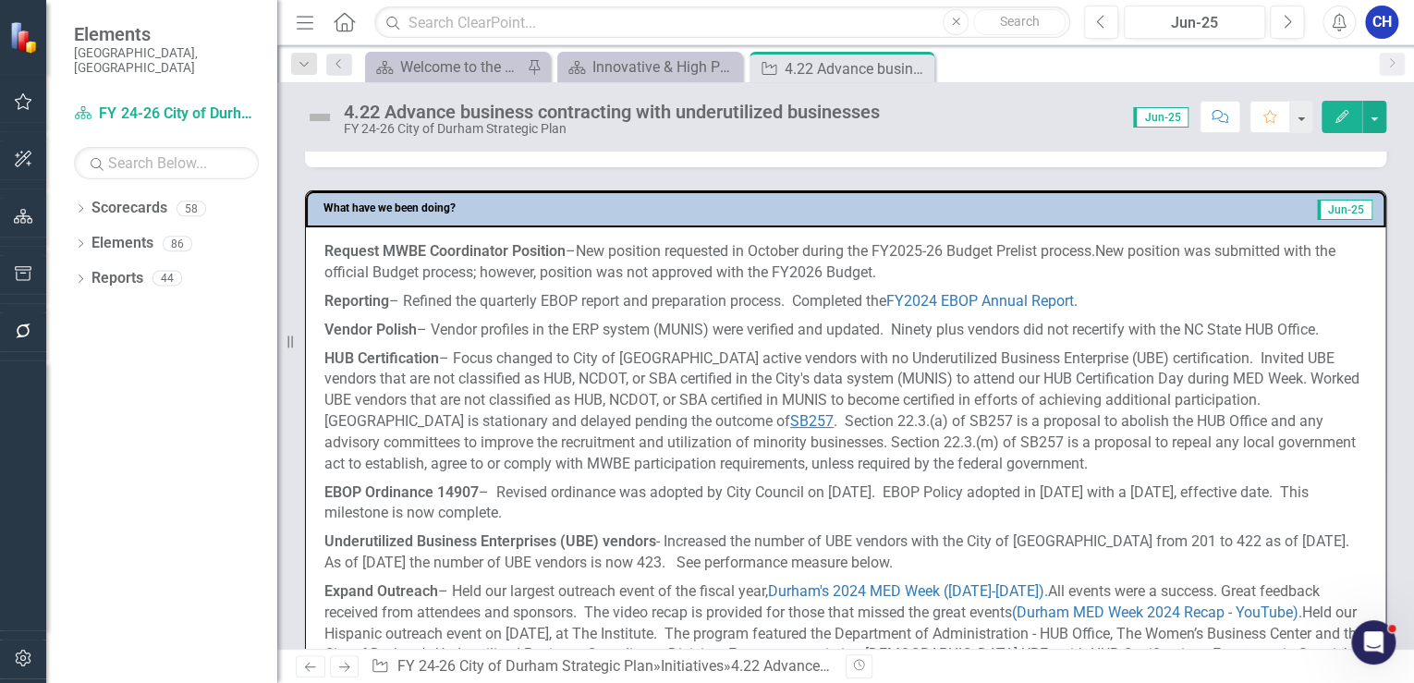
scroll to position [887, 0]
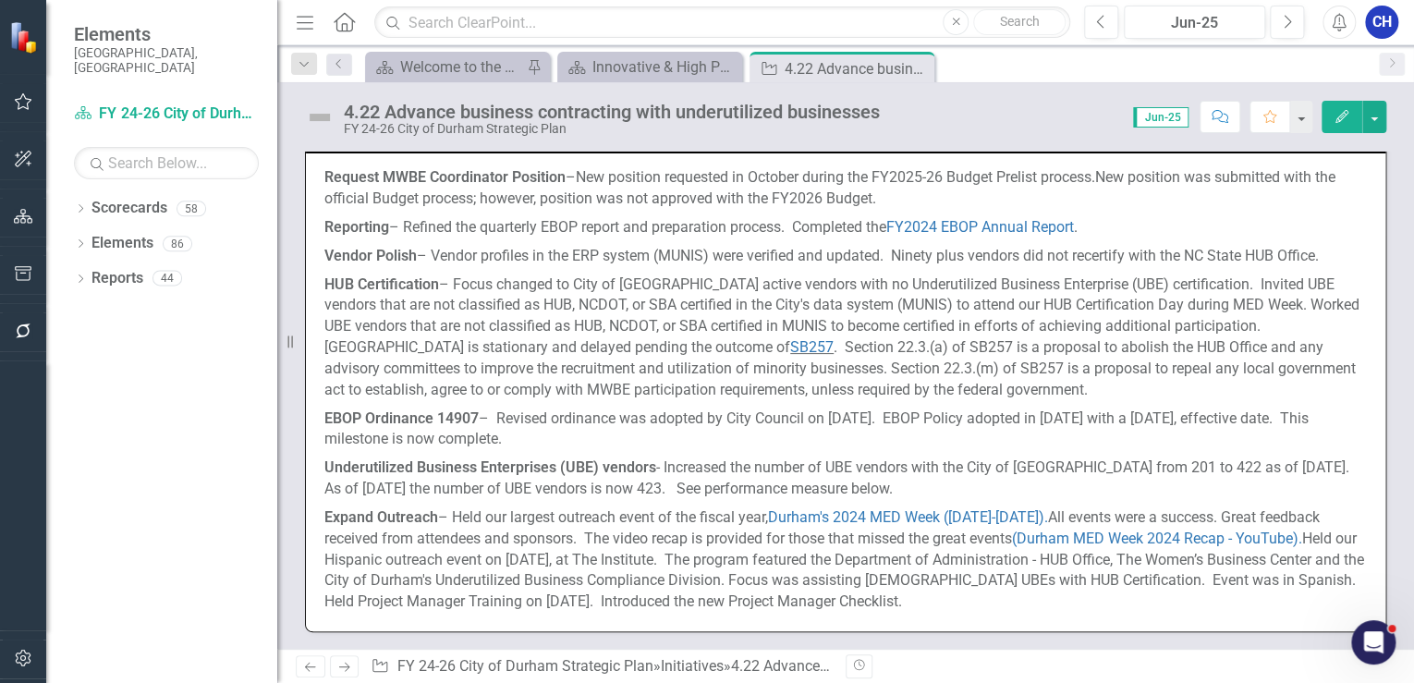
click at [481, 347] on p "HUB Certification – Focus changed to City of [GEOGRAPHIC_DATA] active vendors w…" at bounding box center [845, 338] width 1043 height 134
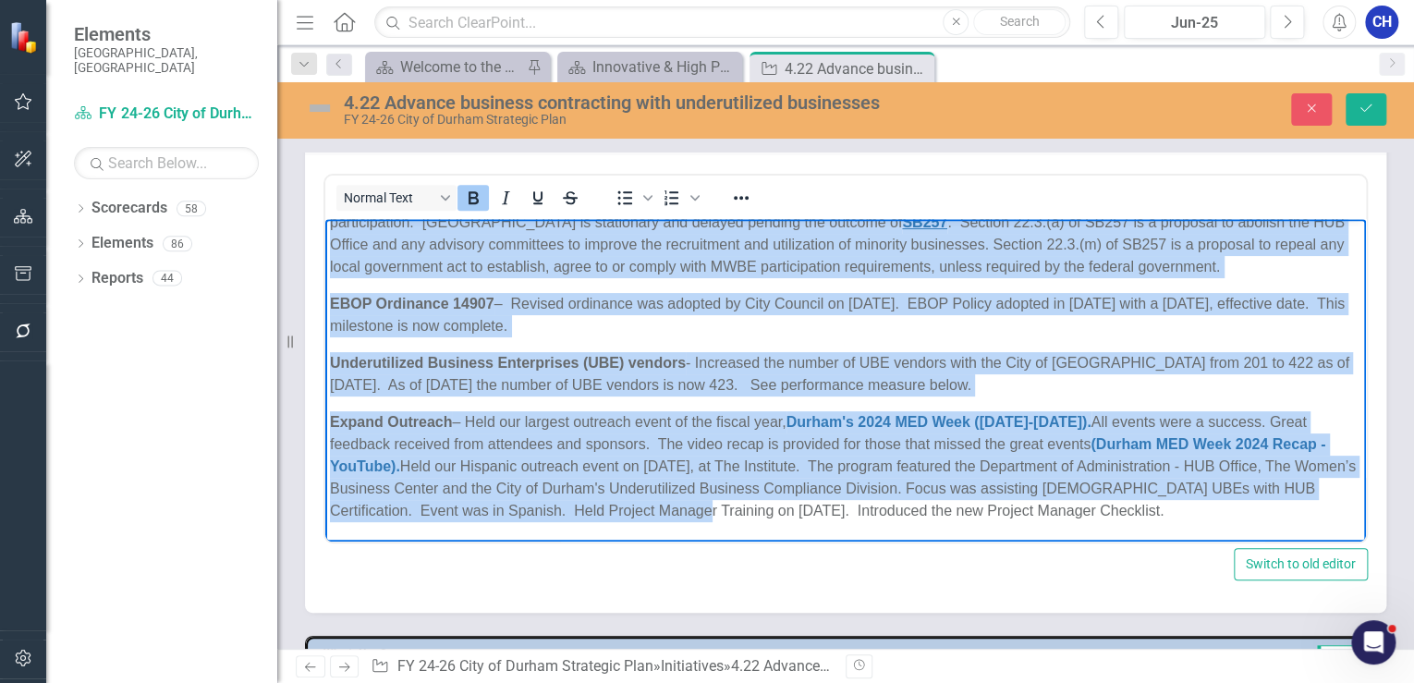
scroll to position [969, 0]
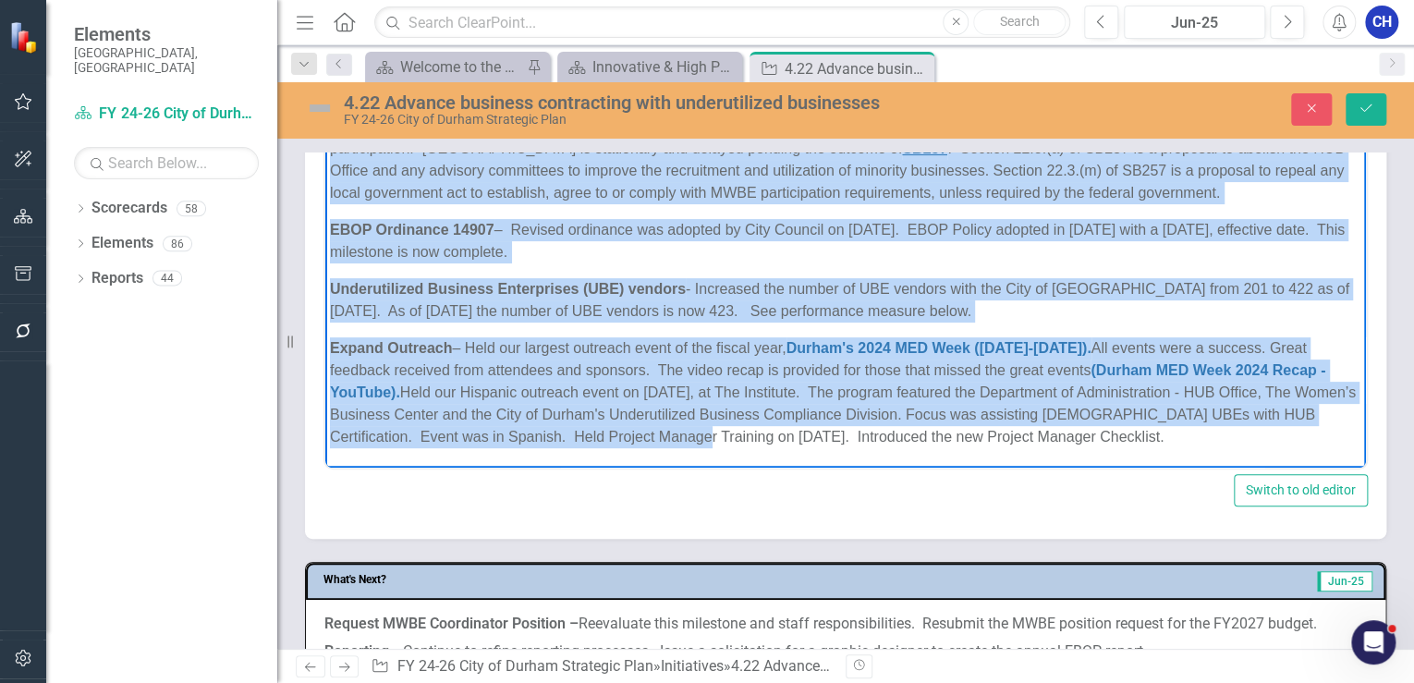
drag, startPoint x: 648, startPoint y: 432, endPoint x: 1312, endPoint y: 446, distance: 663.9
click at [1312, 446] on body "Request MWBE Coordinator Position – New position requested in October during th…" at bounding box center [845, 200] width 1041 height 534
copy body "Loremipsu – Dolorsi ame consectet ADIP elitse doe temporincid utlabor. Etdolore…"
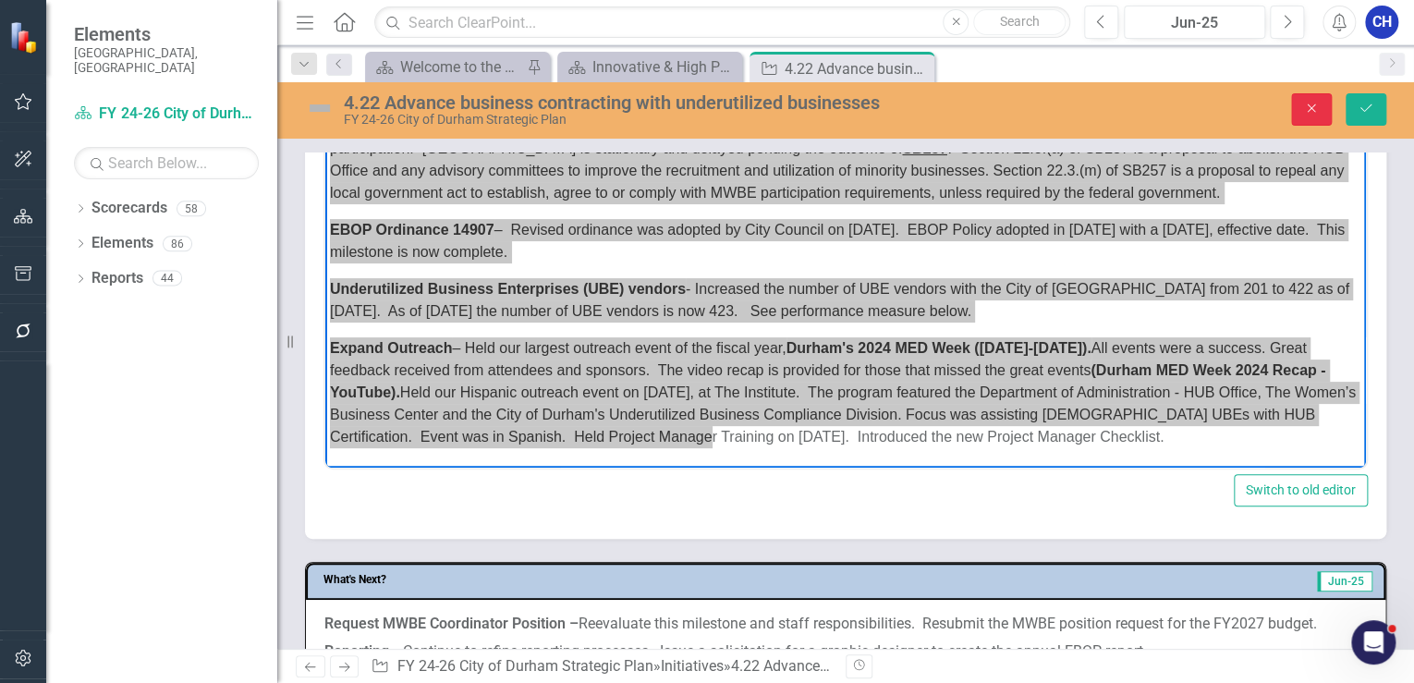
click at [1305, 117] on button "Close" at bounding box center [1311, 109] width 41 height 32
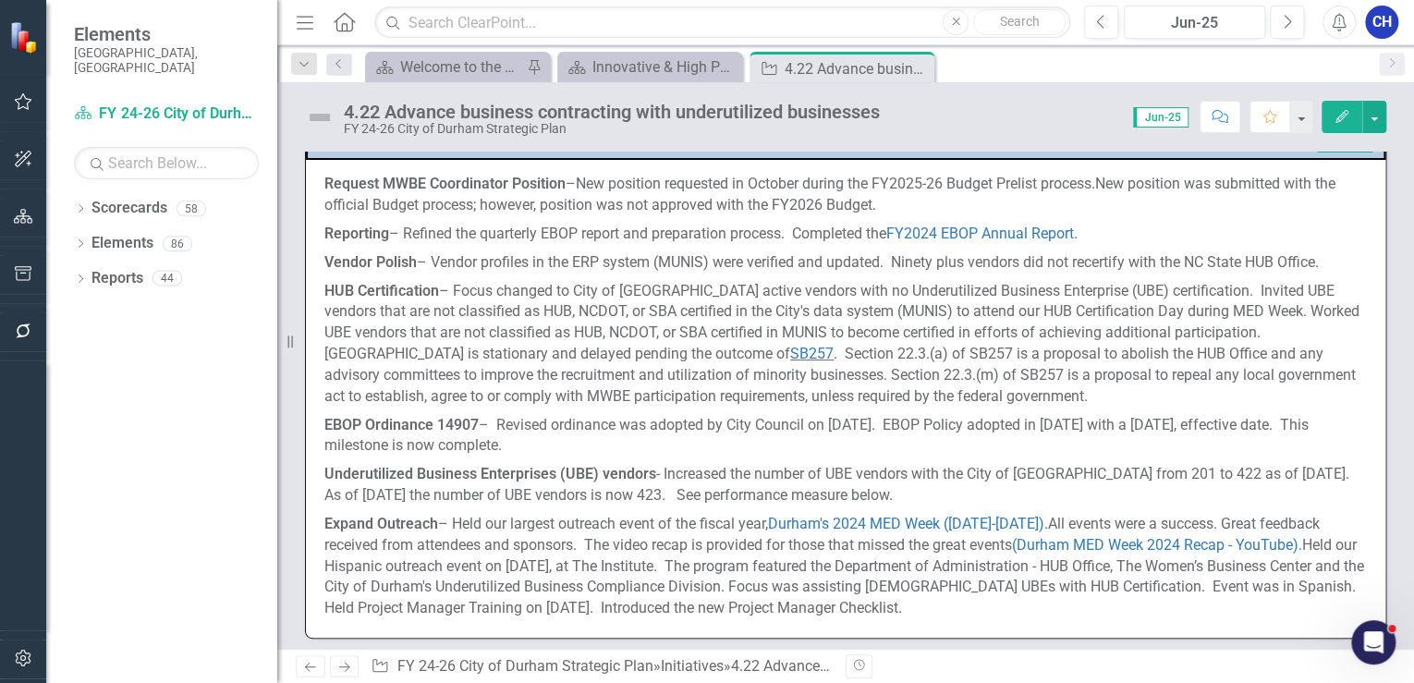
scroll to position [814, 0]
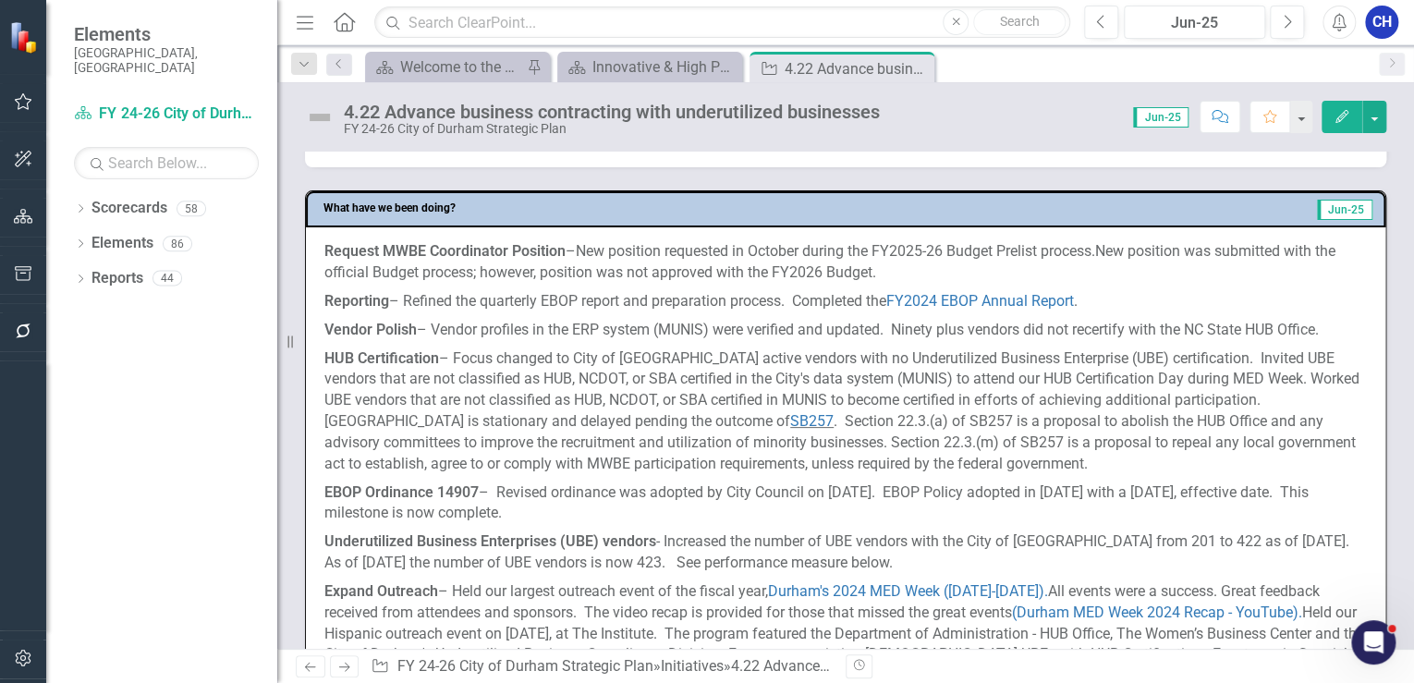
click at [703, 373] on p "HUB Certification – Focus changed to City of [GEOGRAPHIC_DATA] active vendors w…" at bounding box center [845, 412] width 1043 height 134
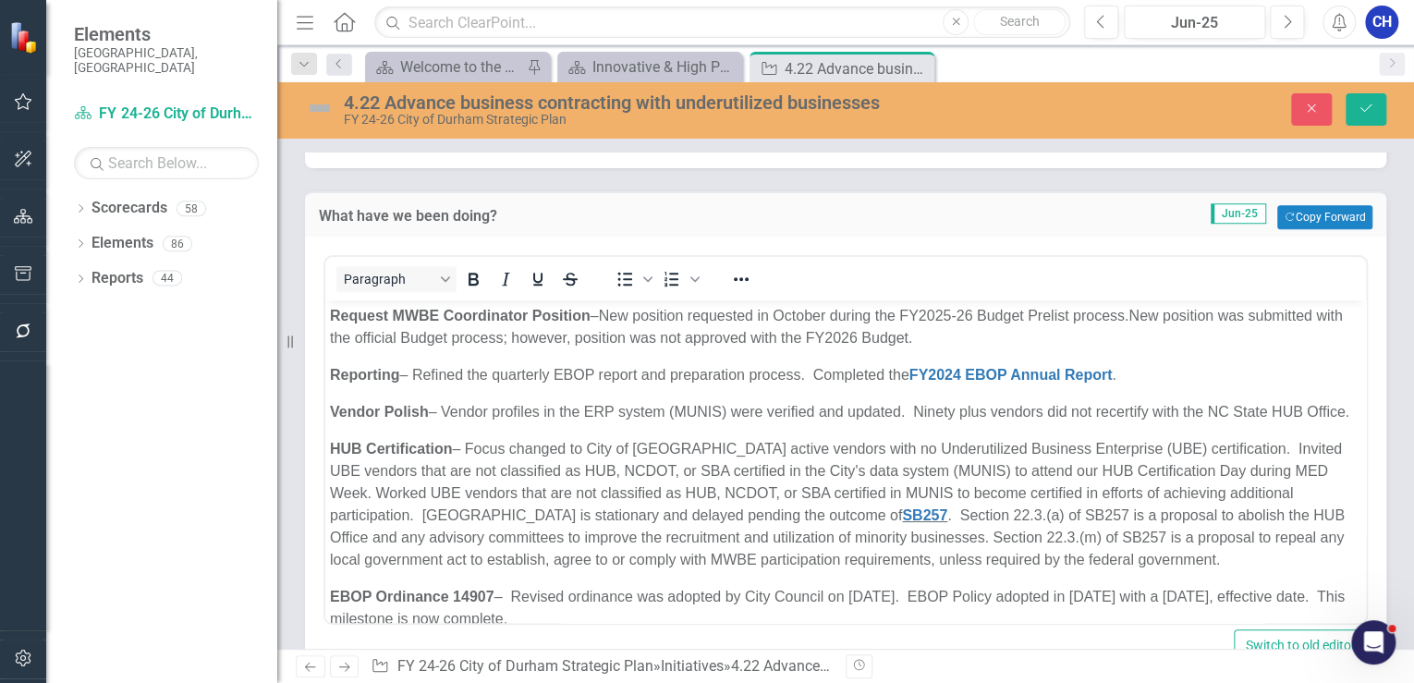
scroll to position [0, 0]
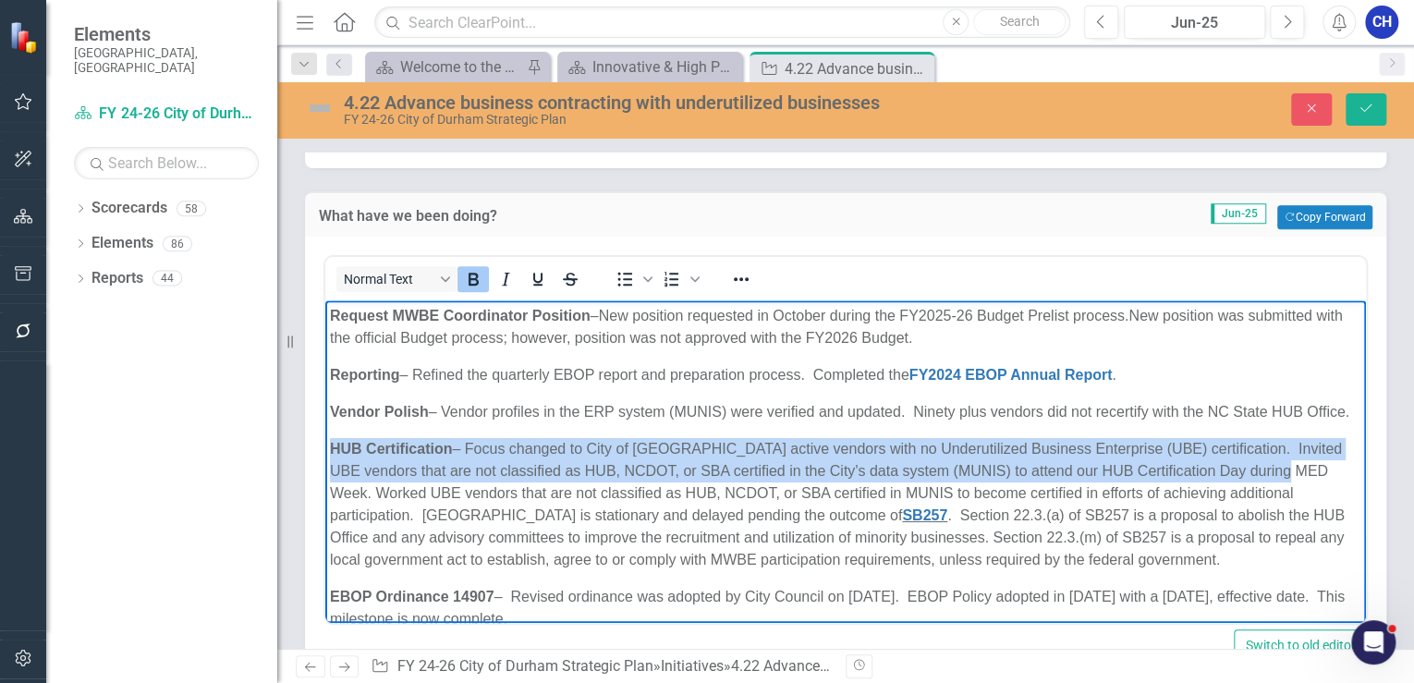
drag, startPoint x: 333, startPoint y: 469, endPoint x: 1284, endPoint y: 490, distance: 951.5
click at [1284, 490] on p "HUB Certification – Focus changed to City of [GEOGRAPHIC_DATA] active vendors w…" at bounding box center [846, 504] width 1032 height 133
copy p "HUB Certification – Focus changed to City of [GEOGRAPHIC_DATA] active vendors w…"
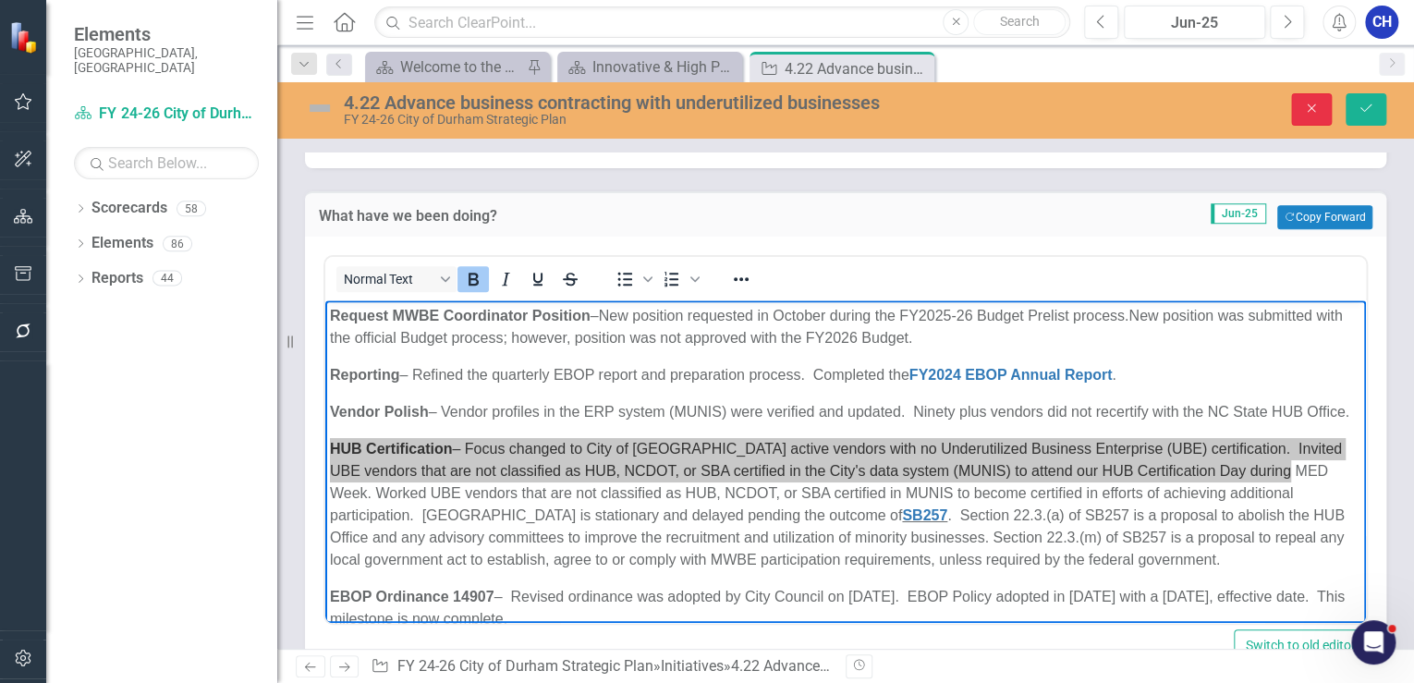
click at [1310, 116] on button "Close" at bounding box center [1311, 109] width 41 height 32
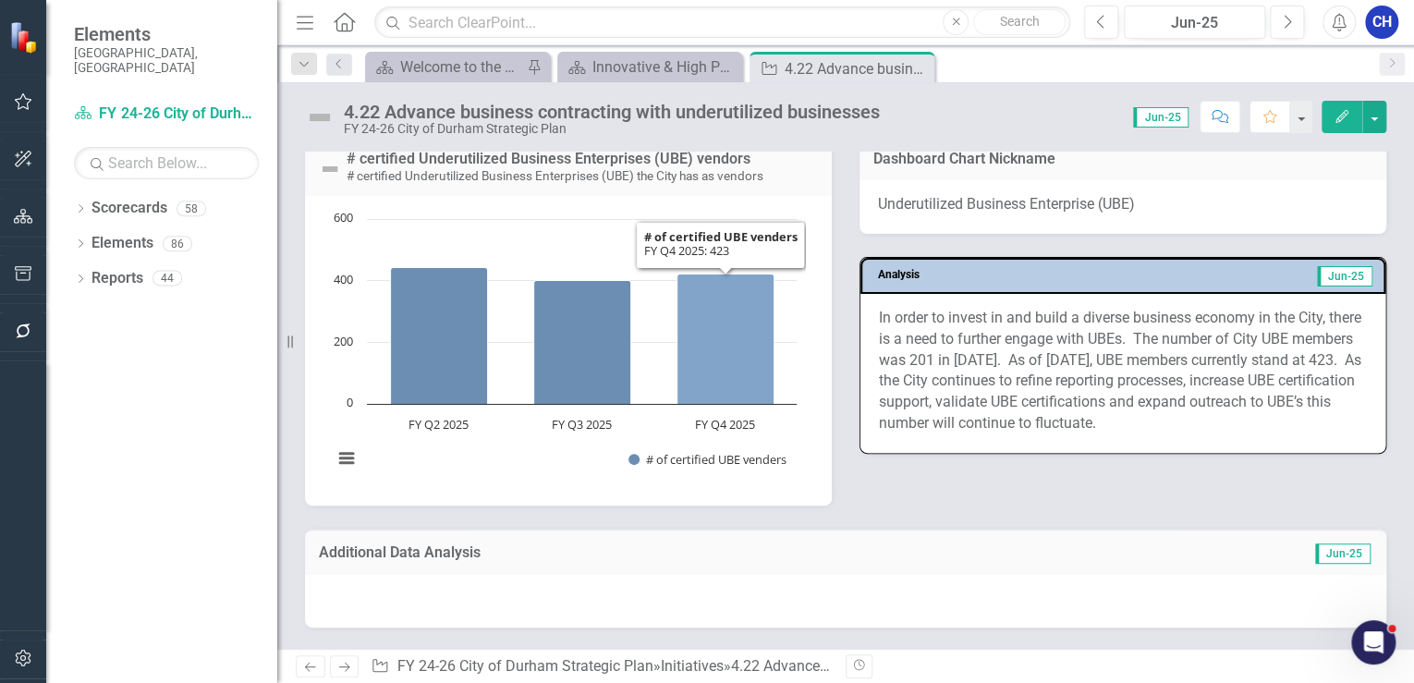
scroll to position [1701, 0]
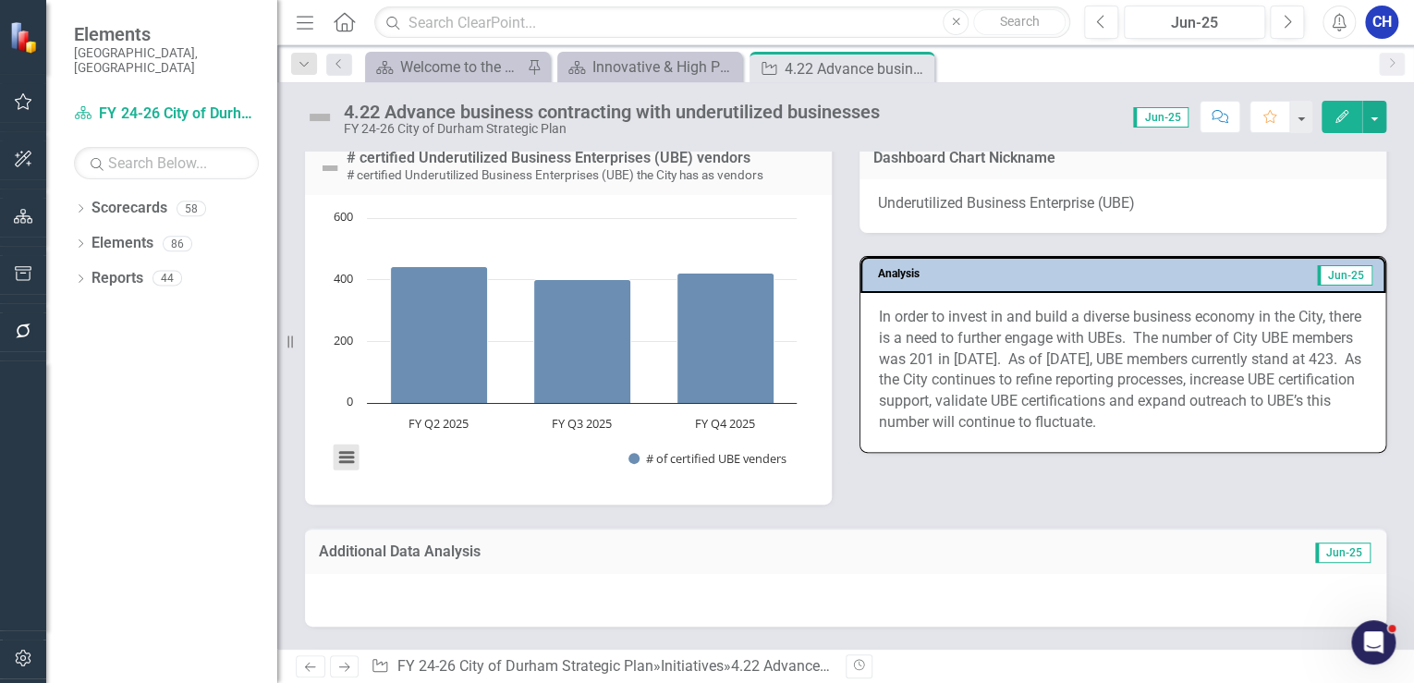
click at [349, 459] on button "View chart menu, Chart" at bounding box center [347, 458] width 26 height 26
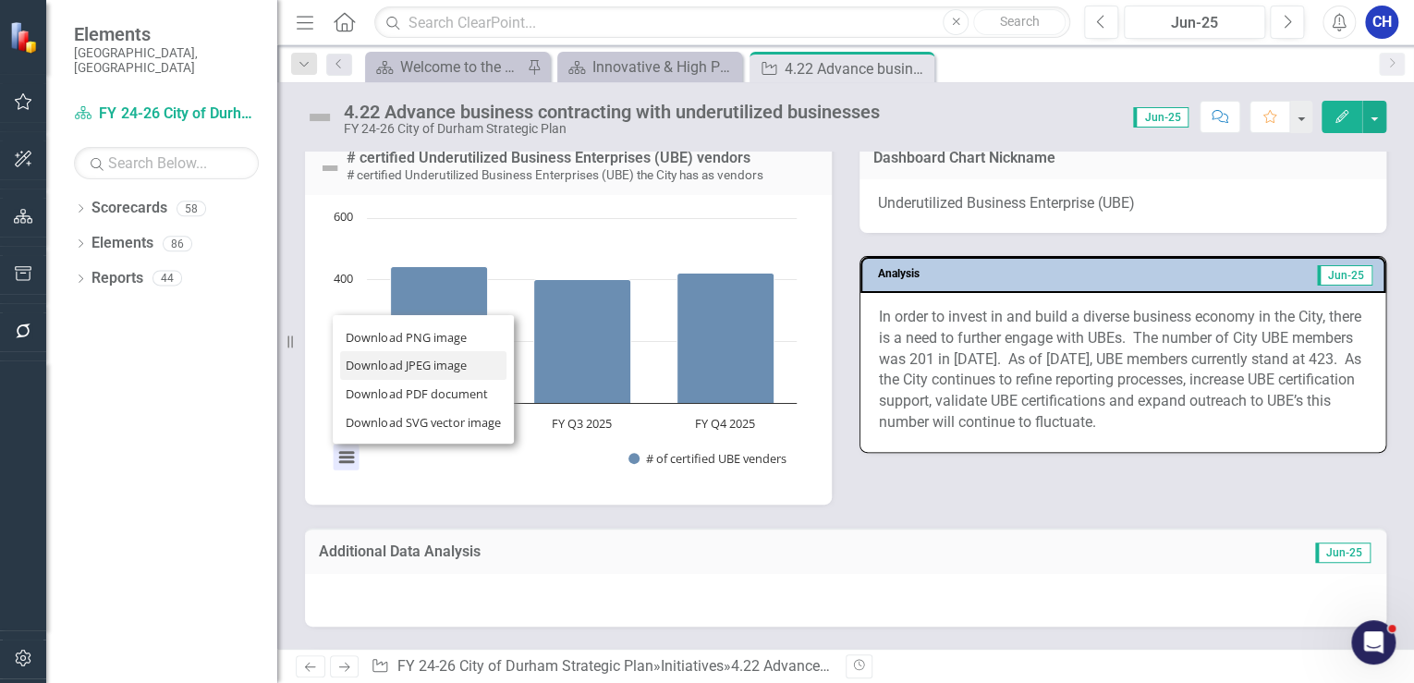
click at [400, 370] on li "Download JPEG image" at bounding box center [423, 365] width 166 height 29
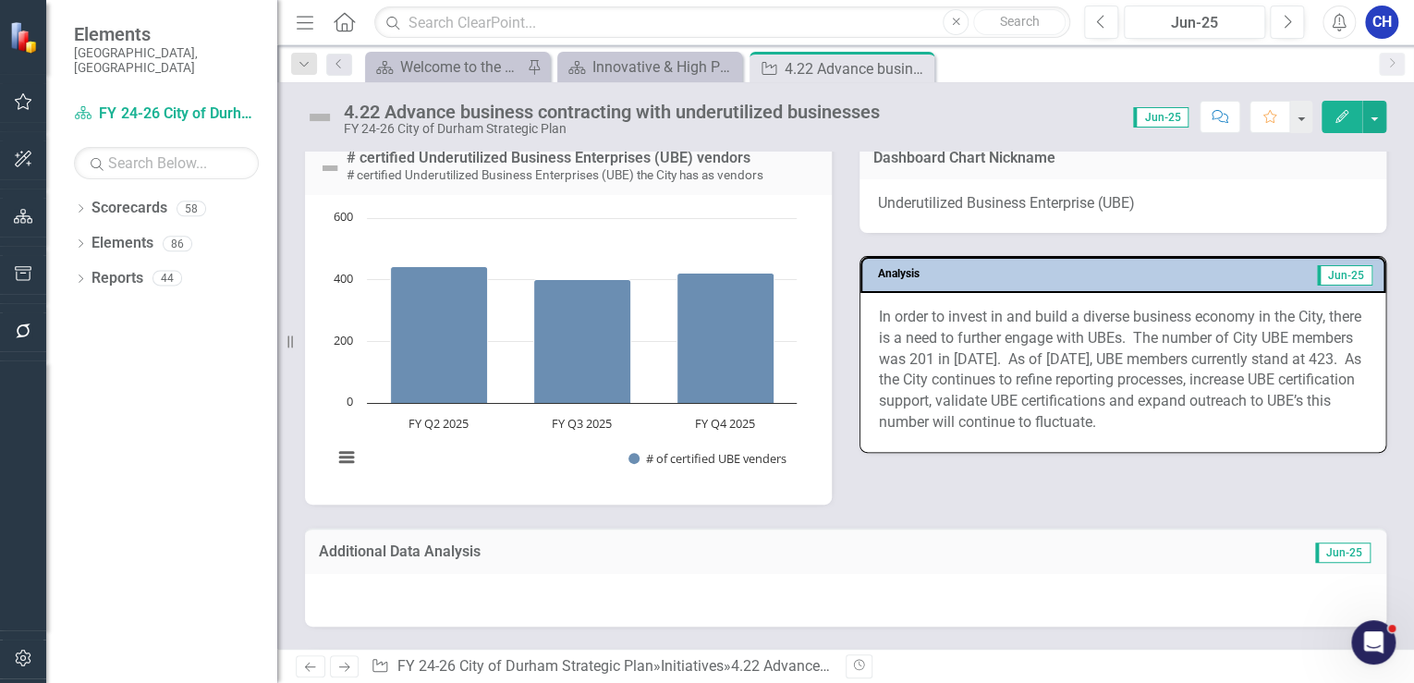
click at [1104, 445] on div "In order to invest in and build a diverse business economy in the City, there i…" at bounding box center [1123, 372] width 525 height 159
click at [978, 336] on p "In order to invest in and build a diverse business economy in the City, there i…" at bounding box center [1123, 370] width 488 height 127
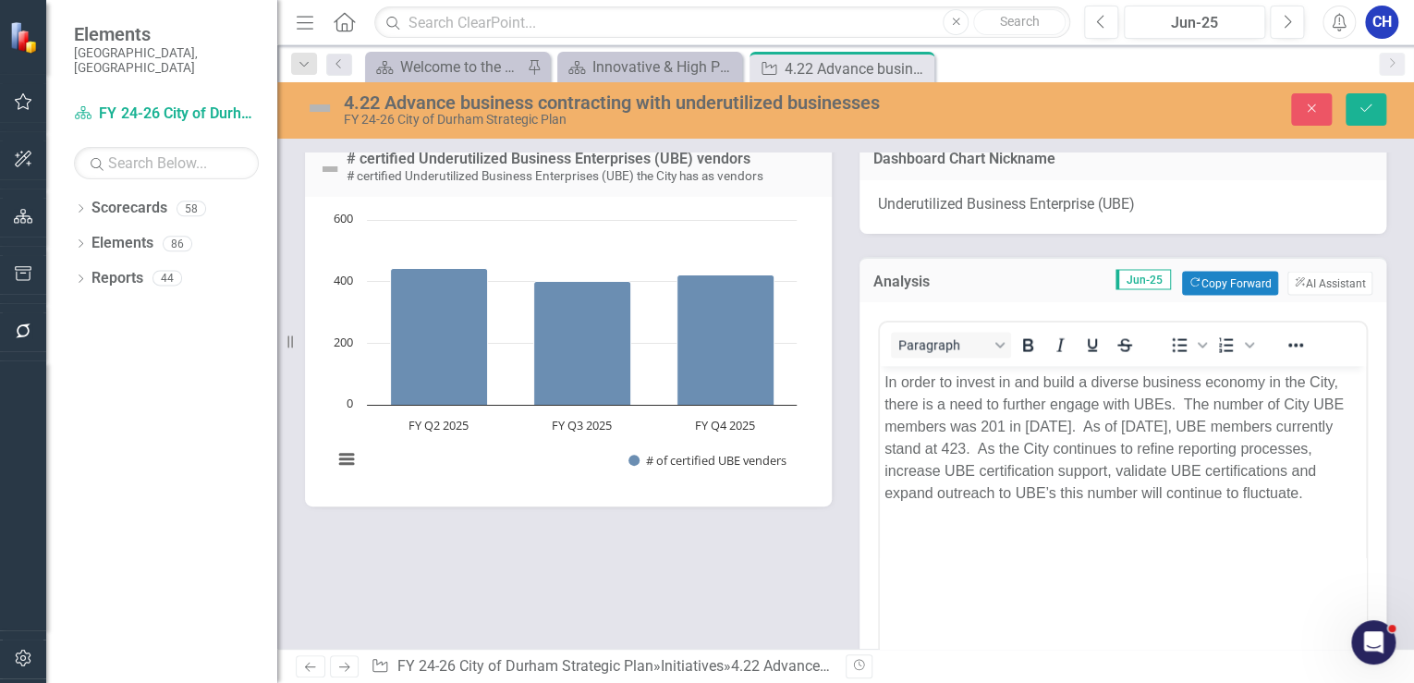
scroll to position [0, 0]
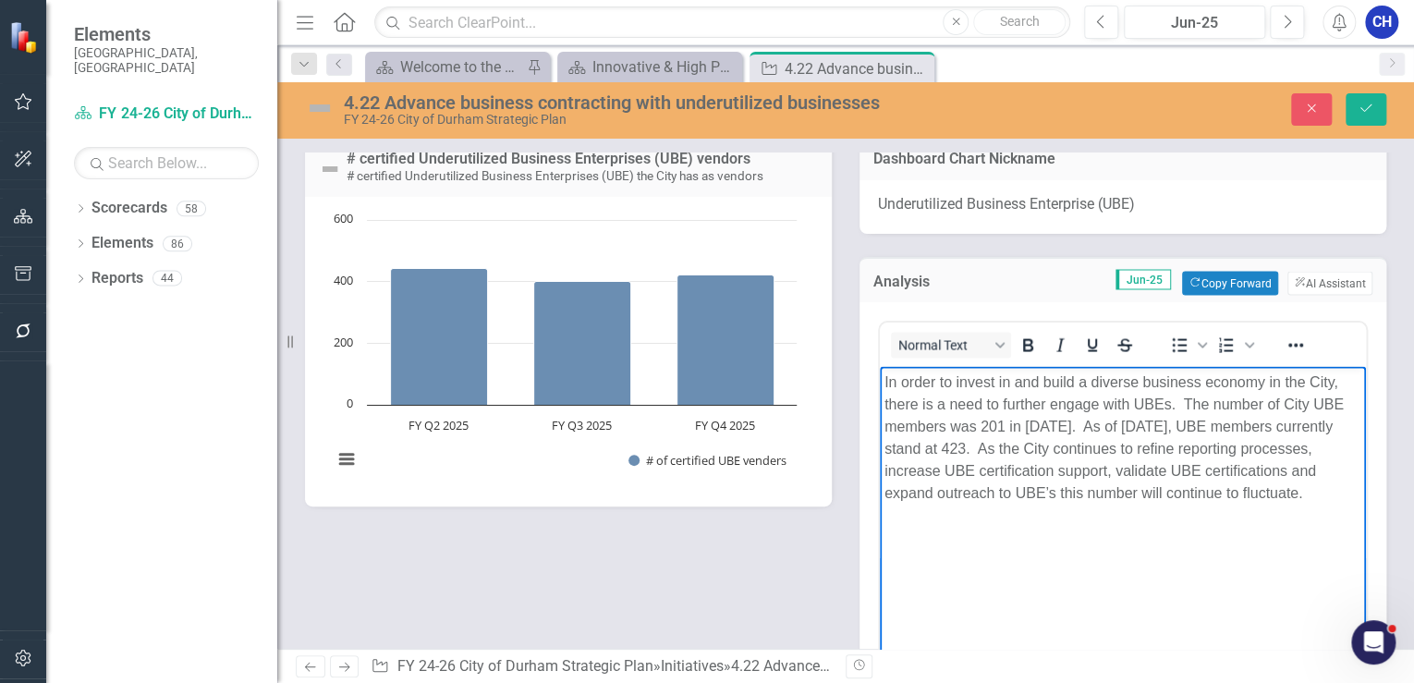
drag, startPoint x: 886, startPoint y: 381, endPoint x: 1008, endPoint y: 525, distance: 188.9
click at [1008, 504] on p "In order to invest in and build a diverse business economy in the City, there i…" at bounding box center [1123, 437] width 477 height 133
click at [1311, 108] on icon "Close" at bounding box center [1311, 108] width 17 height 13
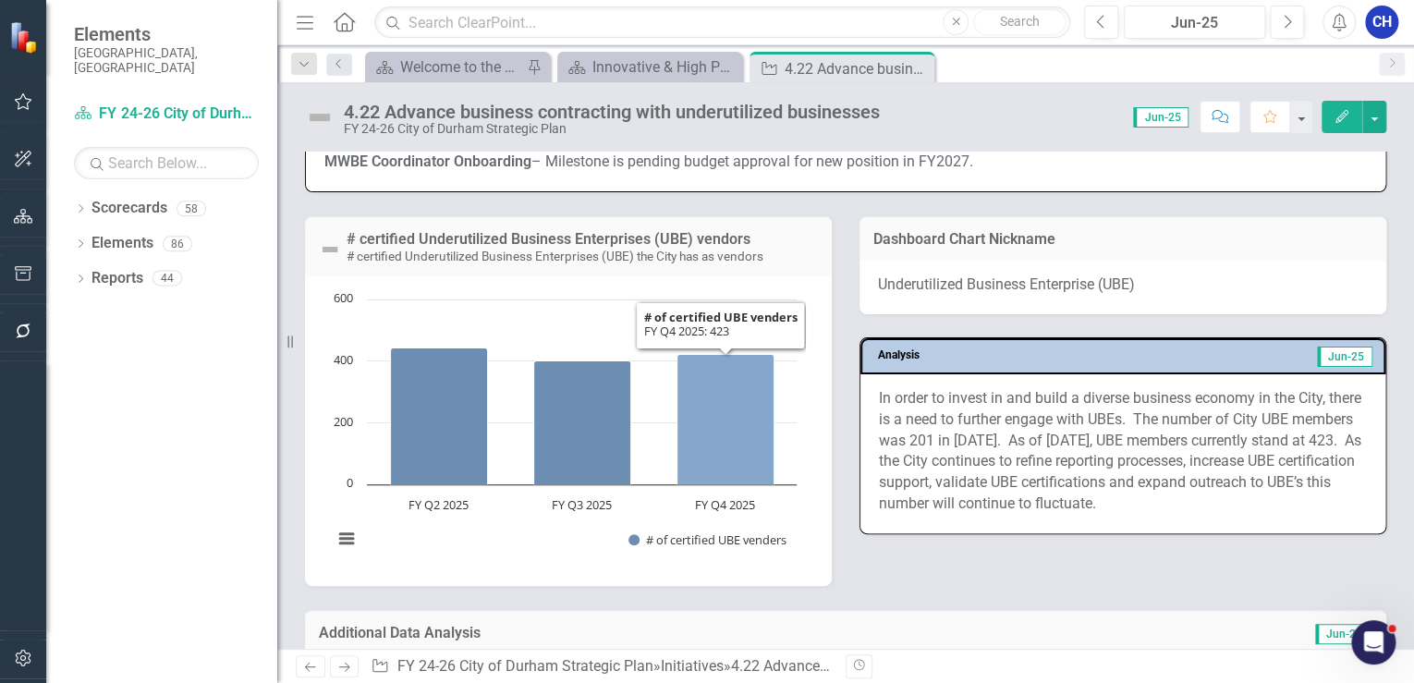
scroll to position [1620, 0]
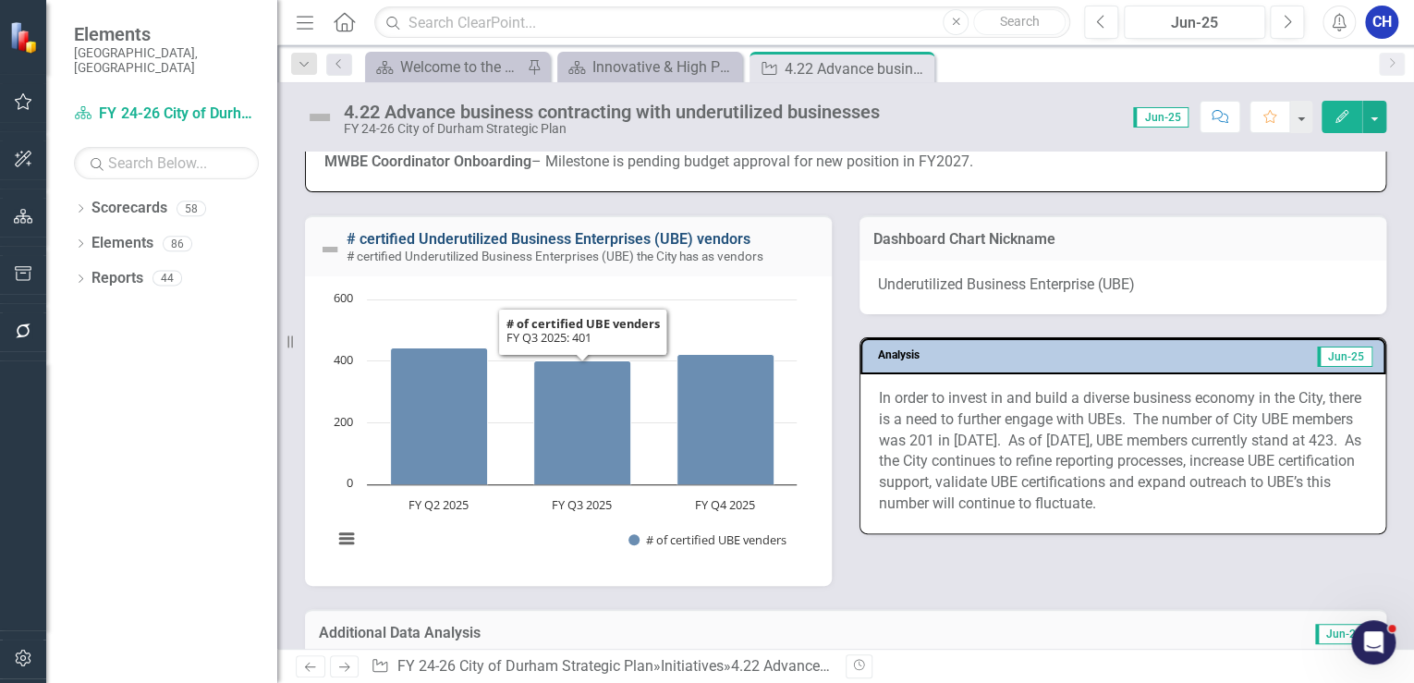
click at [528, 240] on link "# certified Underutilized Business Enterprises (UBE) vendors" at bounding box center [549, 239] width 404 height 18
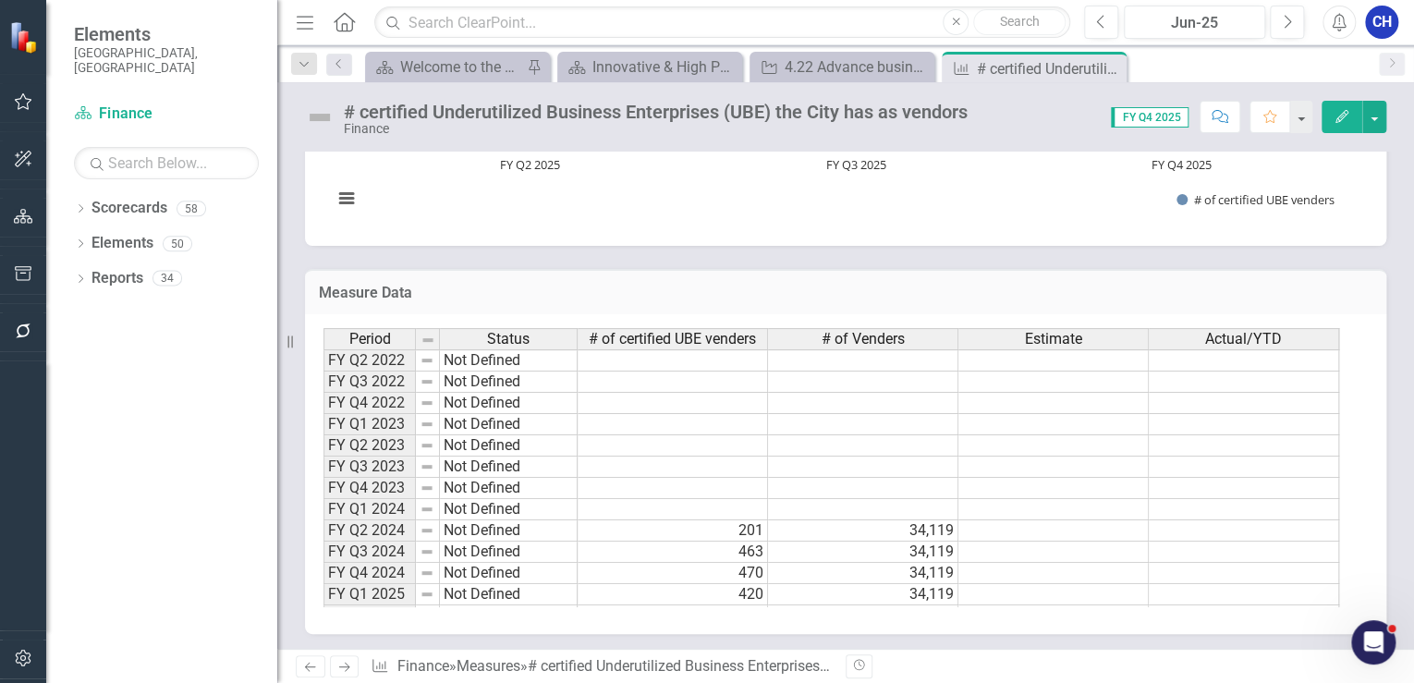
scroll to position [255, 0]
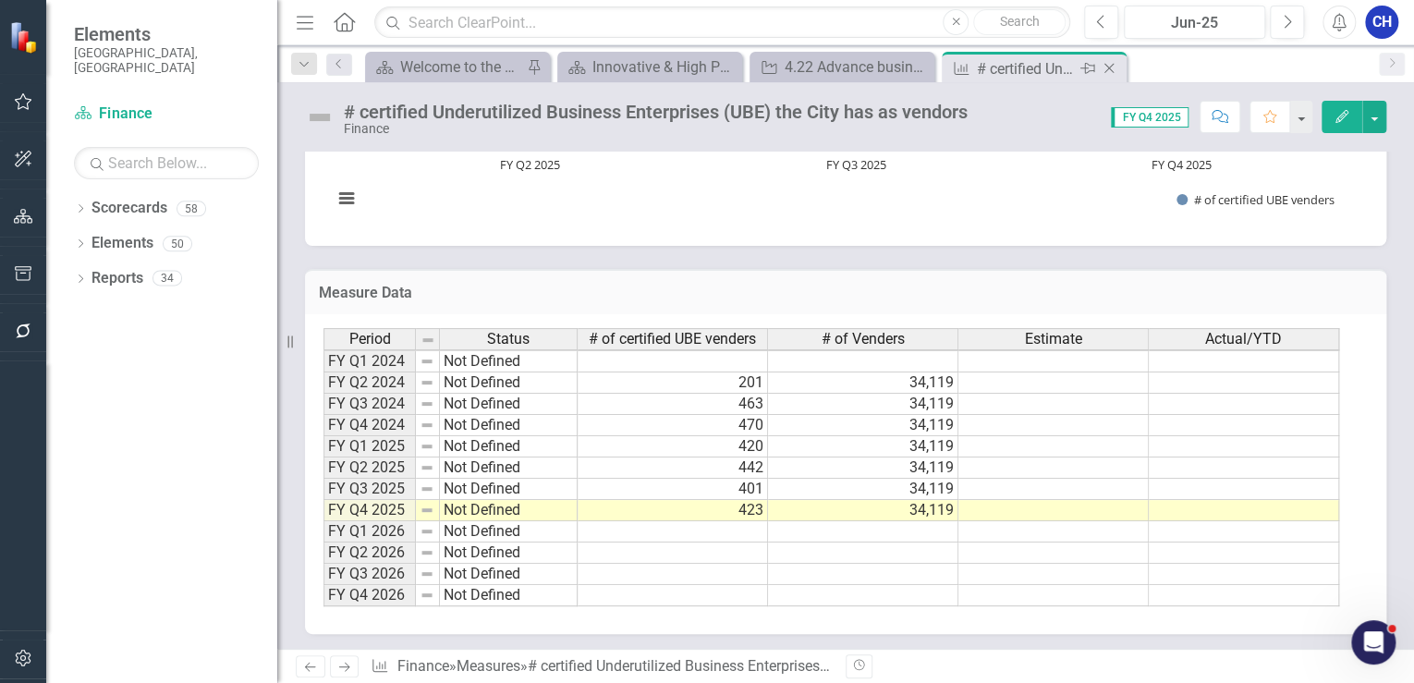
click at [1109, 71] on icon "Close" at bounding box center [1109, 68] width 18 height 15
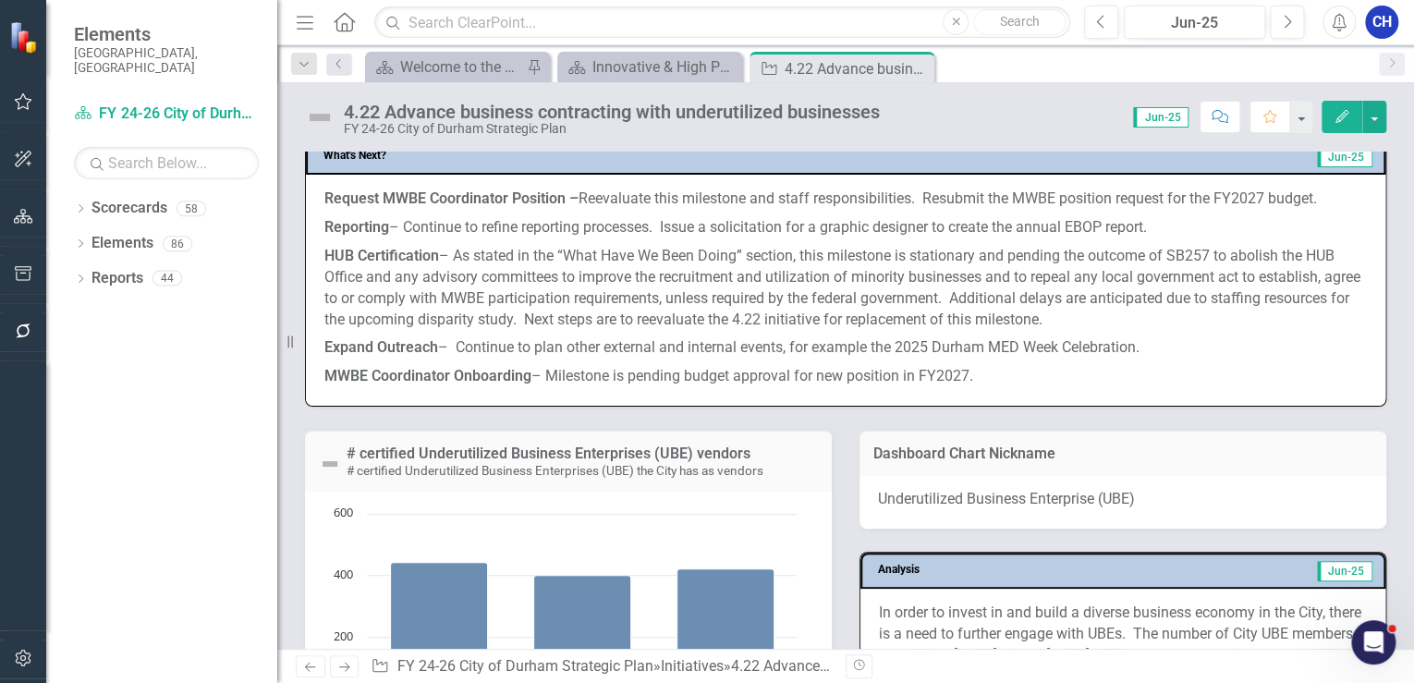
scroll to position [1331, 0]
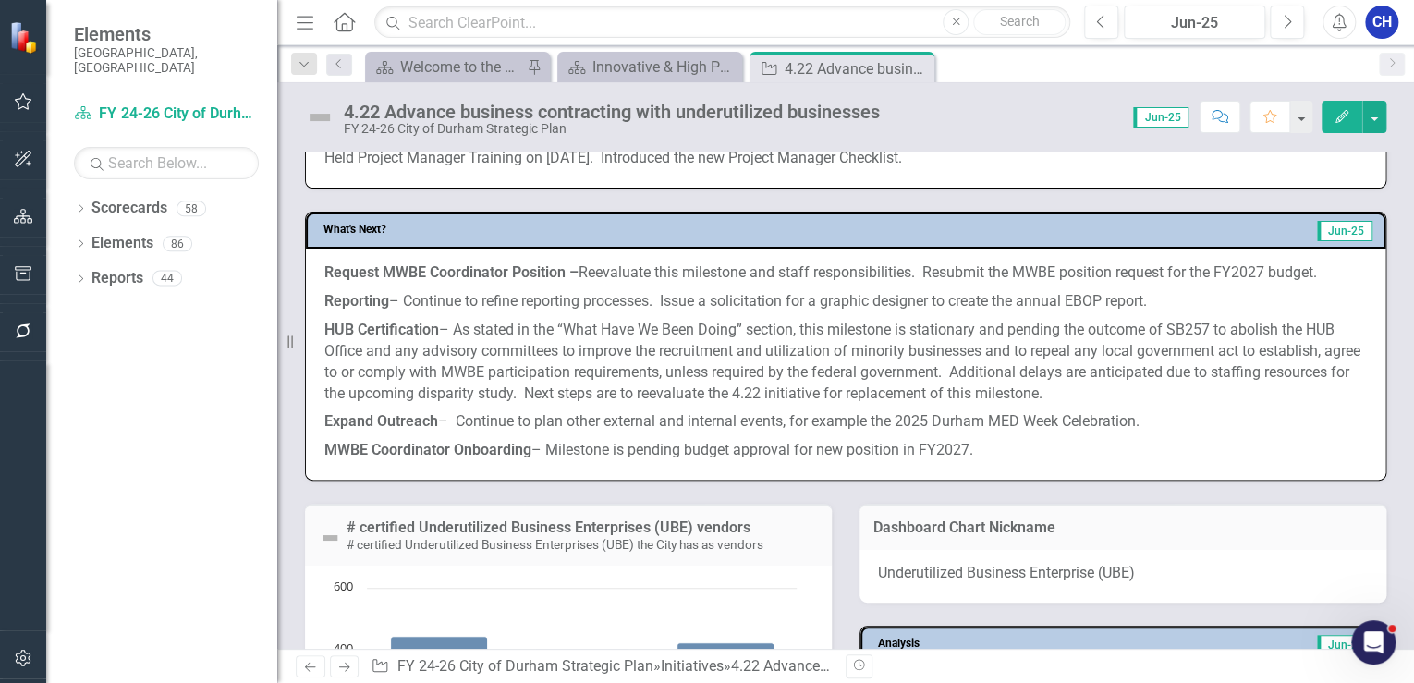
click at [877, 344] on p "HUB Certification – As stated in the “What Have We Been Doing” section, this mi…" at bounding box center [845, 362] width 1043 height 92
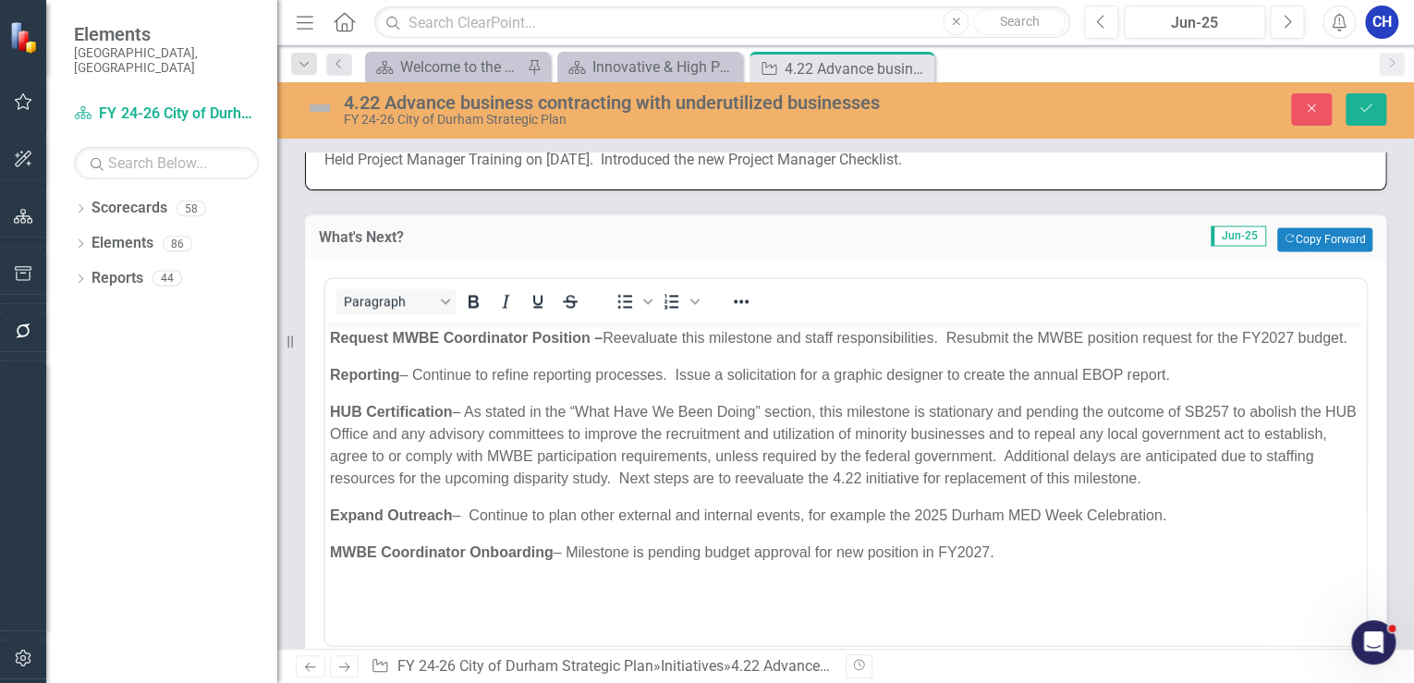
scroll to position [1405, 0]
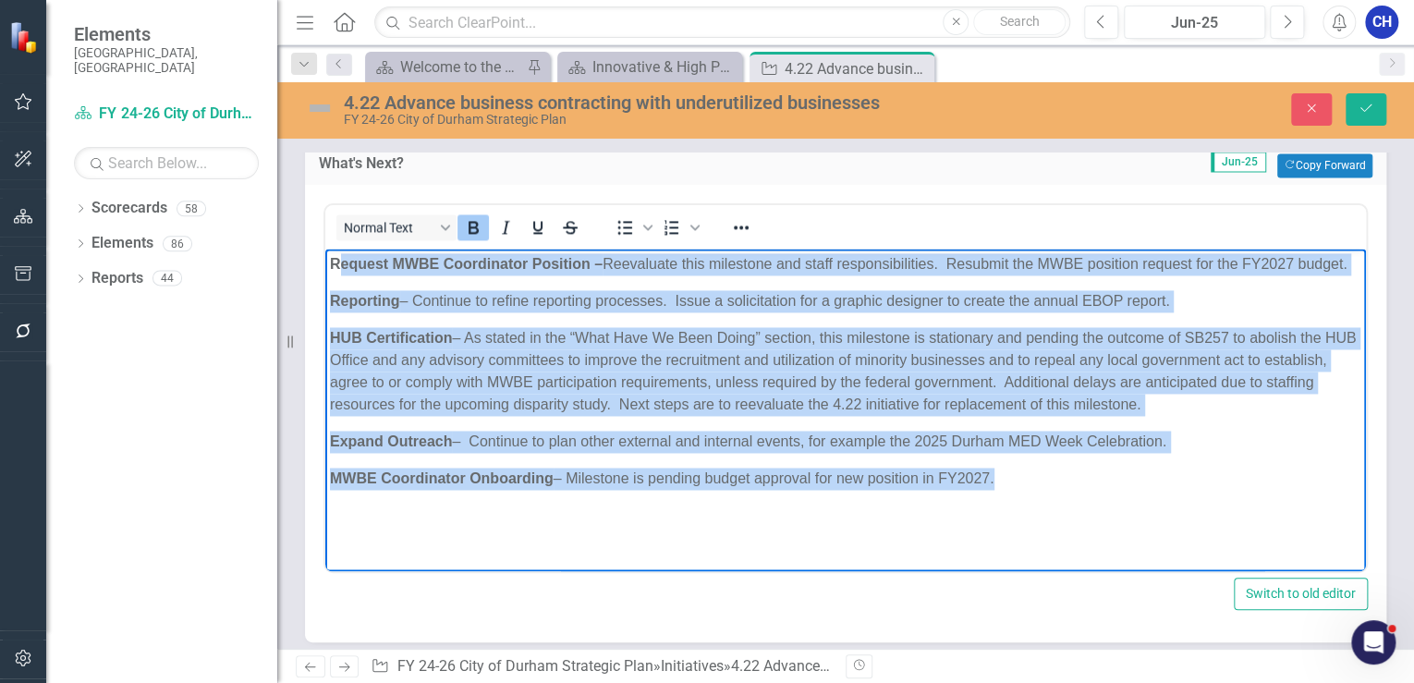
drag, startPoint x: 1027, startPoint y: 523, endPoint x: 338, endPoint y: 252, distance: 740.1
click at [338, 252] on body "Request MWBE Coordinator Position – Reevaluate this milestone and staff respons…" at bounding box center [845, 386] width 1041 height 277
click at [407, 275] on p "Request MWBE Coordinator Position – Reevaluate this milestone and staff respons…" at bounding box center [846, 263] width 1032 height 22
drag, startPoint x: 338, startPoint y: 261, endPoint x: 867, endPoint y: 419, distance: 551.9
click at [1037, 493] on body "Request MWBE Coordinator Position – Reevaluate this milestone and staff respons…" at bounding box center [845, 386] width 1041 height 277
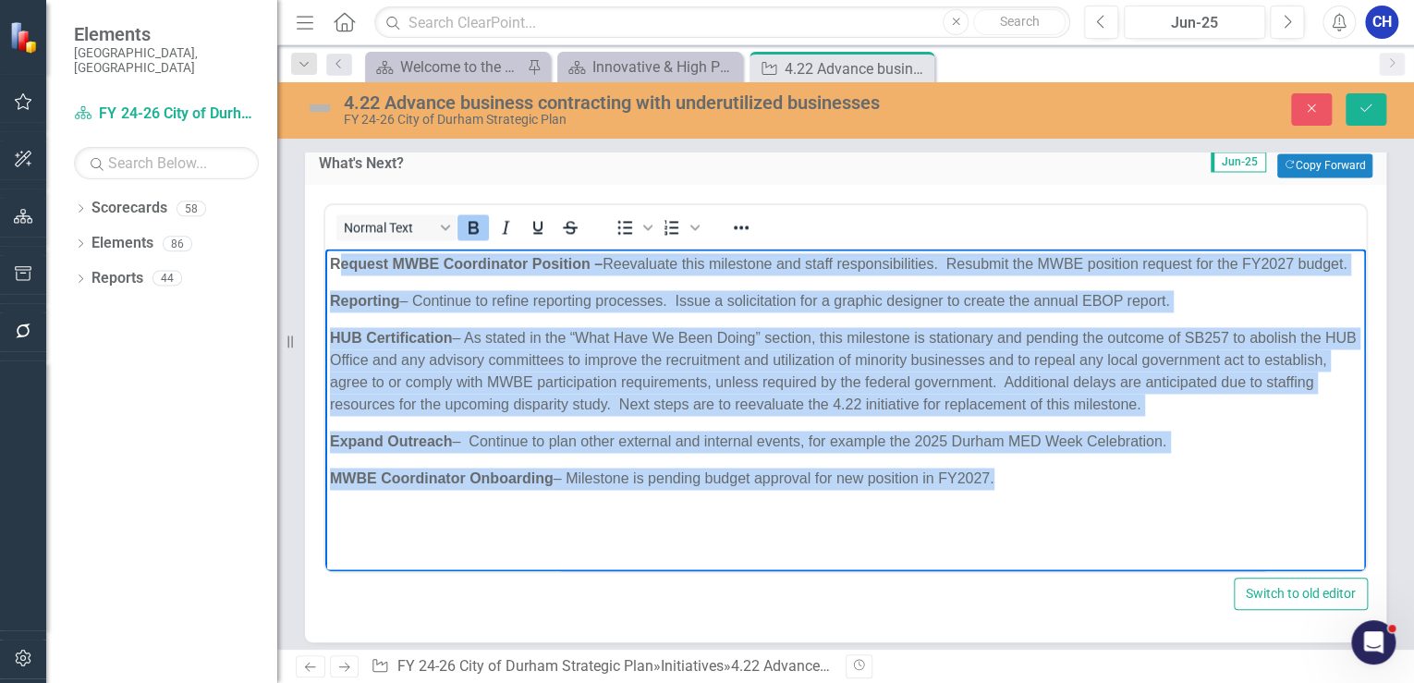
click at [353, 301] on body "Request MWBE Coordinator Position – Reevaluate this milestone and staff respons…" at bounding box center [845, 386] width 1041 height 277
drag, startPoint x: 332, startPoint y: 259, endPoint x: 1097, endPoint y: 491, distance: 799.8
click at [1097, 491] on body "Request MWBE Coordinator Position – Reevaluate this milestone and staff respons…" at bounding box center [845, 386] width 1041 height 277
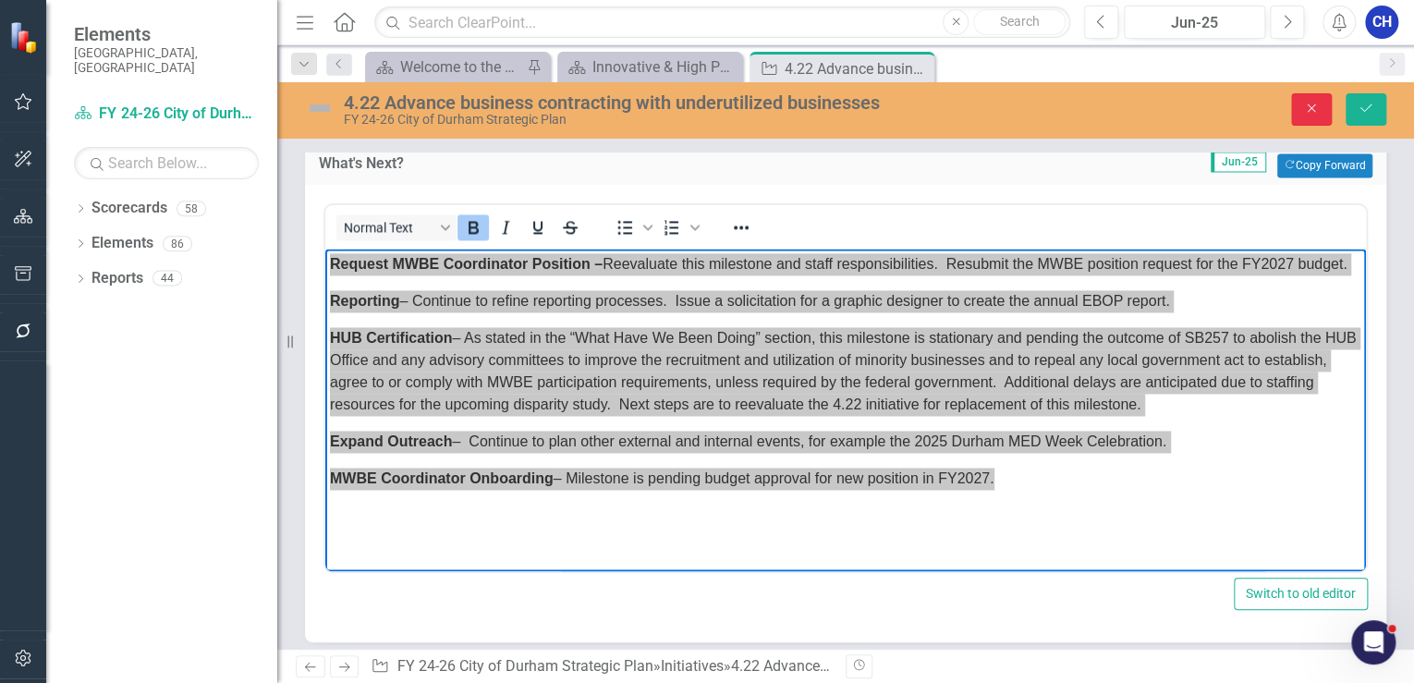
click at [1305, 112] on icon "Close" at bounding box center [1311, 108] width 17 height 13
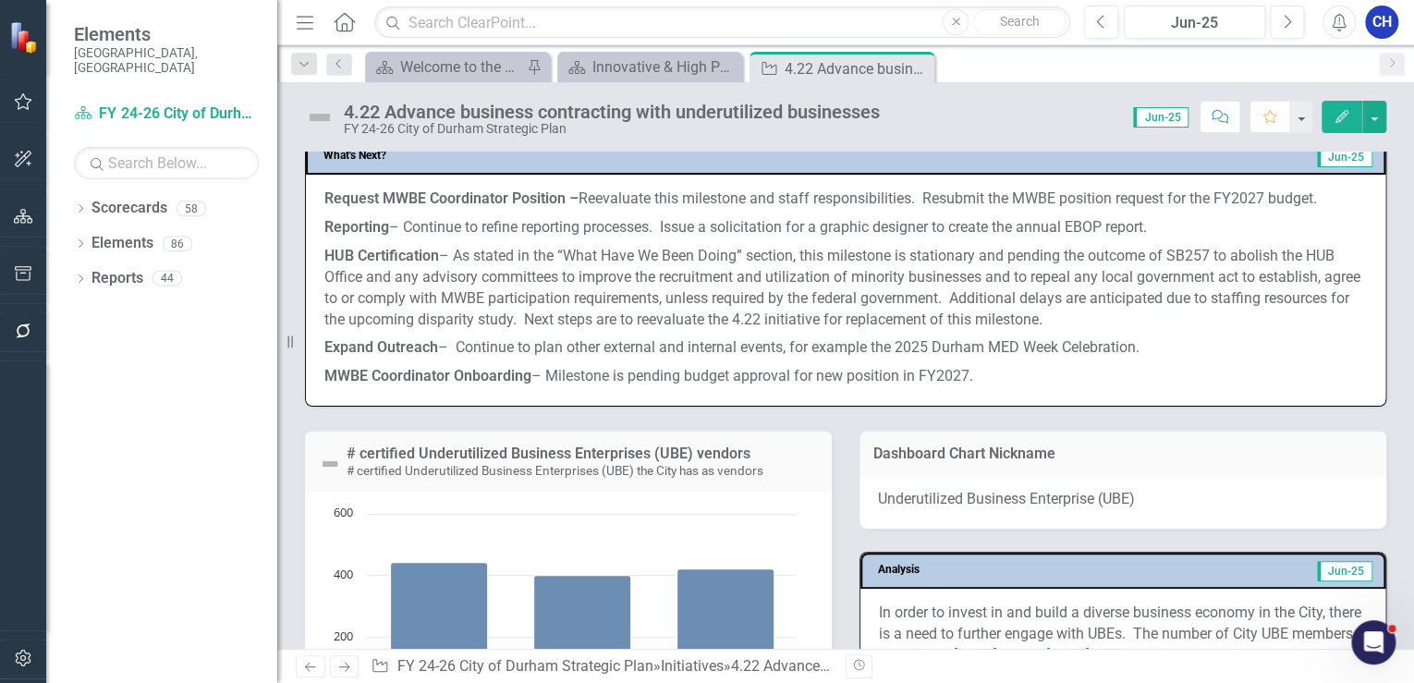
click at [520, 254] on p "HUB Certification – As stated in the “What Have We Been Doing” section, this mi…" at bounding box center [845, 288] width 1043 height 92
click at [520, 255] on p "HUB Certification – As stated in the “What Have We Been Doing” section, this mi…" at bounding box center [845, 288] width 1043 height 92
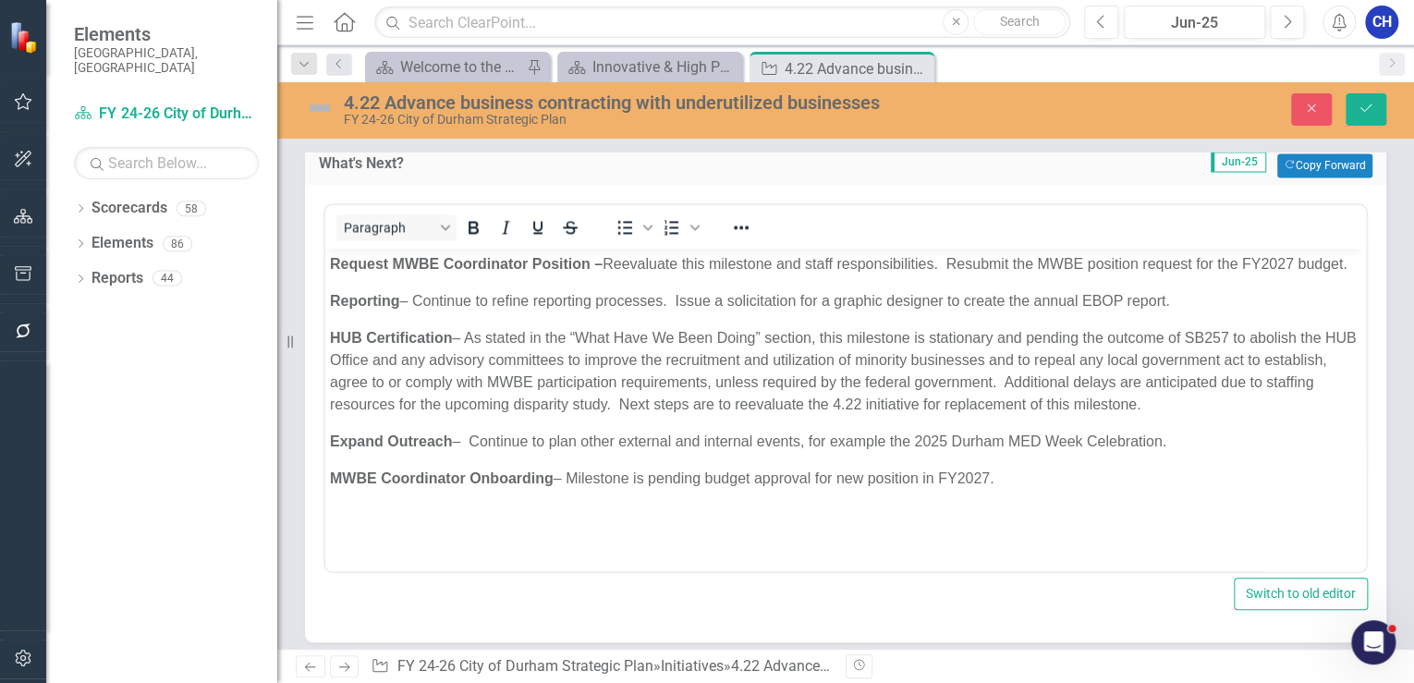
scroll to position [0, 0]
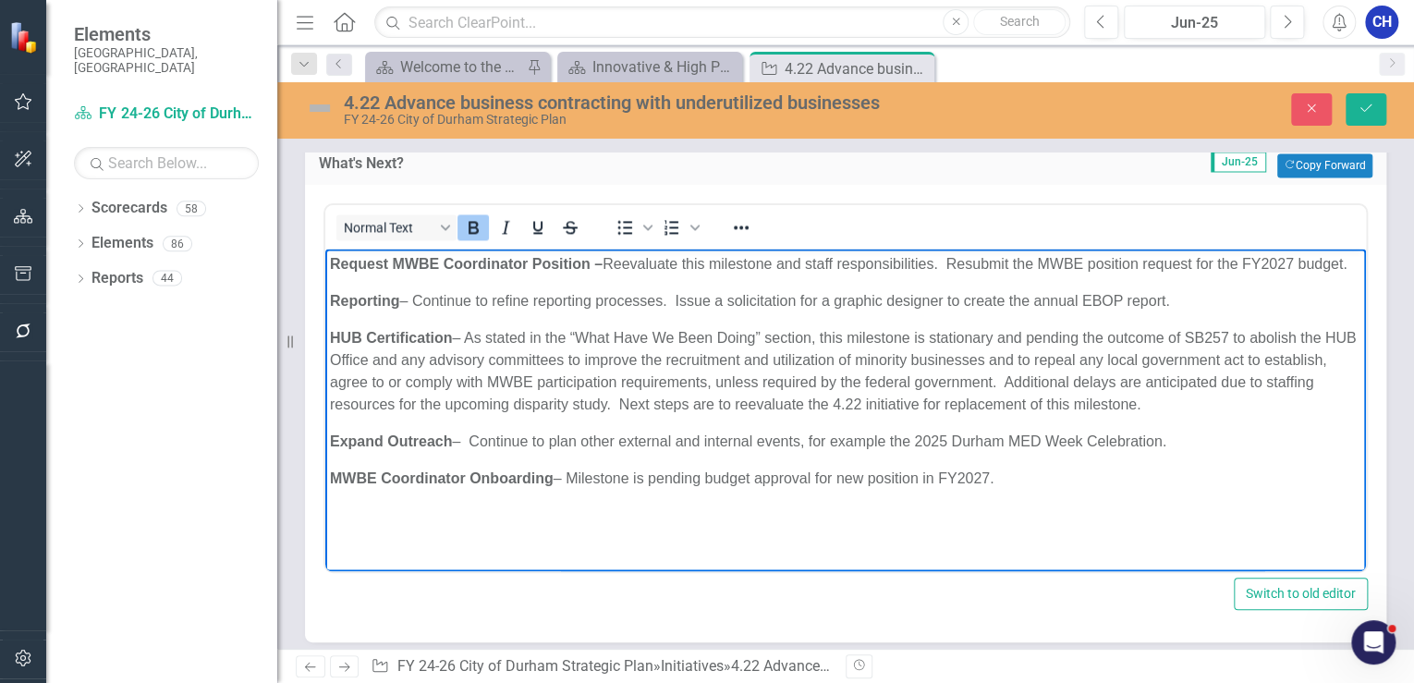
drag, startPoint x: 331, startPoint y: 358, endPoint x: 1234, endPoint y: 419, distance: 905.2
click at [1234, 415] on p "HUB Certification – As stated in the “What Have We Been Doing” section, this mi…" at bounding box center [846, 370] width 1032 height 89
click at [1326, 85] on div "4.22 Advance business contracting with underutilized businesses FY 24-26 City o…" at bounding box center [845, 110] width 1137 height 56
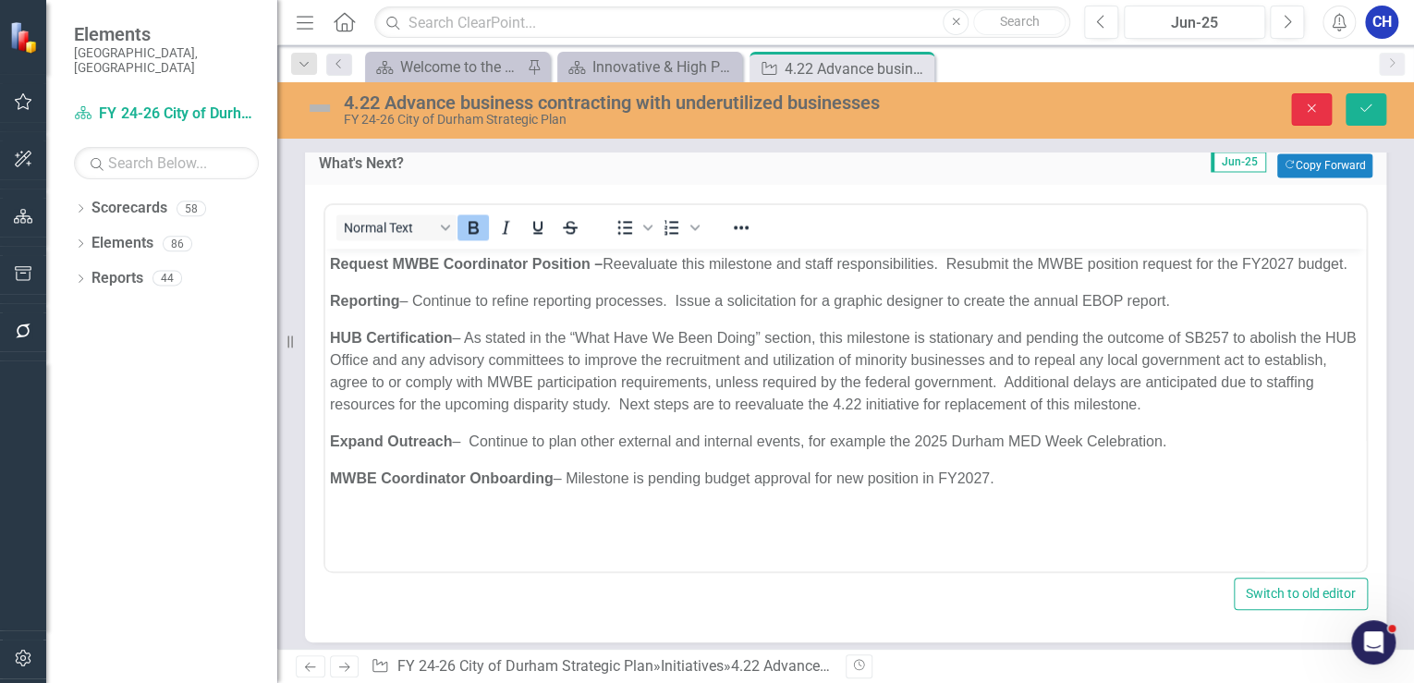
click at [1326, 108] on button "Close" at bounding box center [1311, 109] width 41 height 32
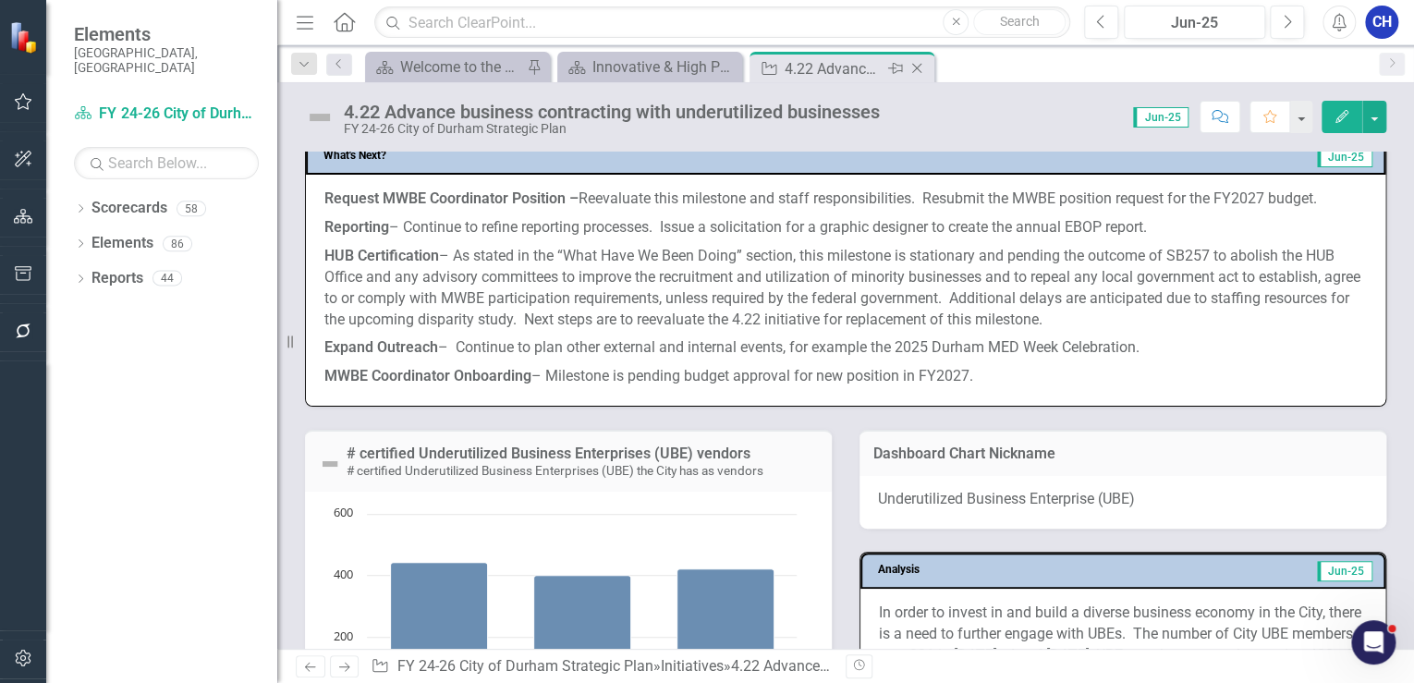
click at [922, 69] on icon "Close" at bounding box center [917, 68] width 18 height 15
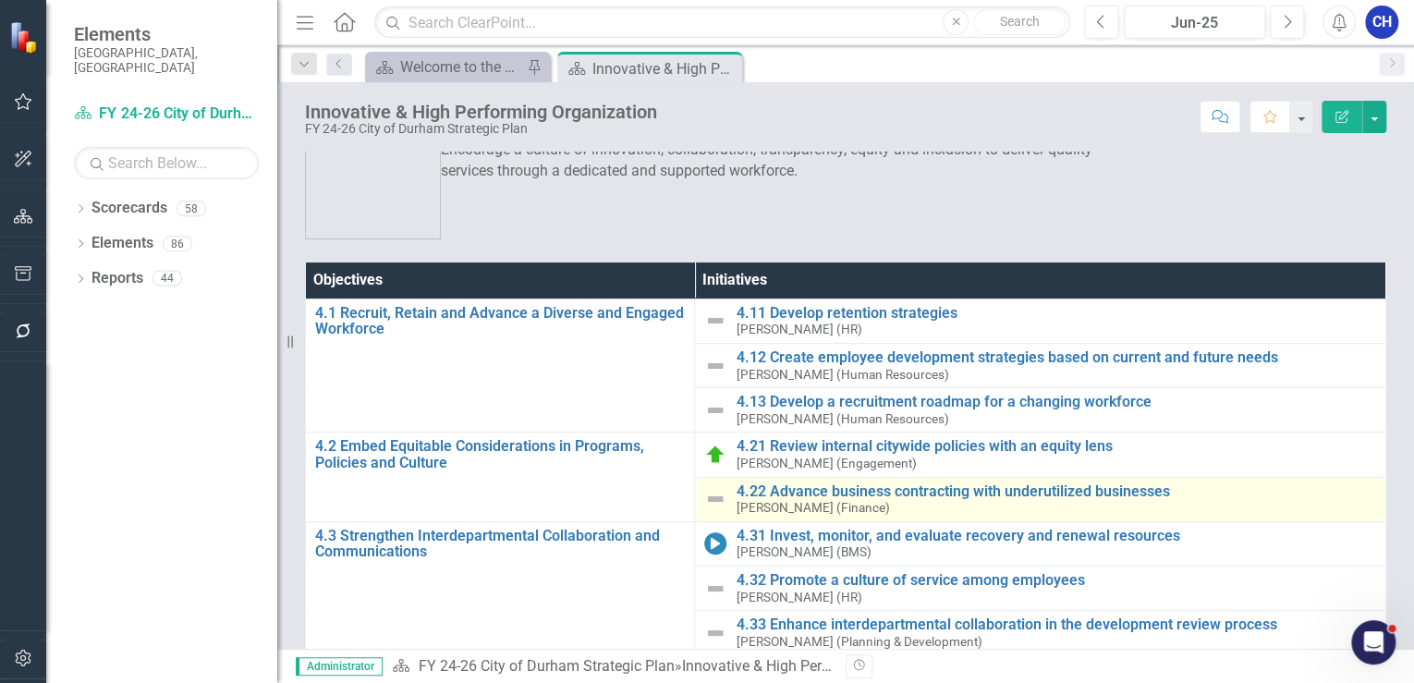
scroll to position [74, 0]
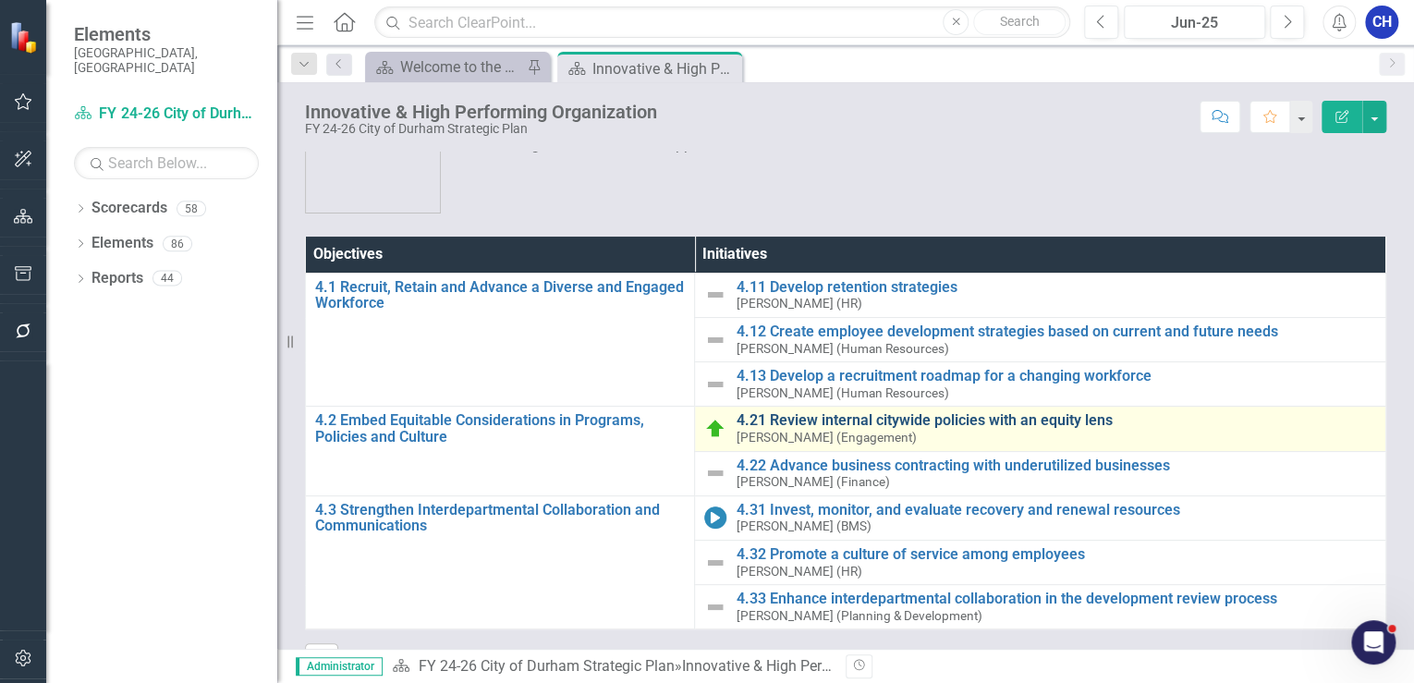
click at [770, 418] on link "4.21 Review internal citywide policies with an equity lens" at bounding box center [1056, 420] width 641 height 17
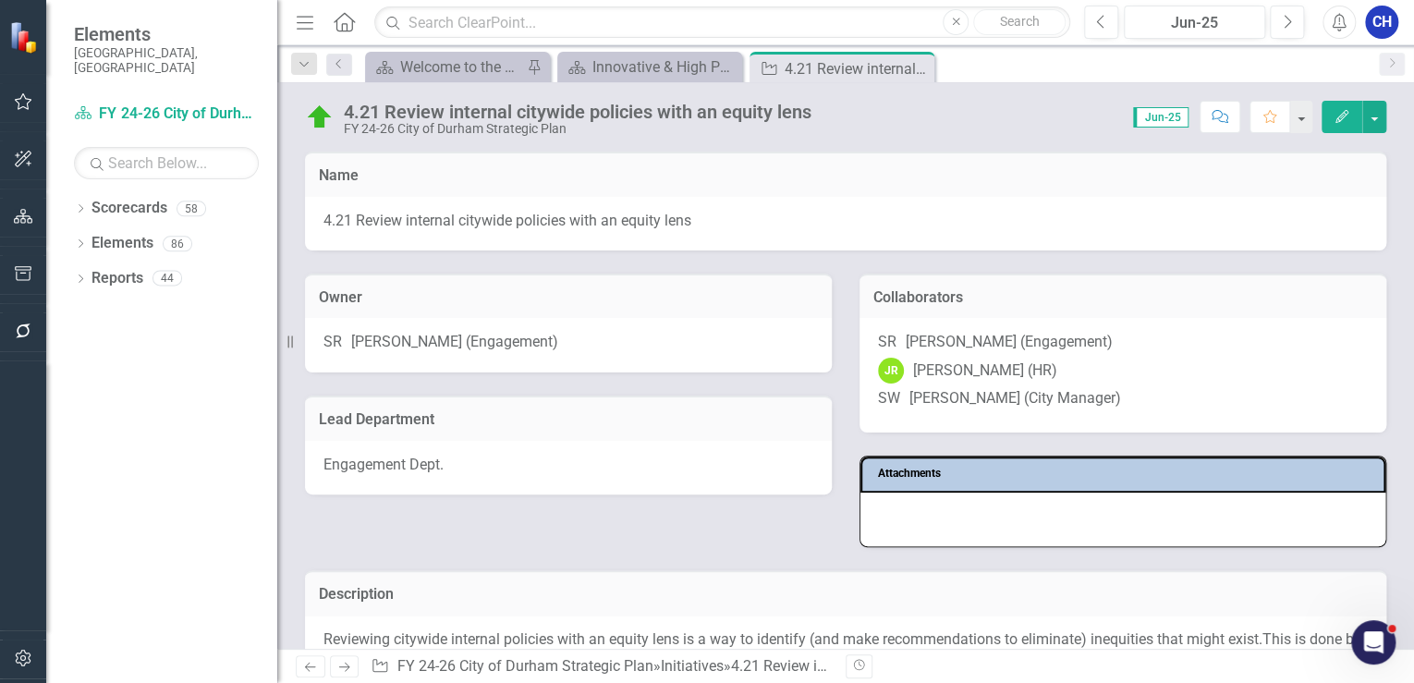
scroll to position [296, 0]
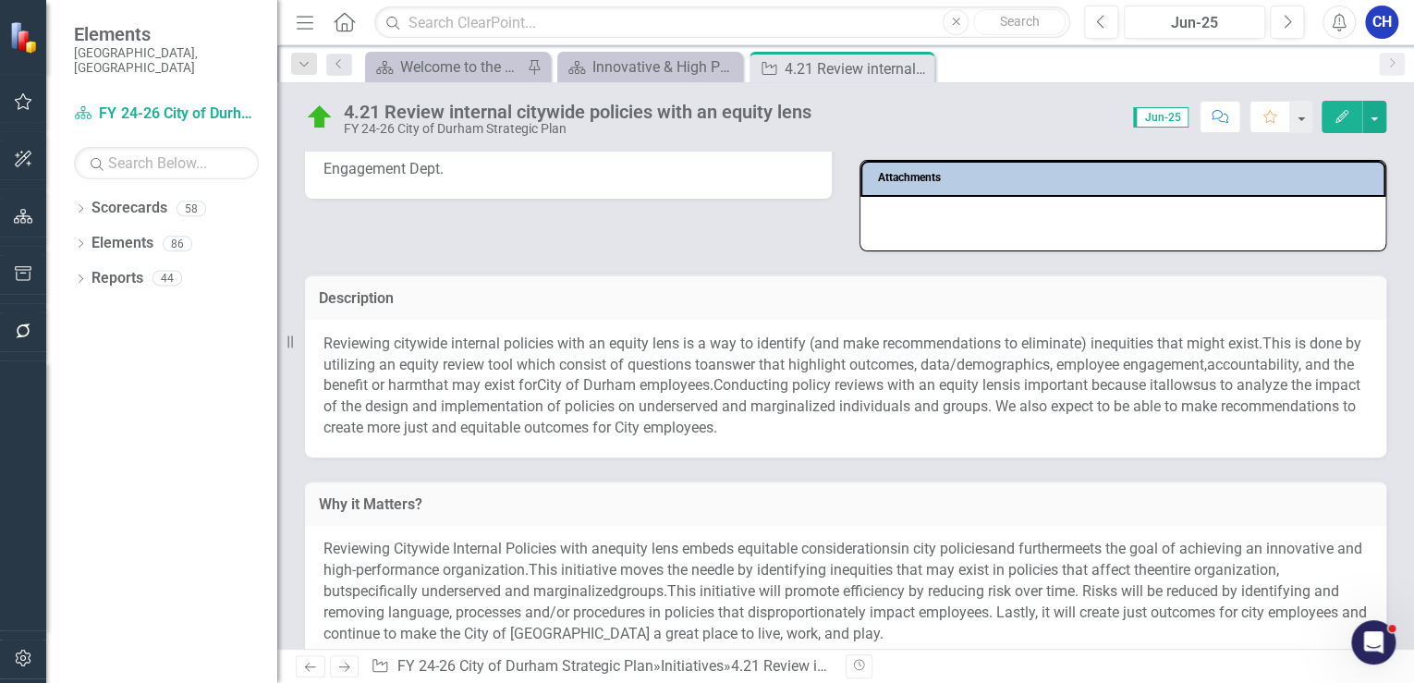
click at [447, 369] on span "This is done by utilizing an equity review tool which consist of questions to" at bounding box center [843, 354] width 1038 height 39
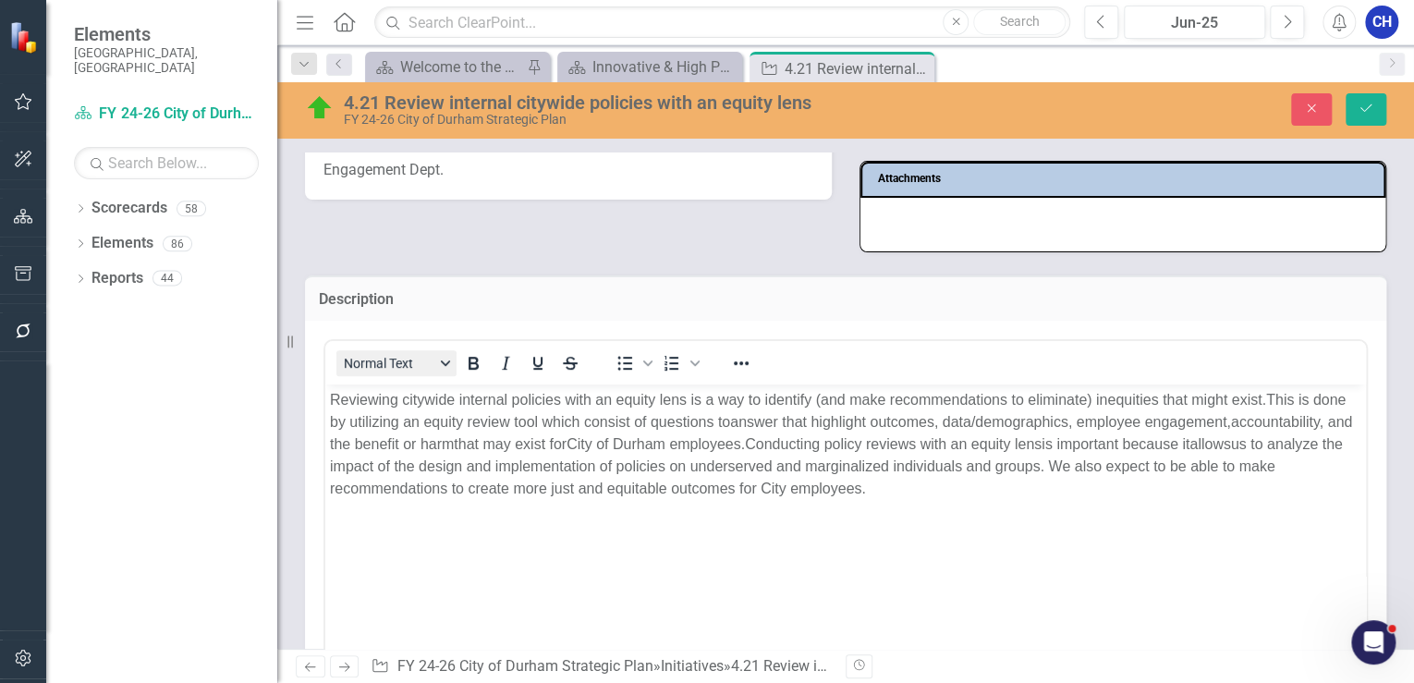
scroll to position [0, 0]
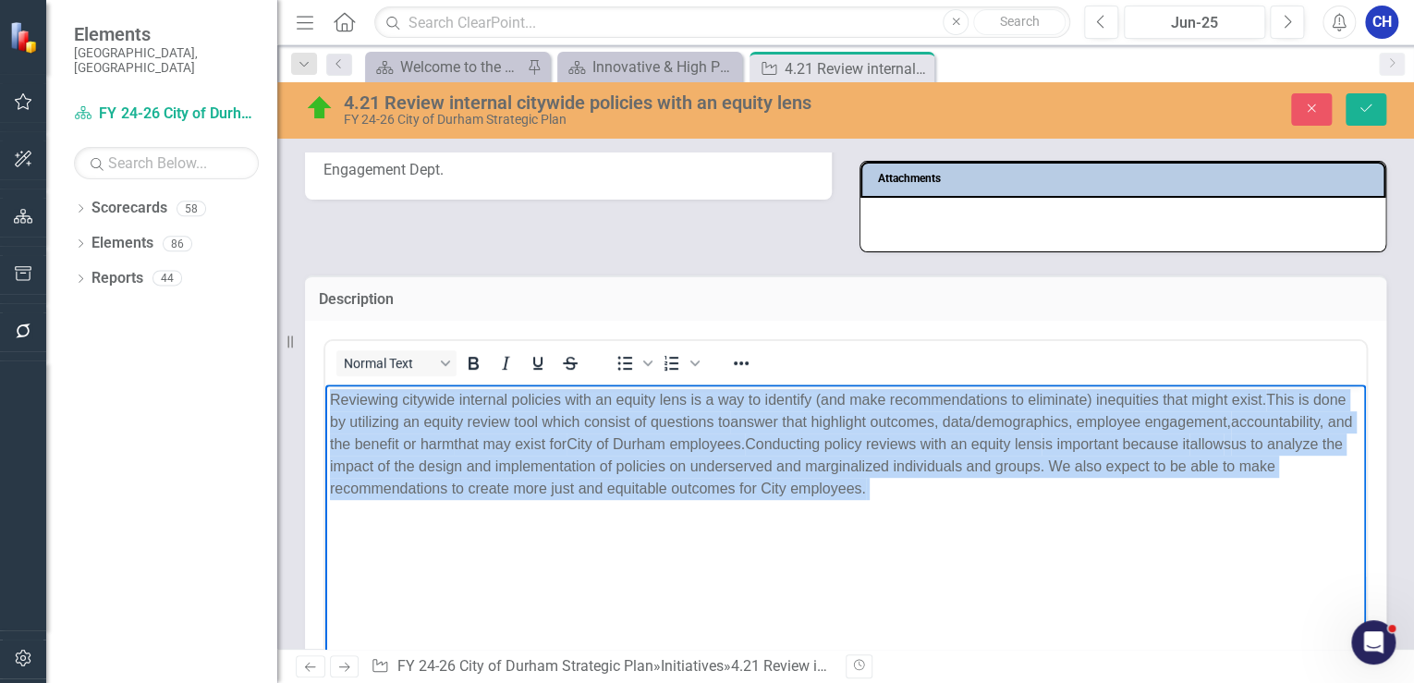
drag, startPoint x: 933, startPoint y: 487, endPoint x: 325, endPoint y: 394, distance: 614.5
click at [325, 394] on body "Reviewing citywide internal policies with an equity lens is a way to identify (…" at bounding box center [845, 523] width 1041 height 277
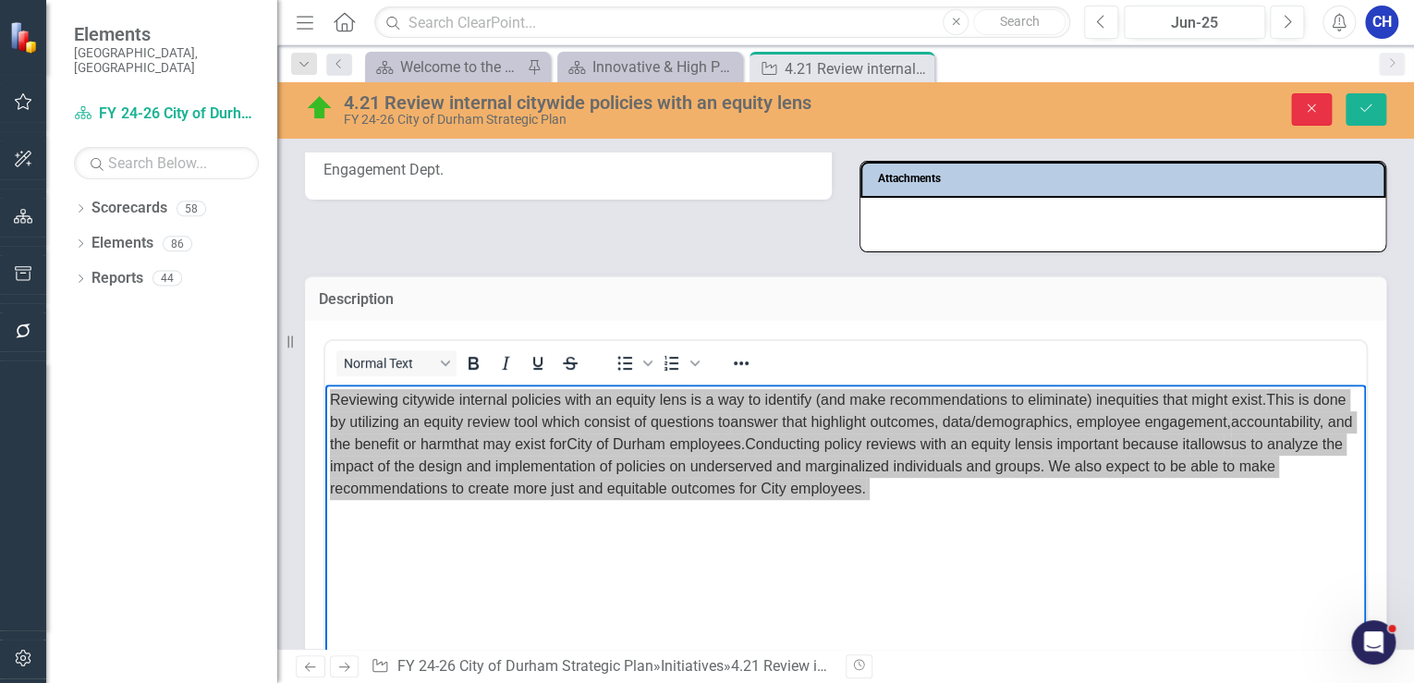
click at [1305, 116] on button "Close" at bounding box center [1311, 109] width 41 height 32
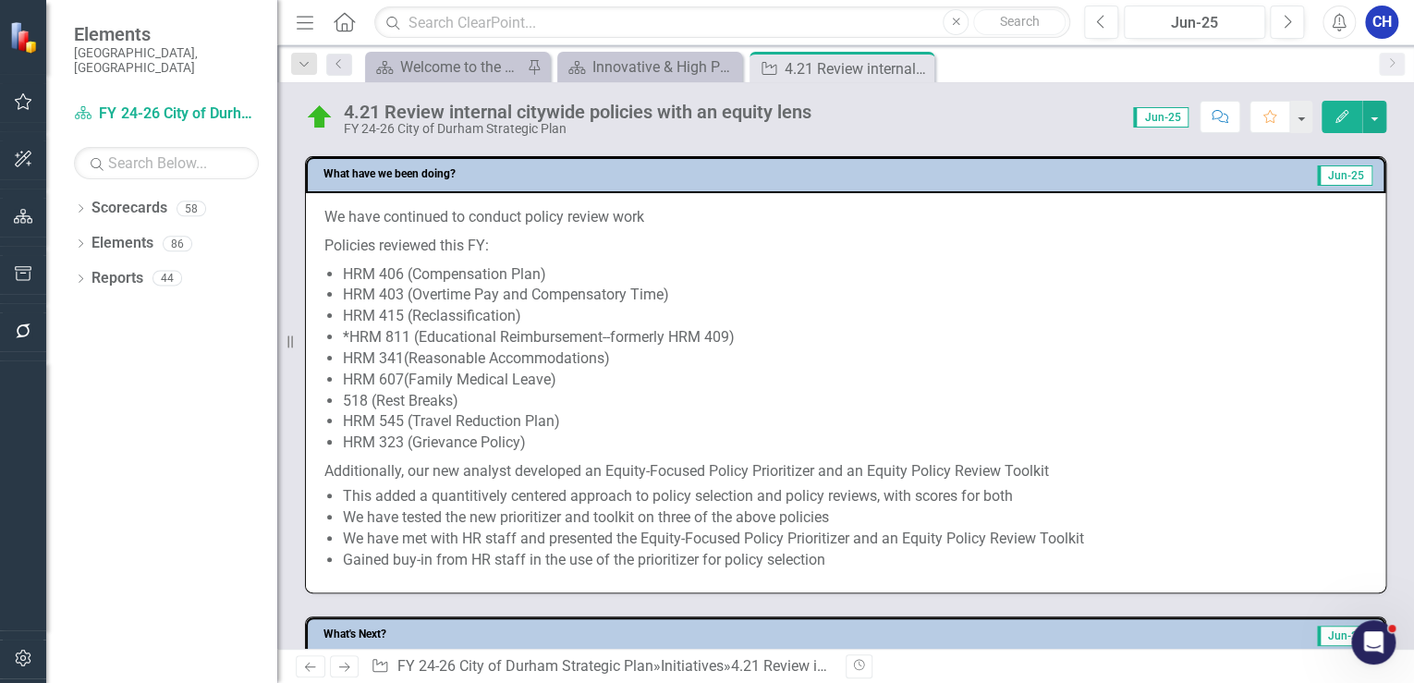
scroll to position [740, 0]
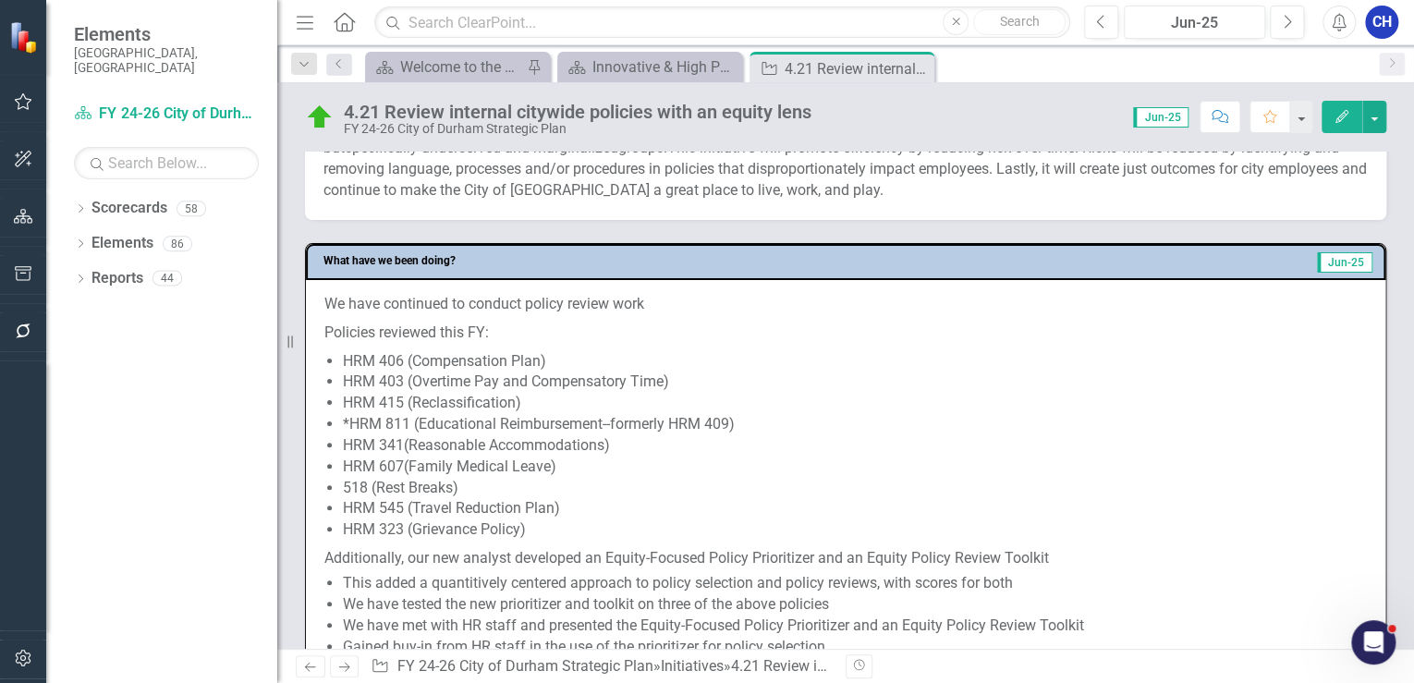
click at [330, 311] on p "We have continued to conduct policy review work" at bounding box center [845, 306] width 1043 height 25
click at [336, 327] on p "Policies reviewed this FY:" at bounding box center [845, 333] width 1043 height 29
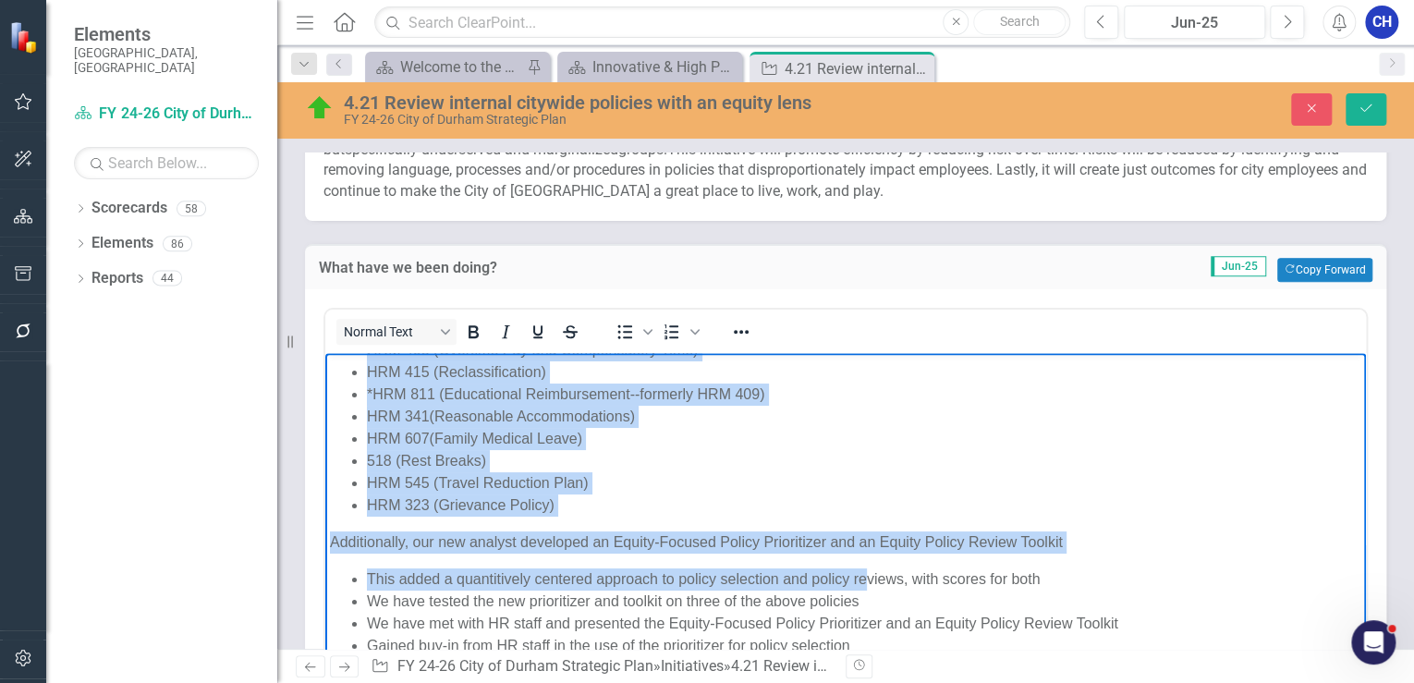
scroll to position [887, 0]
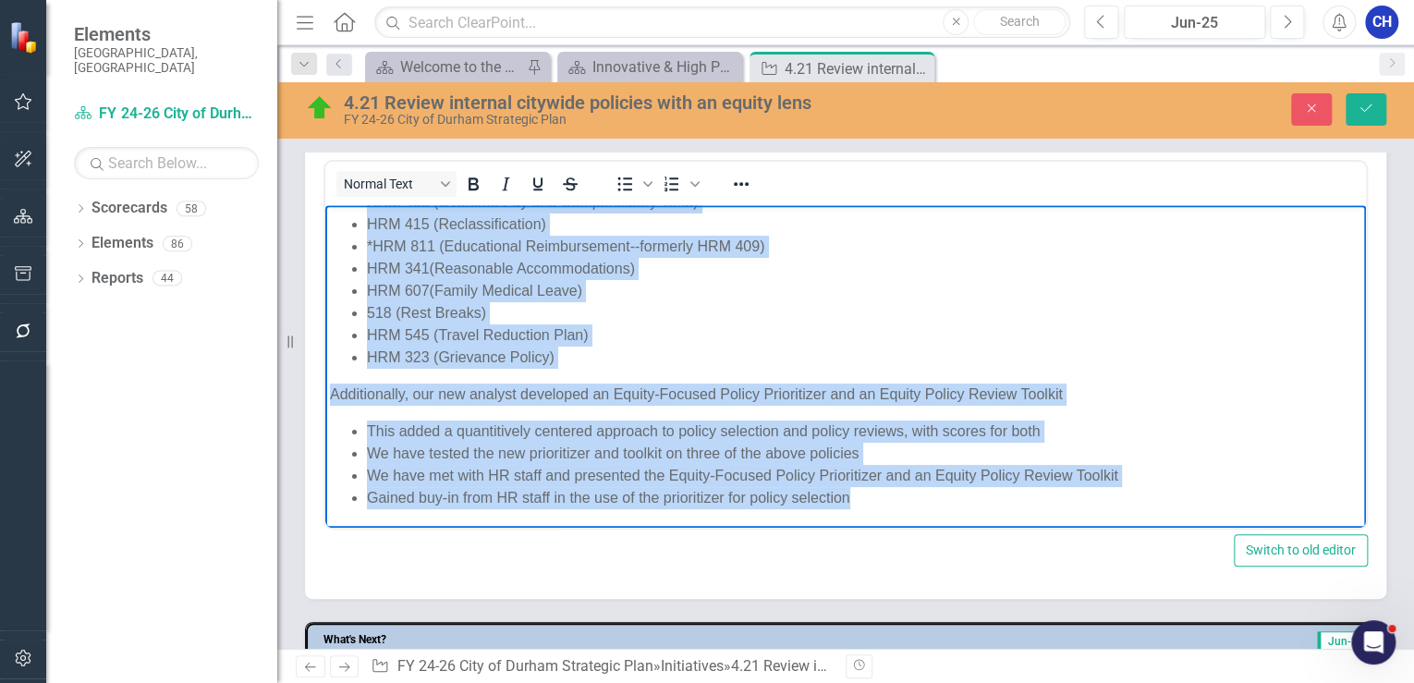
drag, startPoint x: 331, startPoint y: 255, endPoint x: 941, endPoint y: 503, distance: 658.5
click at [941, 503] on body "We have continued to conduct policy review work Policies reviewed this FY: HRM …" at bounding box center [845, 310] width 1041 height 438
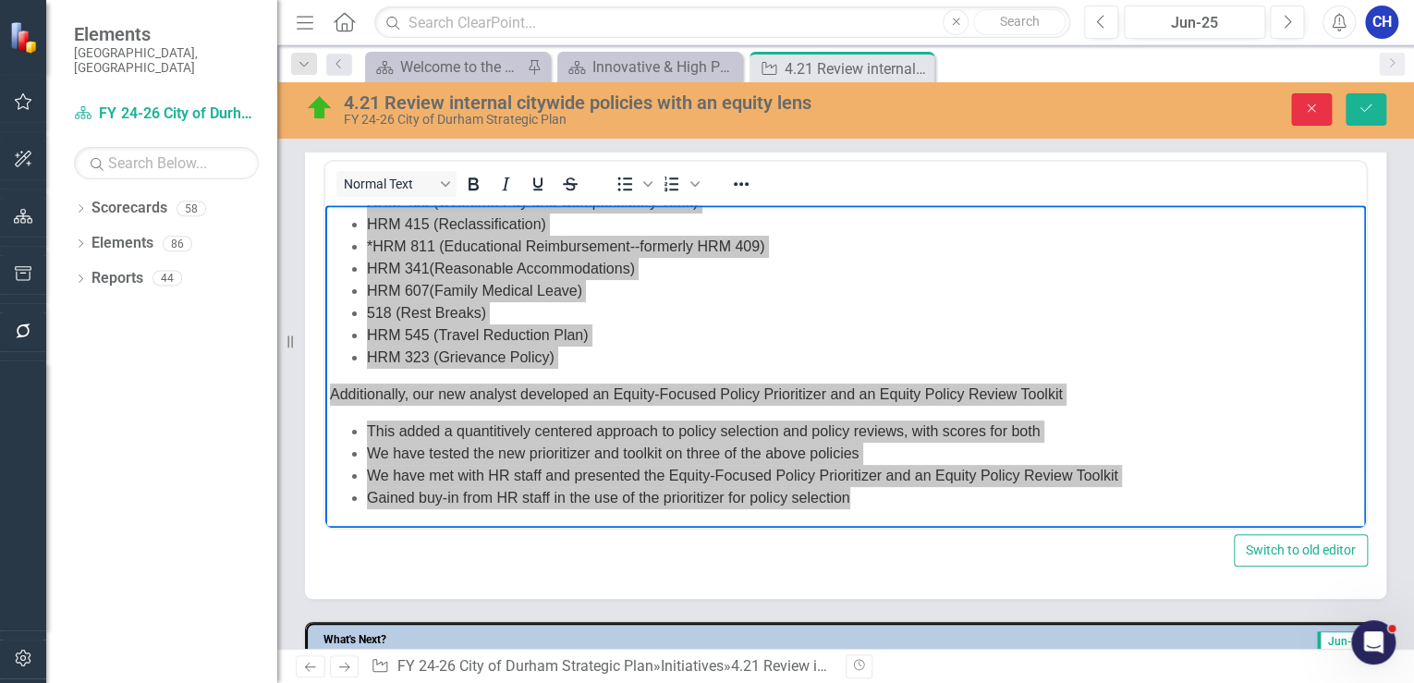
click at [1309, 119] on button "Close" at bounding box center [1311, 109] width 41 height 32
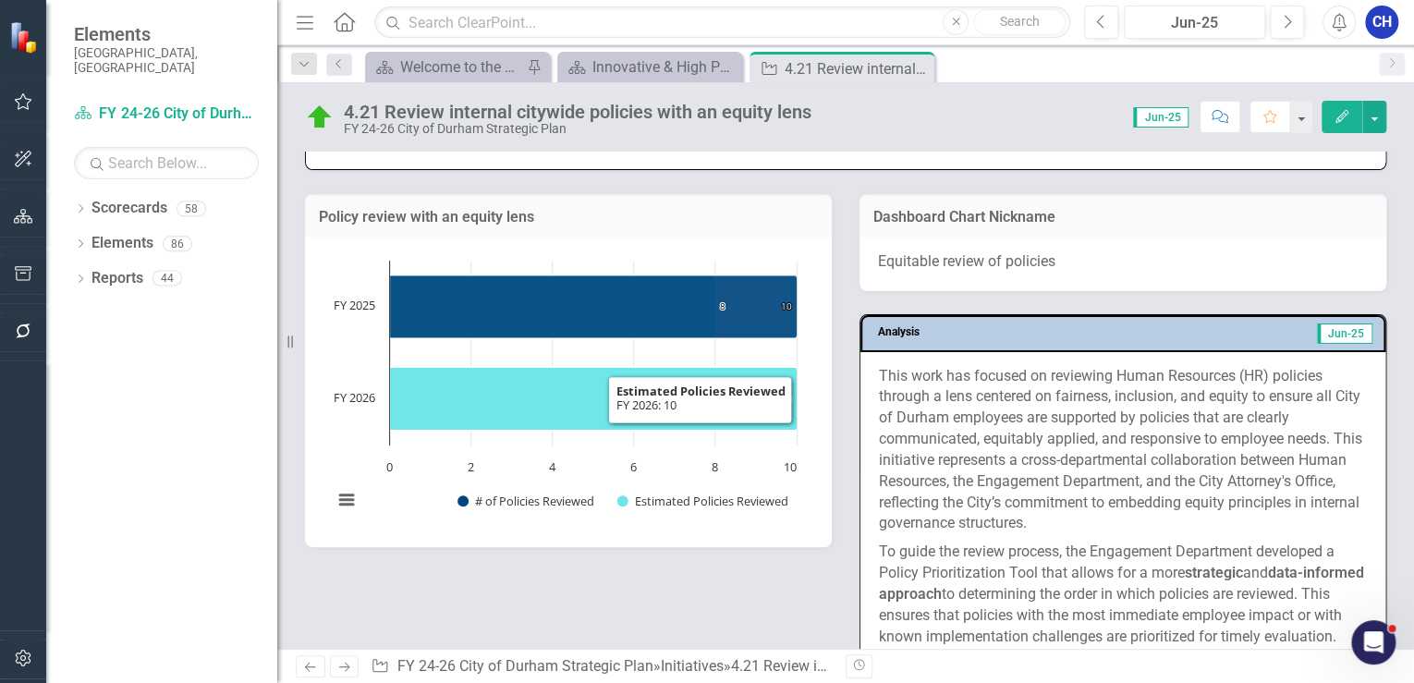
scroll to position [1471, 0]
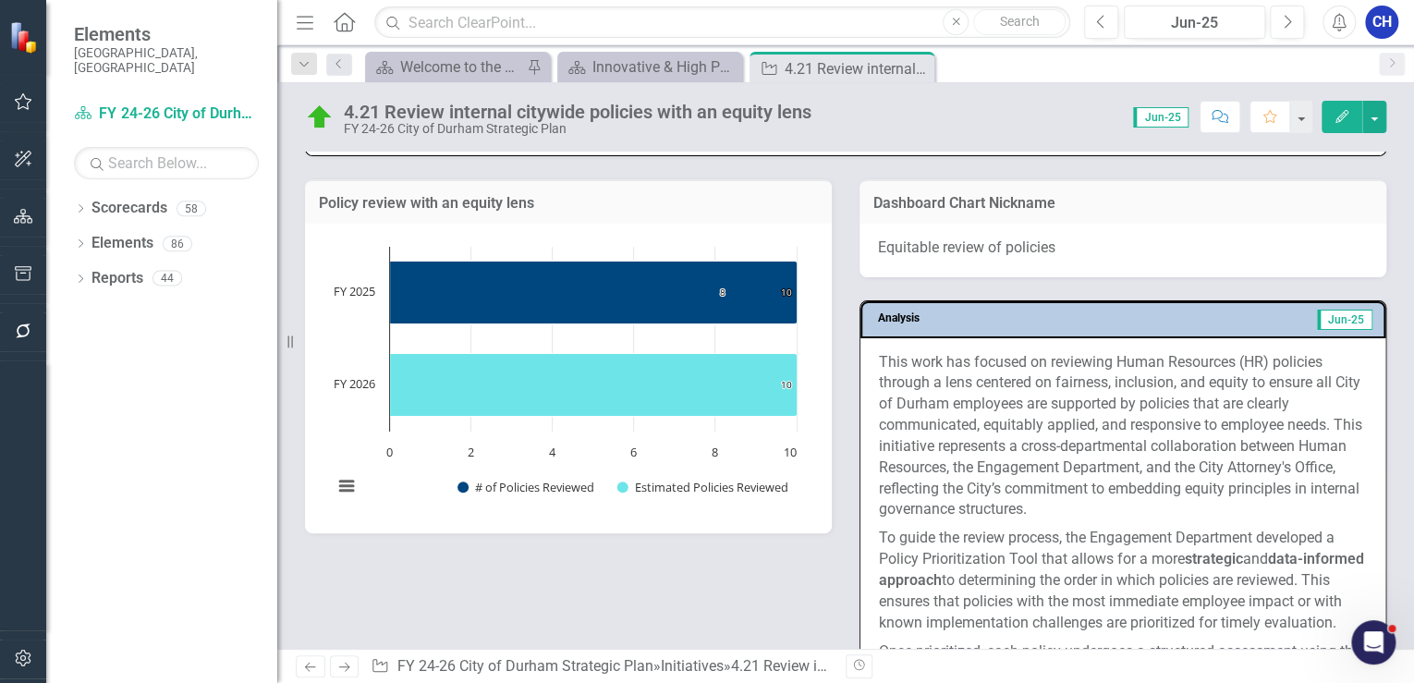
click at [16, 551] on div at bounding box center [23, 496] width 46 height 270
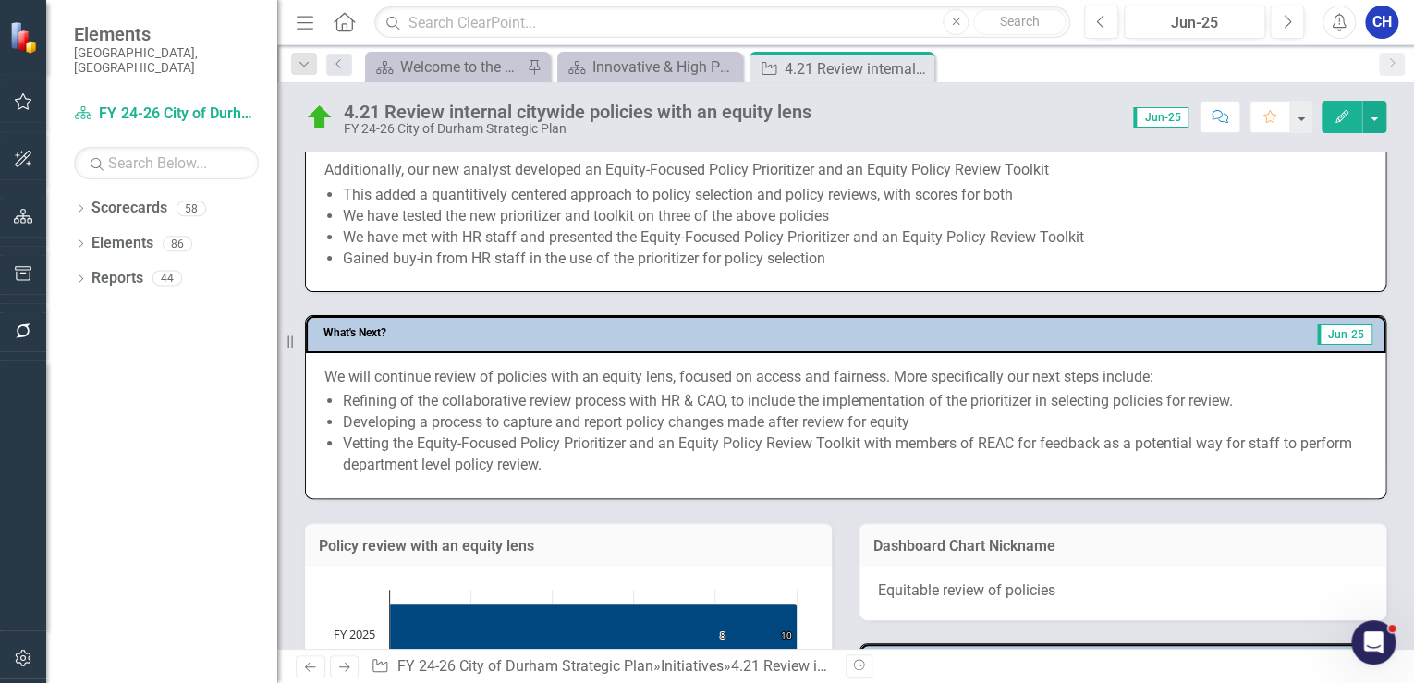
scroll to position [1027, 0]
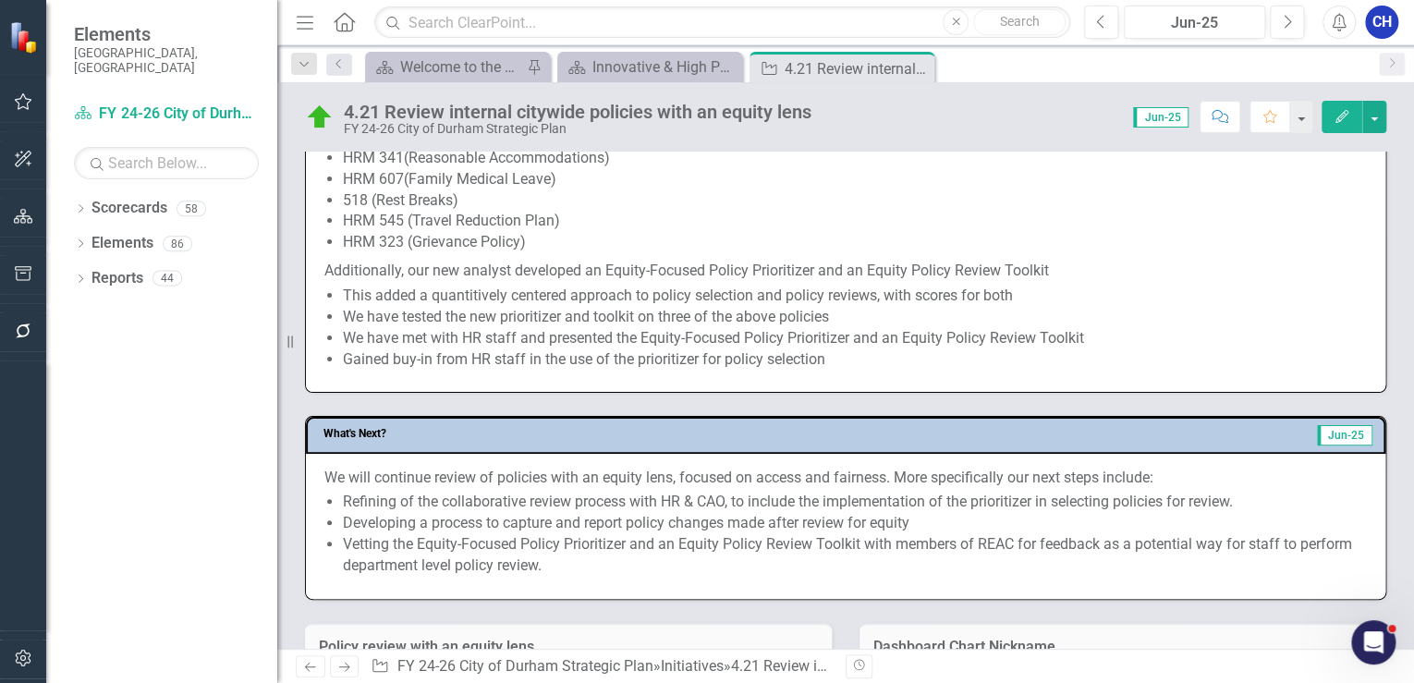
click at [355, 524] on li "Developing a process to capture and report policy changes made after review for…" at bounding box center [855, 523] width 1024 height 21
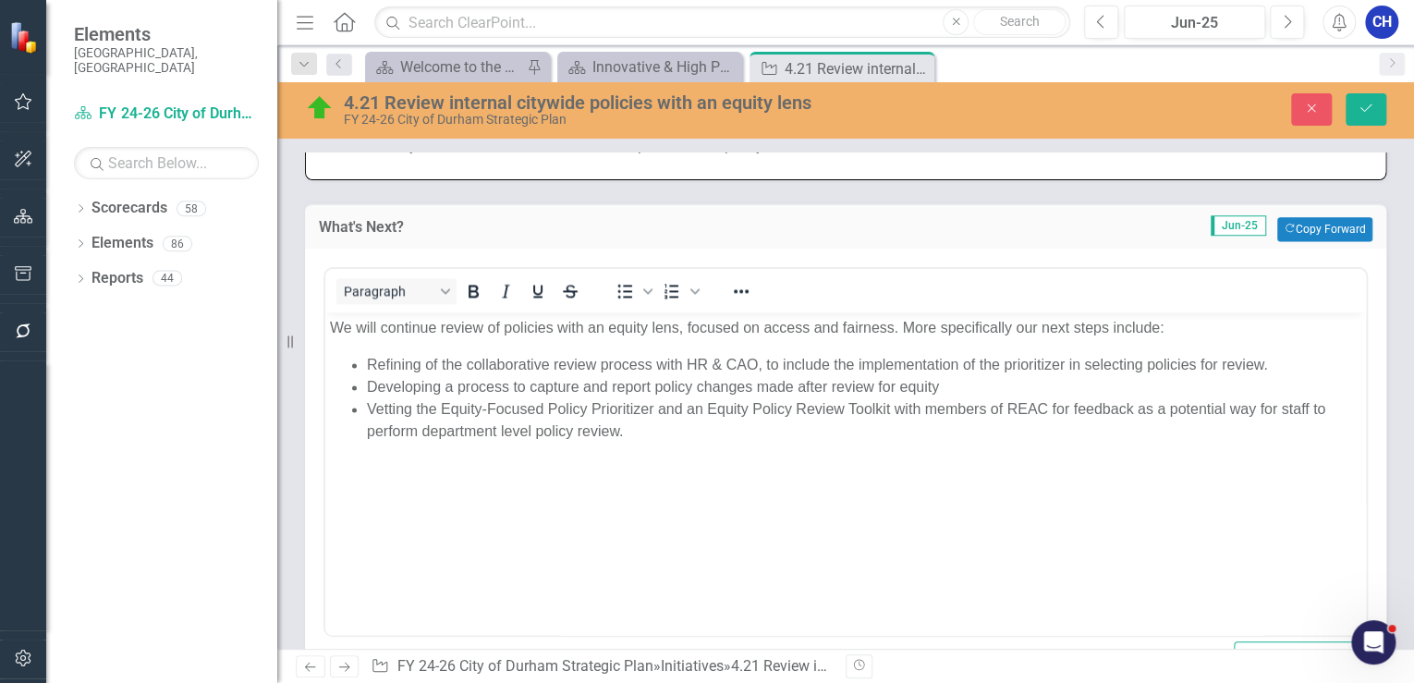
scroll to position [1249, 0]
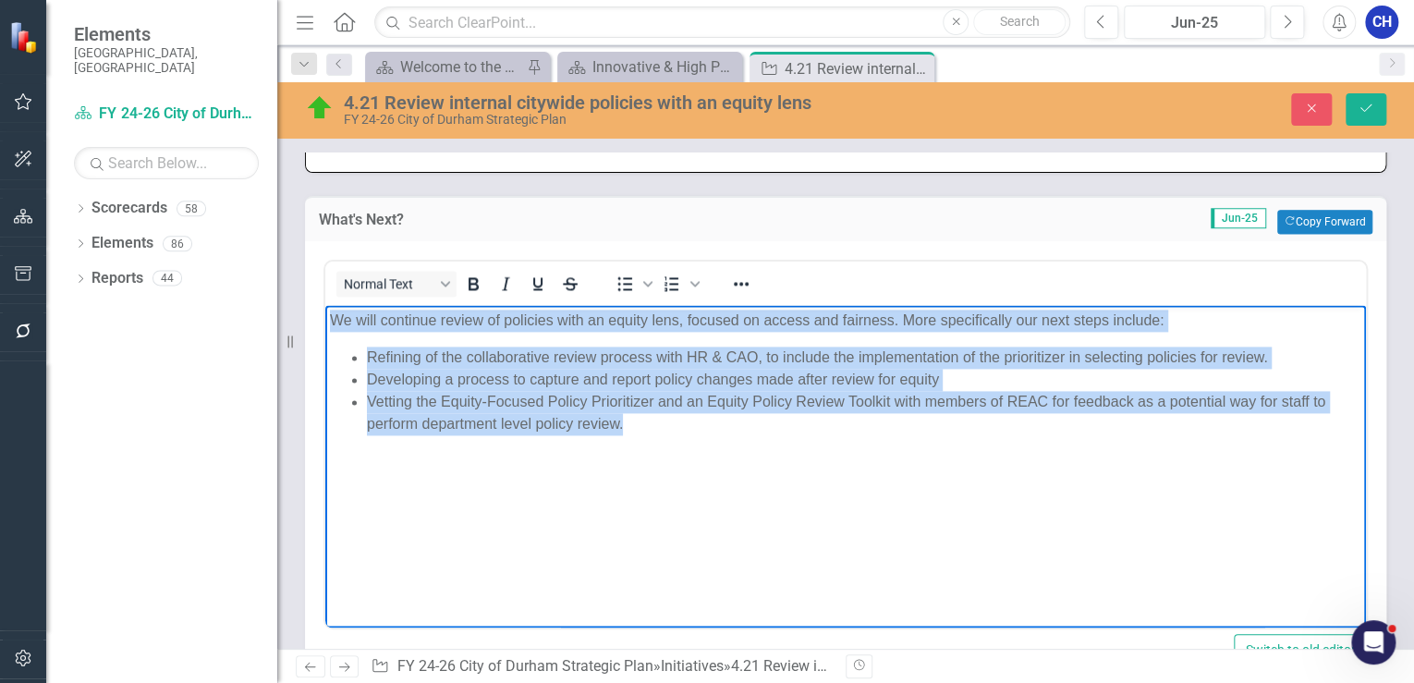
drag, startPoint x: 667, startPoint y: 432, endPoint x: 327, endPoint y: 324, distance: 356.7
click at [327, 324] on body "We will continue review of policies with an equity lens, focused on access and …" at bounding box center [845, 442] width 1041 height 277
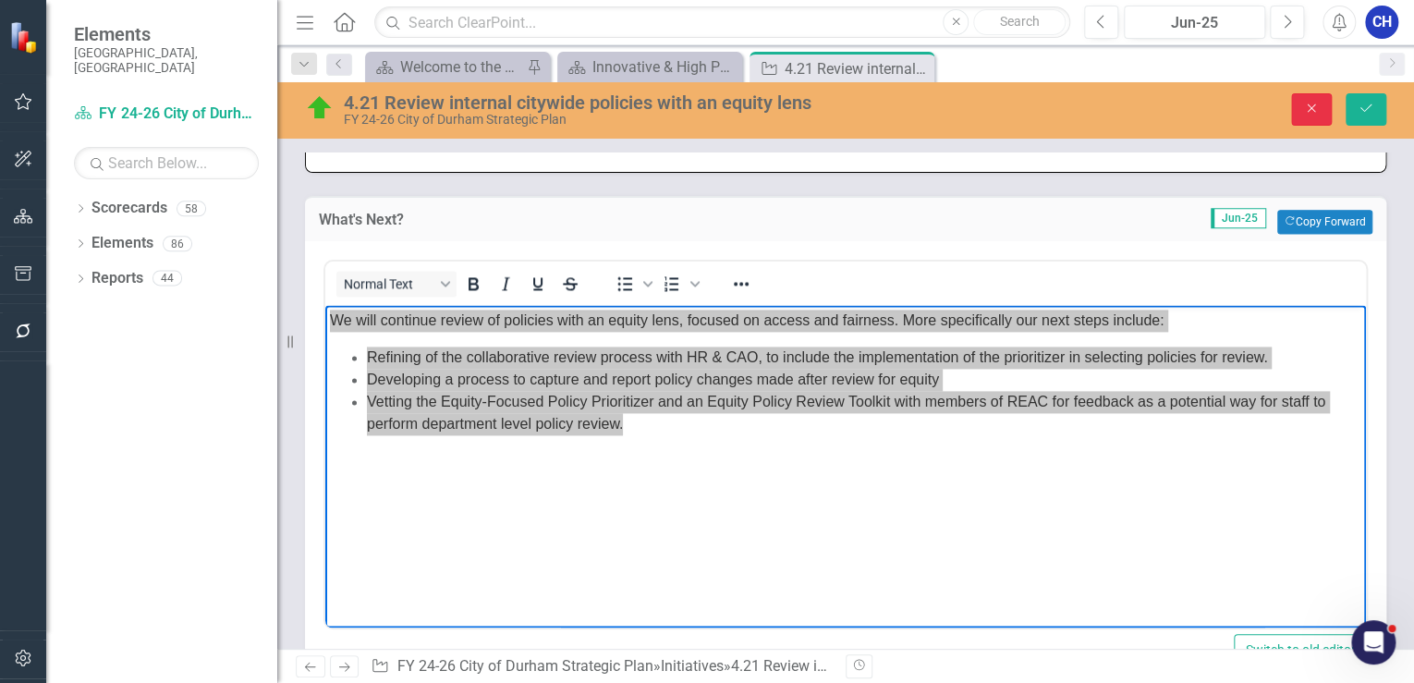
click at [1330, 116] on button "Close" at bounding box center [1311, 109] width 41 height 32
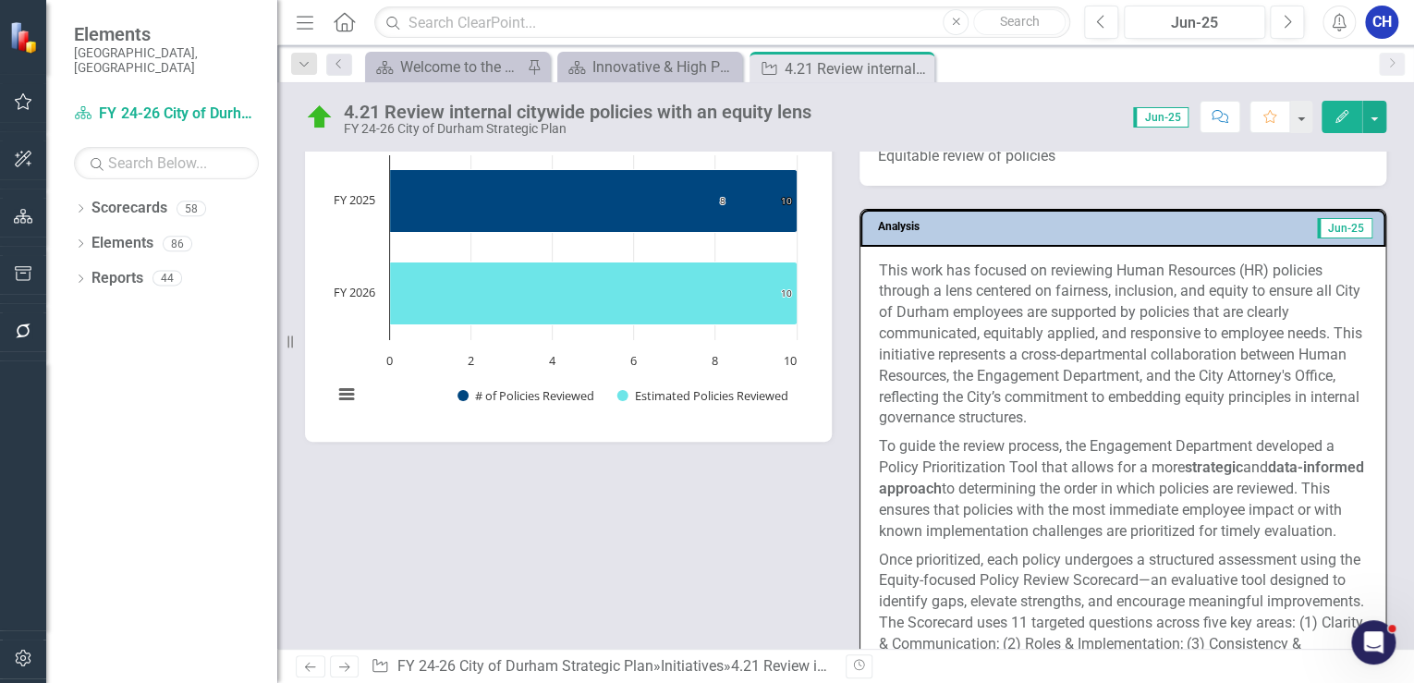
scroll to position [1471, 0]
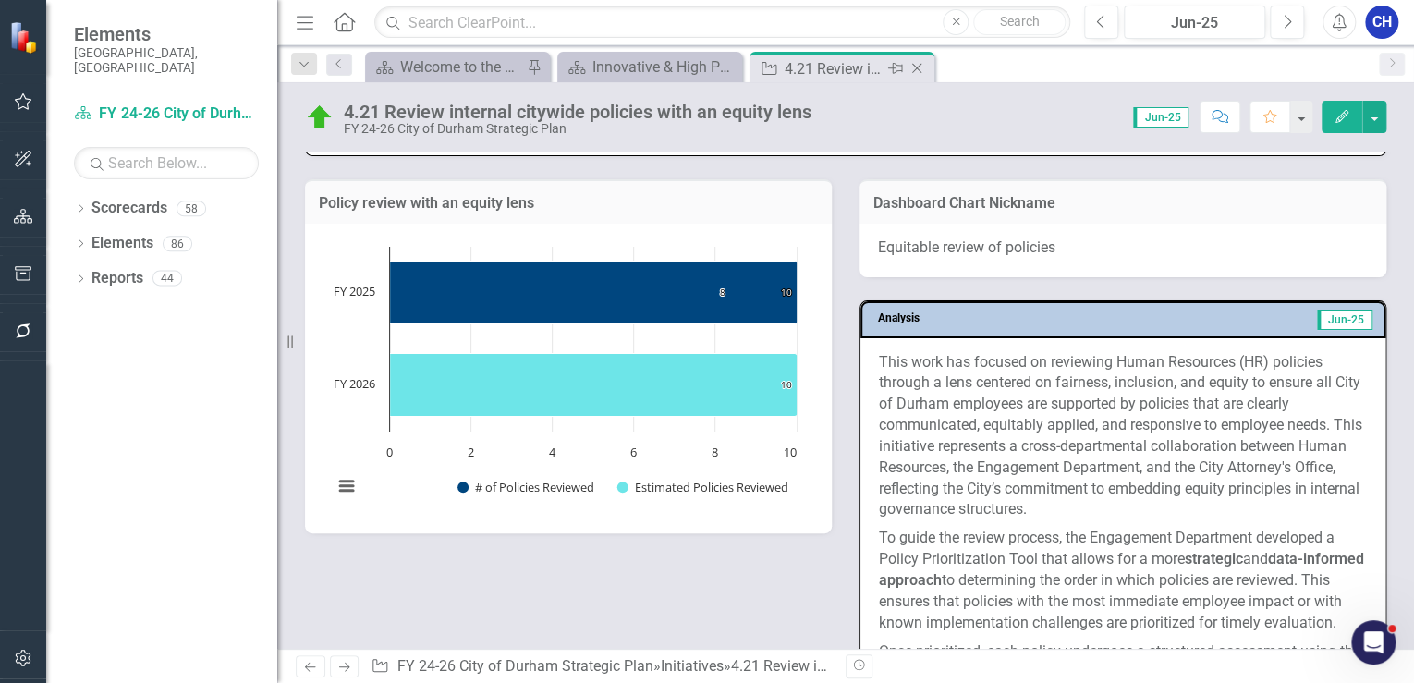
click at [924, 67] on icon "Close" at bounding box center [917, 68] width 18 height 15
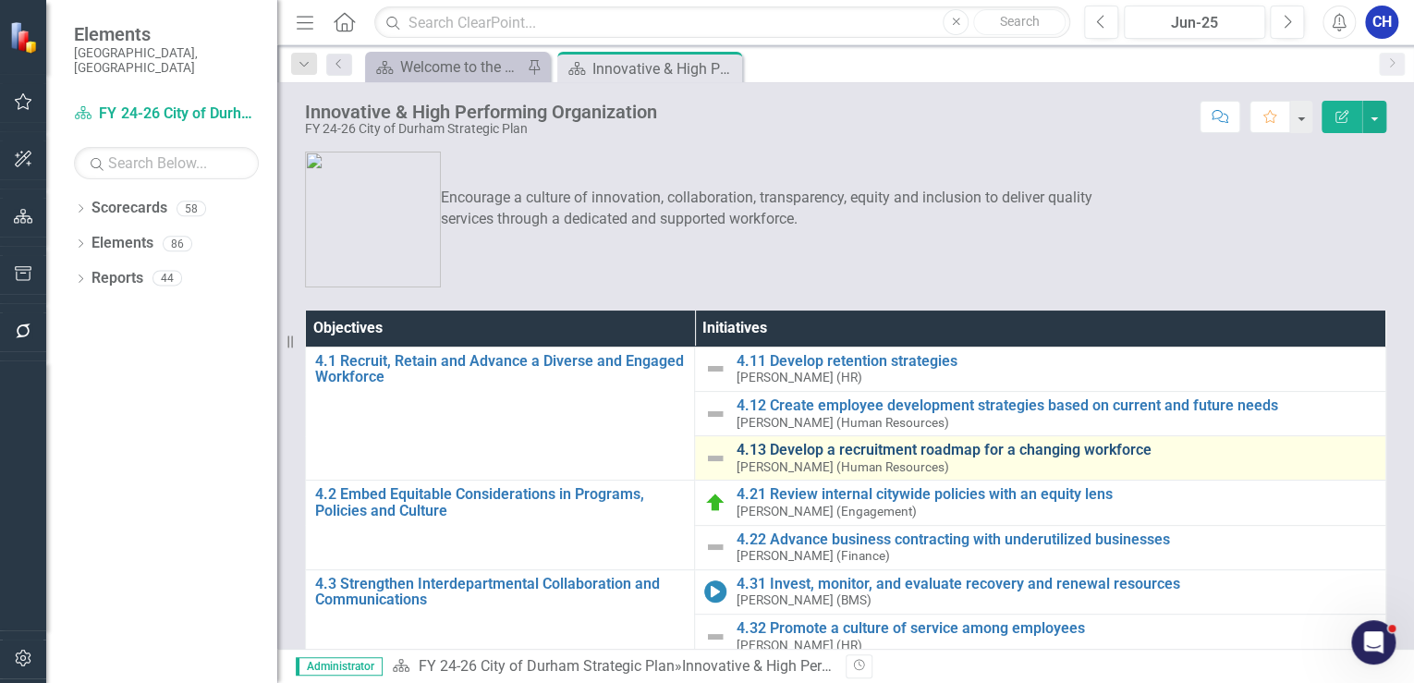
click at [819, 445] on link "4.13 Develop a recruitment roadmap for a changing workforce" at bounding box center [1056, 450] width 641 height 17
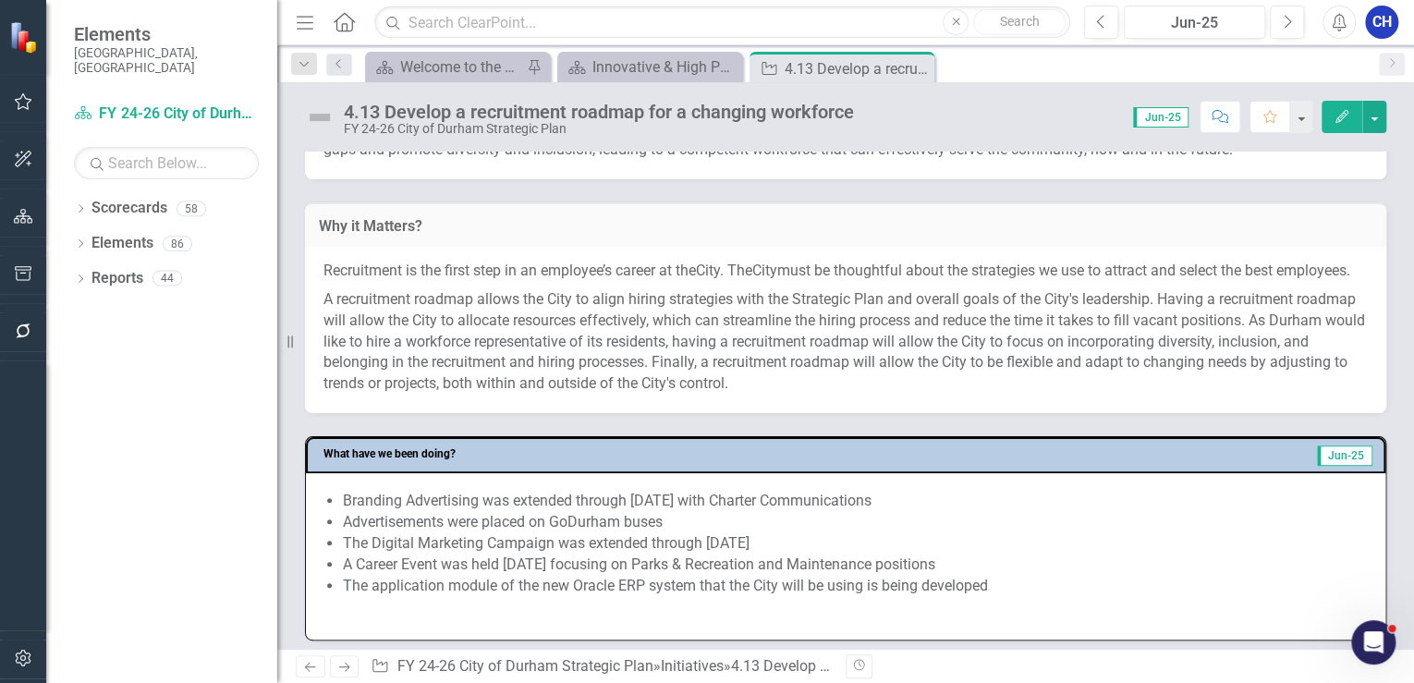
scroll to position [740, 0]
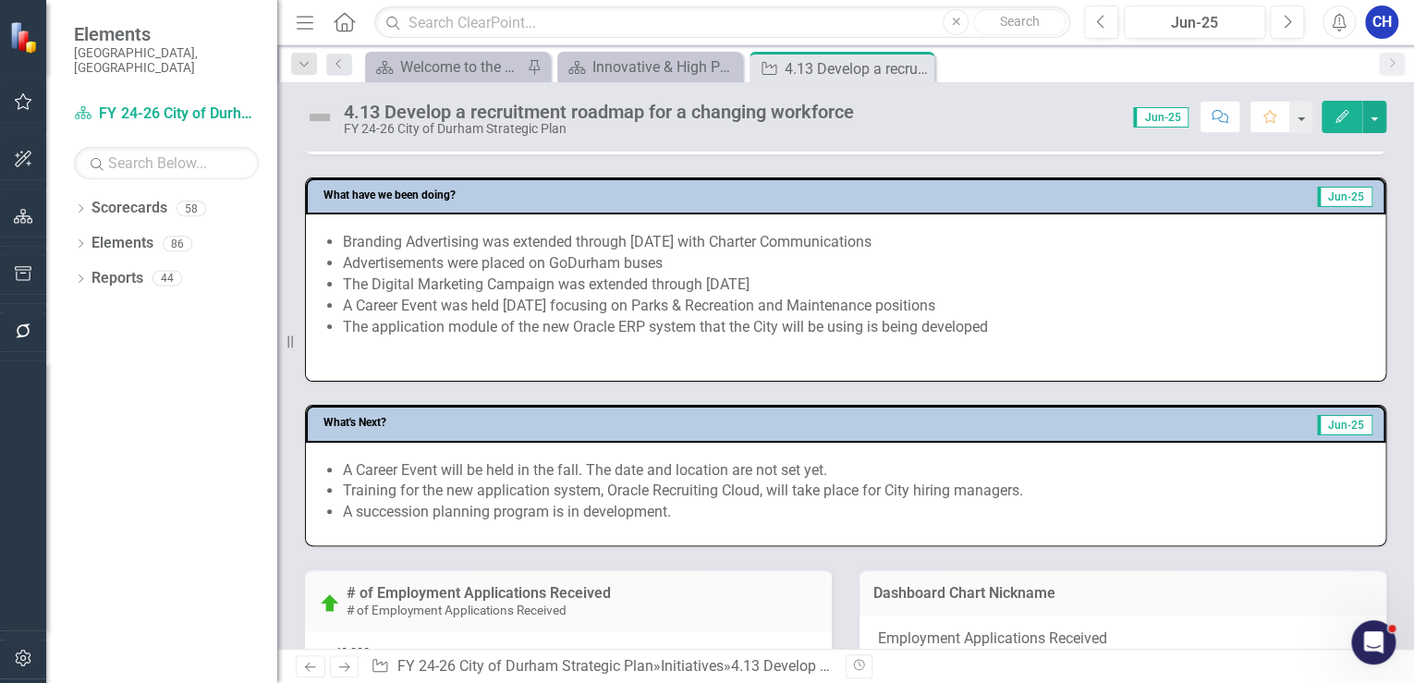
click at [496, 317] on li "A Career Event was held [DATE] focusing on Parks & Recreation and Maintenance p…" at bounding box center [855, 306] width 1024 height 21
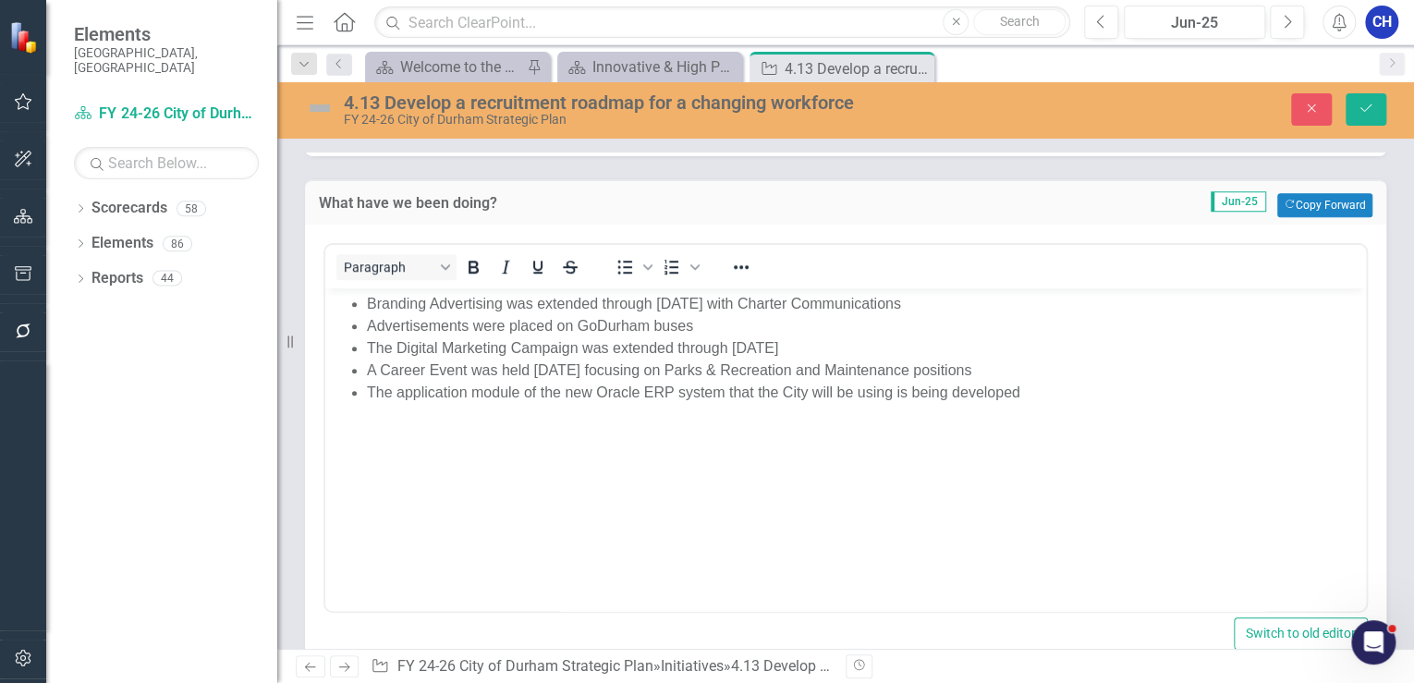
scroll to position [887, 0]
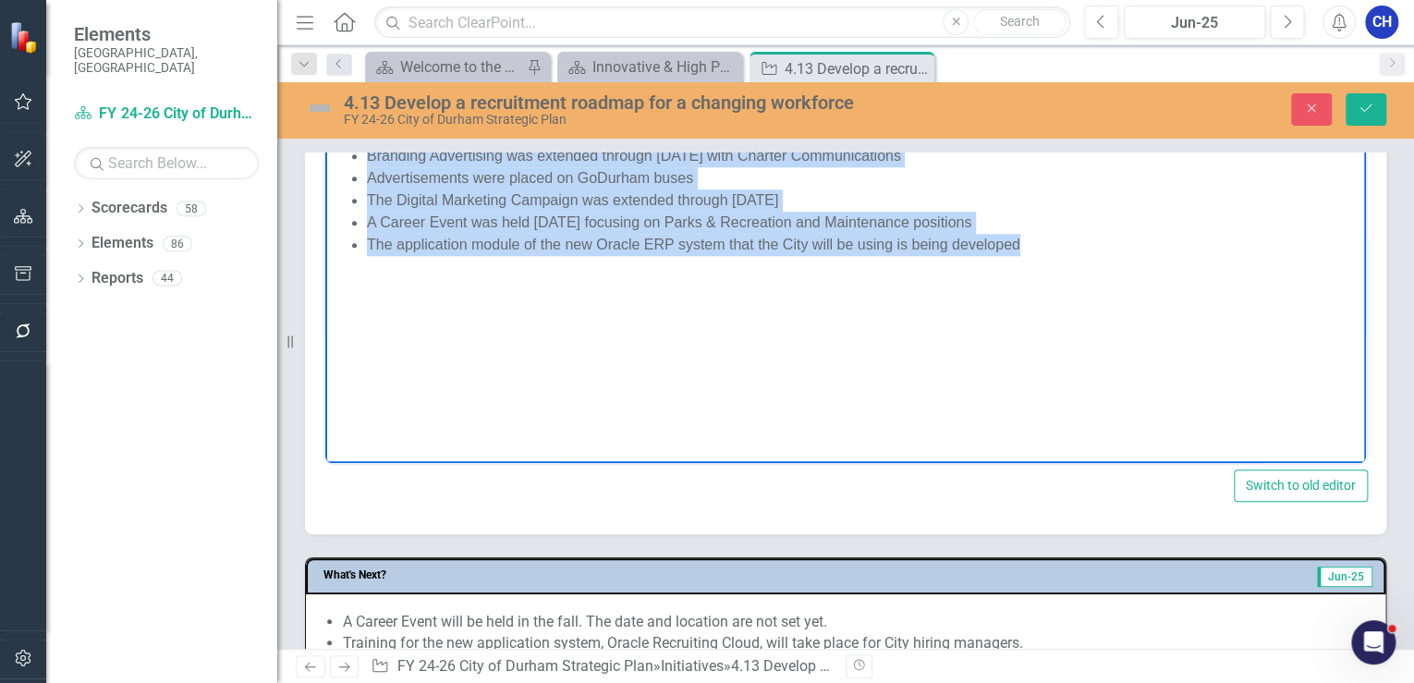
drag, startPoint x: 1048, startPoint y: 242, endPoint x: 336, endPoint y: 160, distance: 717.5
click at [336, 160] on ul "Branding Advertising was extended through [DATE] with Charter Communications Ad…" at bounding box center [846, 199] width 1032 height 111
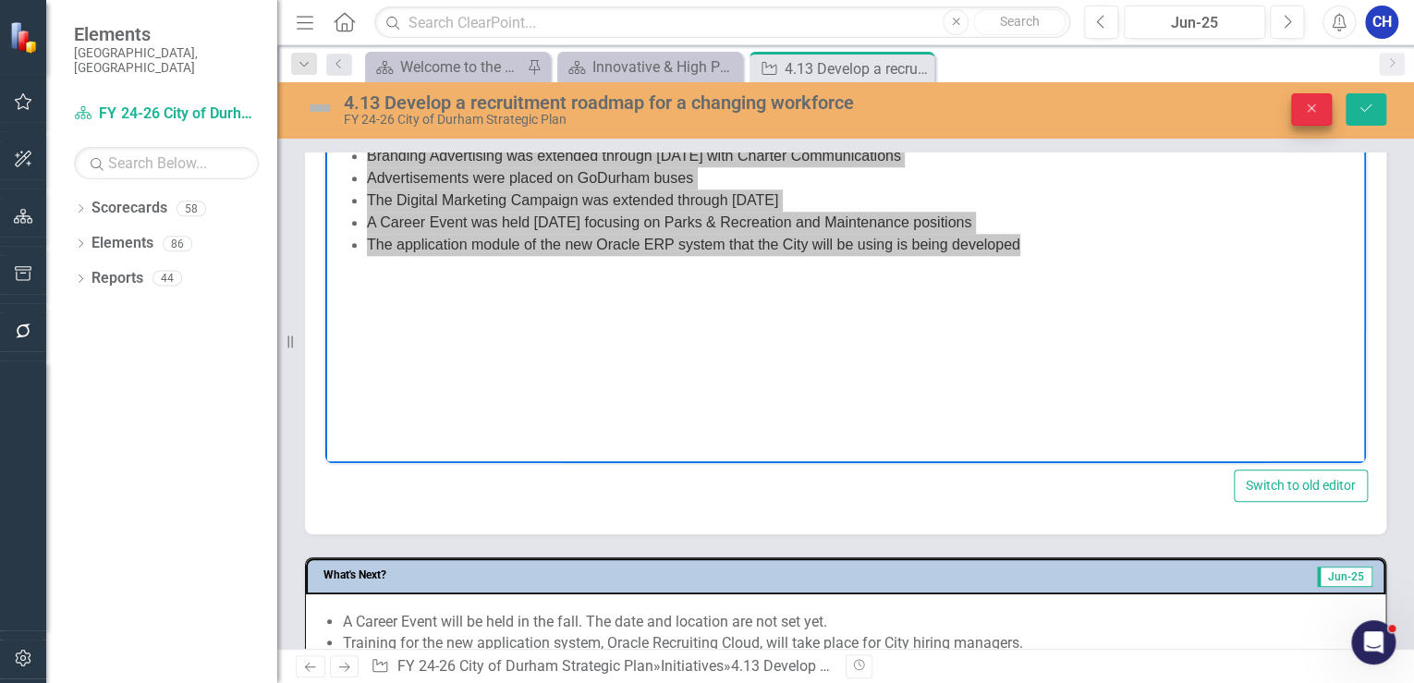
click at [1309, 109] on icon "Close" at bounding box center [1311, 108] width 17 height 13
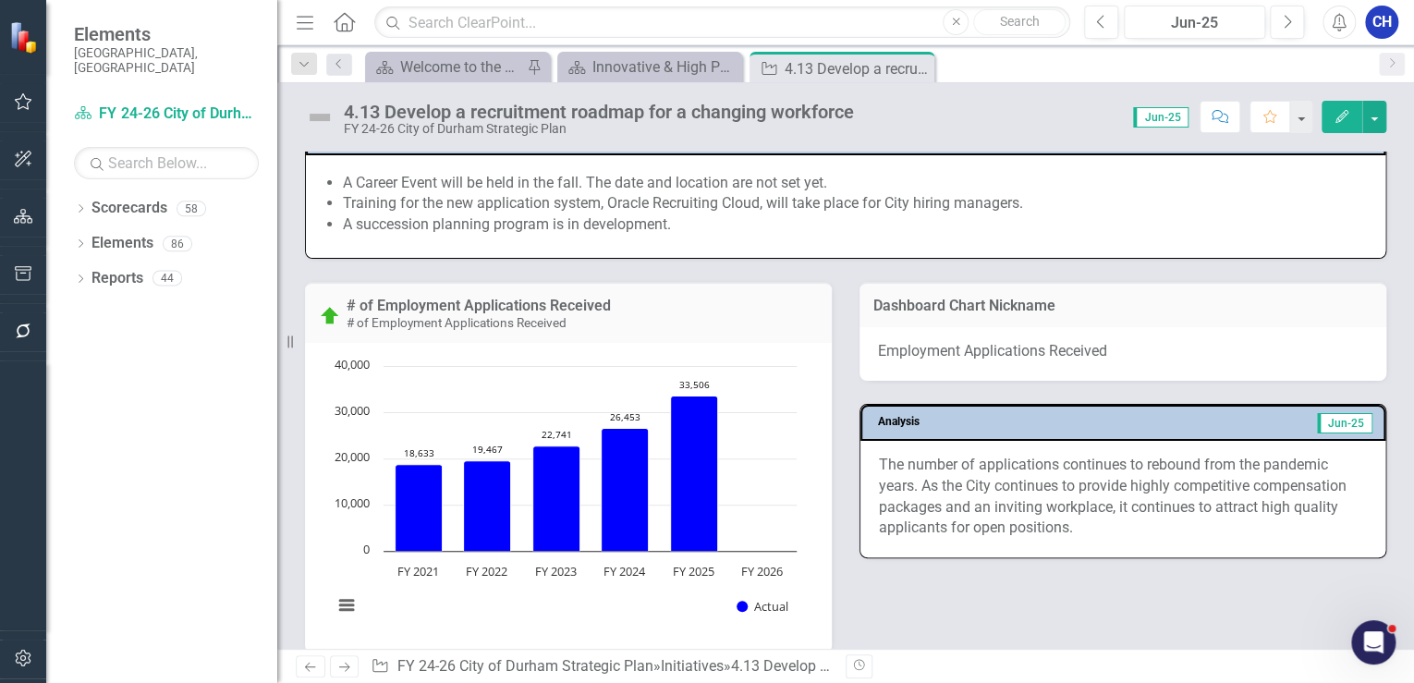
scroll to position [1101, 0]
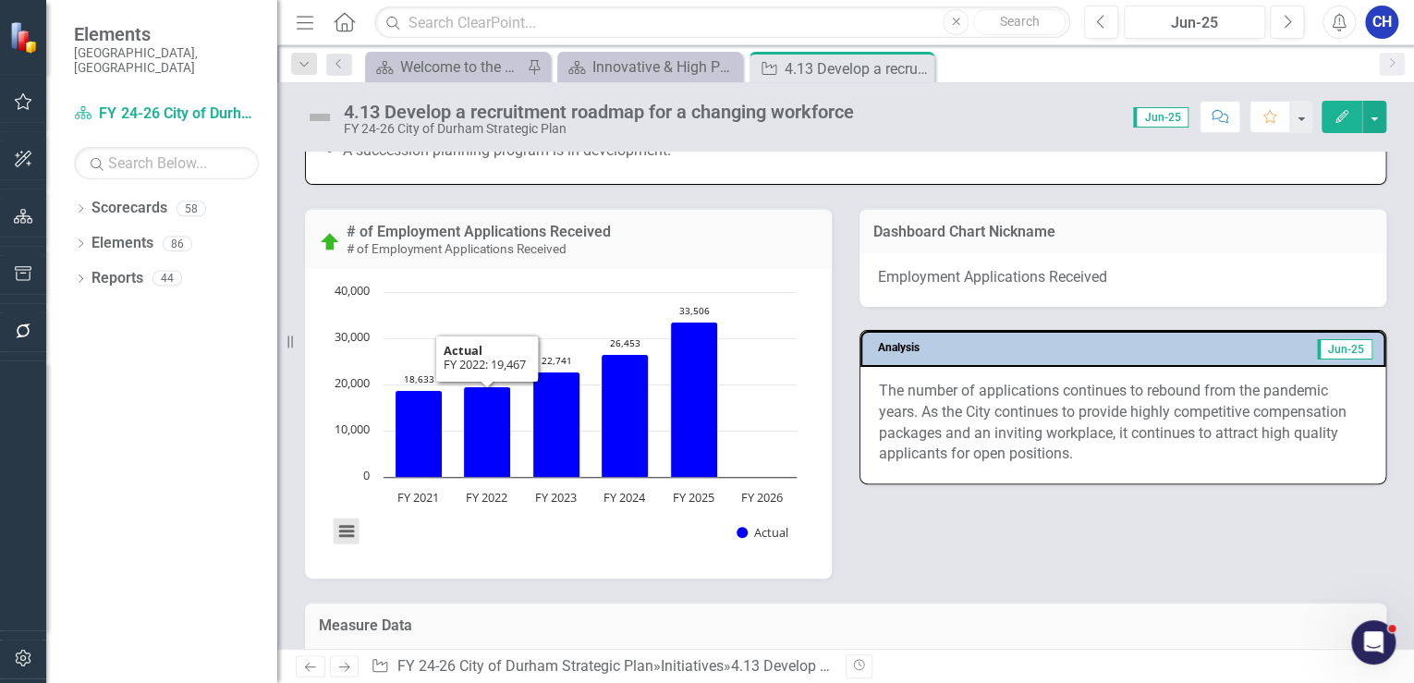
click at [348, 544] on button "View chart menu, Chart" at bounding box center [347, 532] width 26 height 26
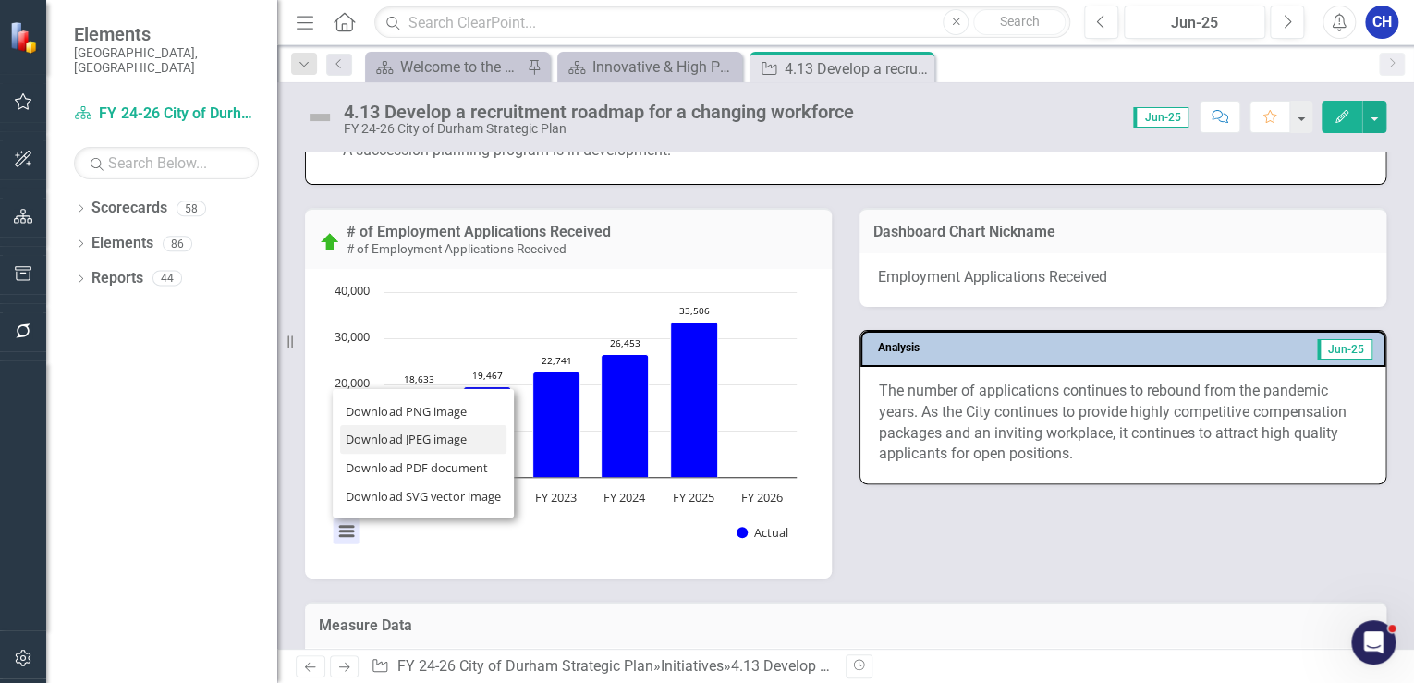
click at [402, 454] on li "Download JPEG image" at bounding box center [423, 439] width 166 height 29
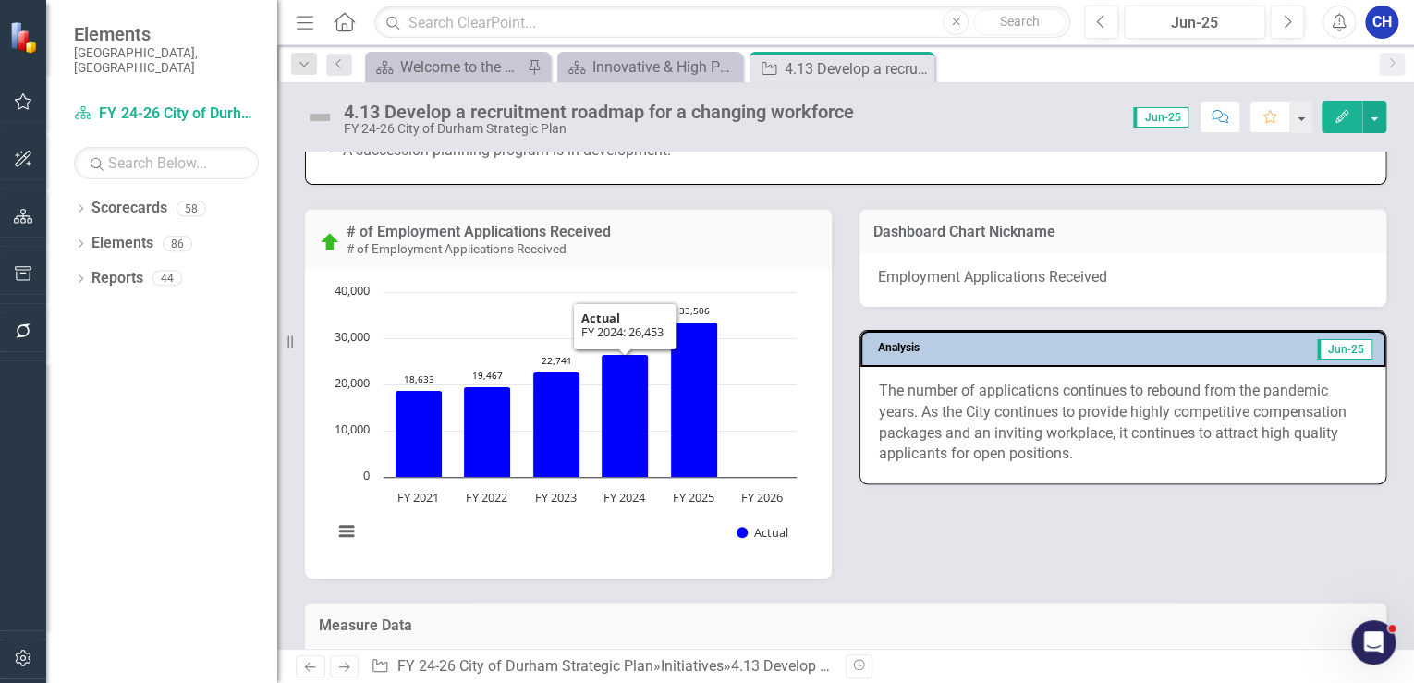
click at [948, 445] on p "The number of applications continues to rebound from the pandemic years. As the…" at bounding box center [1123, 423] width 488 height 84
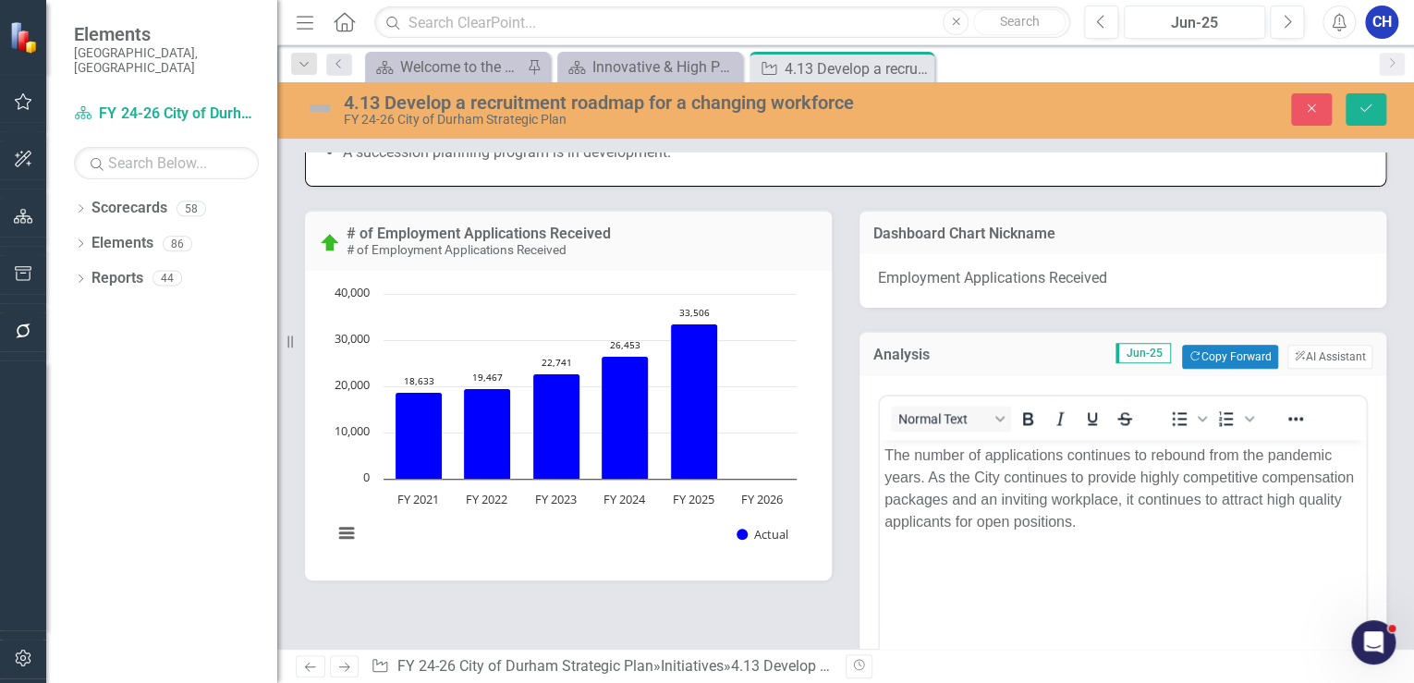
scroll to position [0, 0]
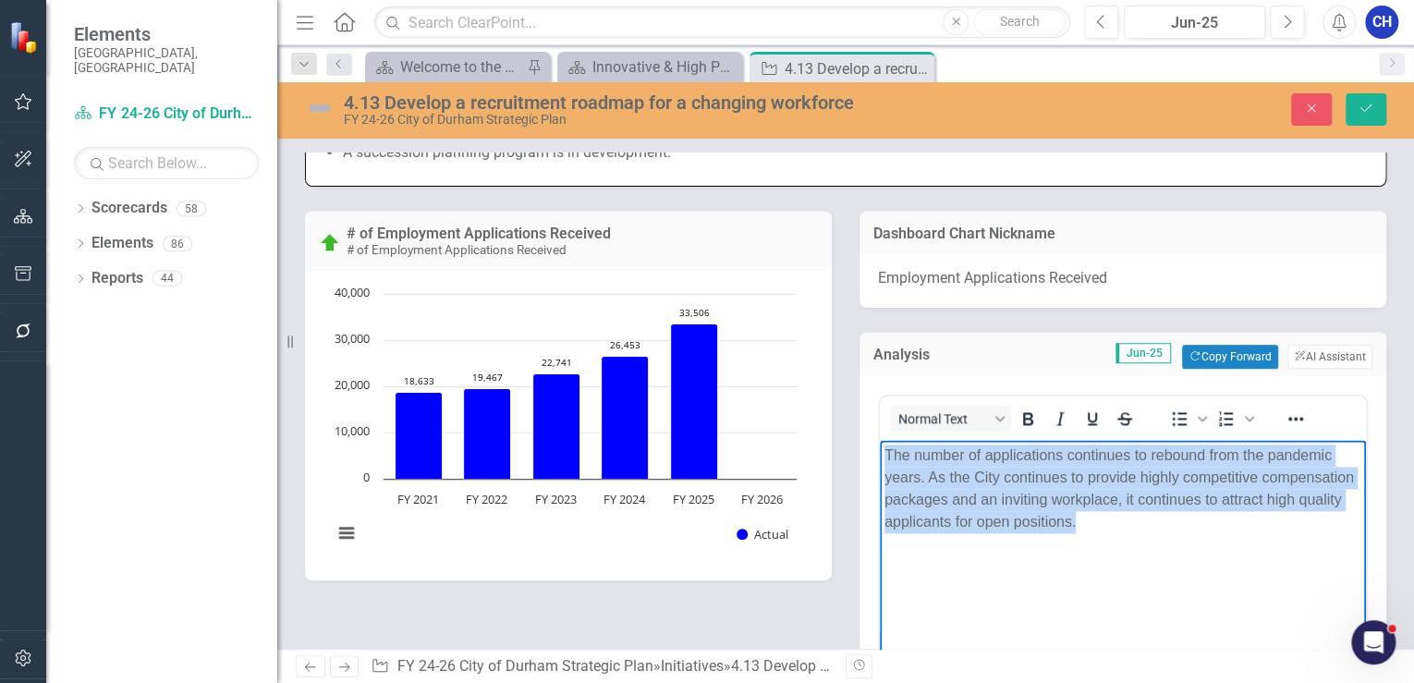
drag, startPoint x: 1054, startPoint y: 522, endPoint x: 880, endPoint y: 442, distance: 191.5
click at [880, 442] on body "The number of applications continues to rebound from the pandemic years. As the…" at bounding box center [1123, 578] width 486 height 277
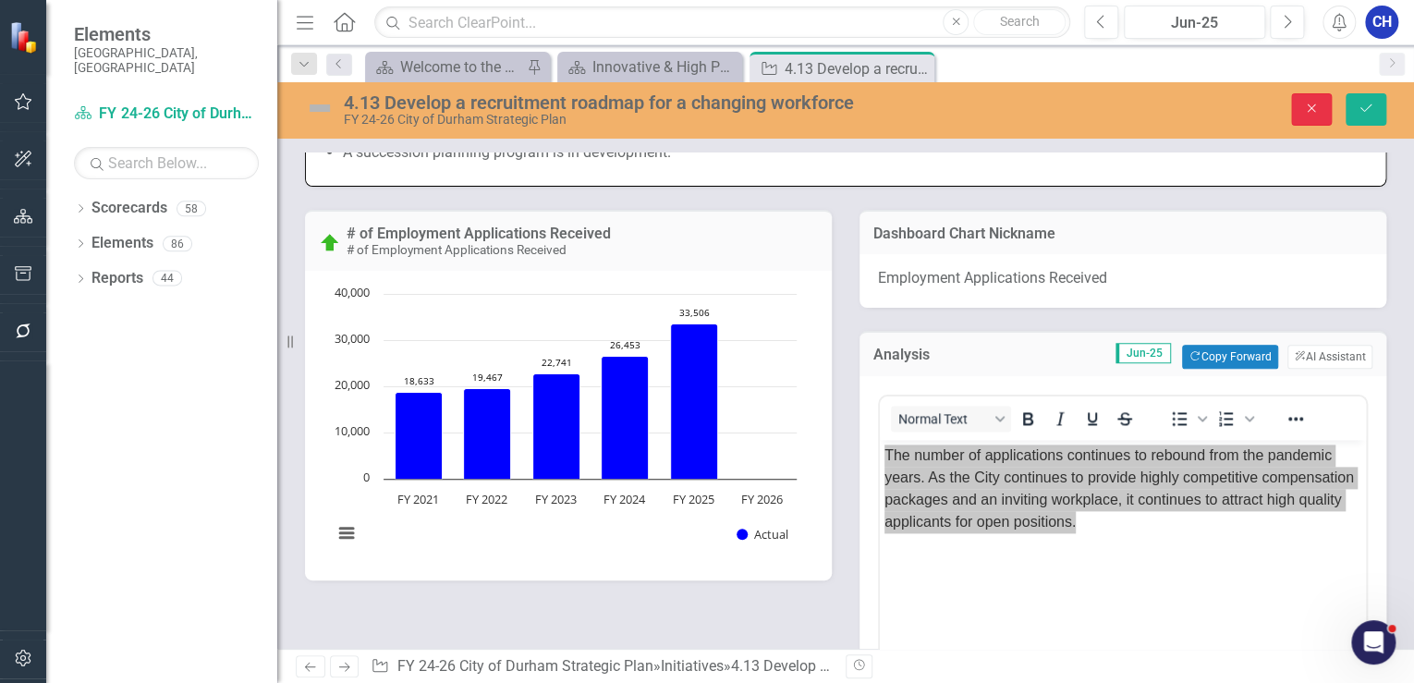
click at [1319, 114] on icon "Close" at bounding box center [1311, 108] width 17 height 13
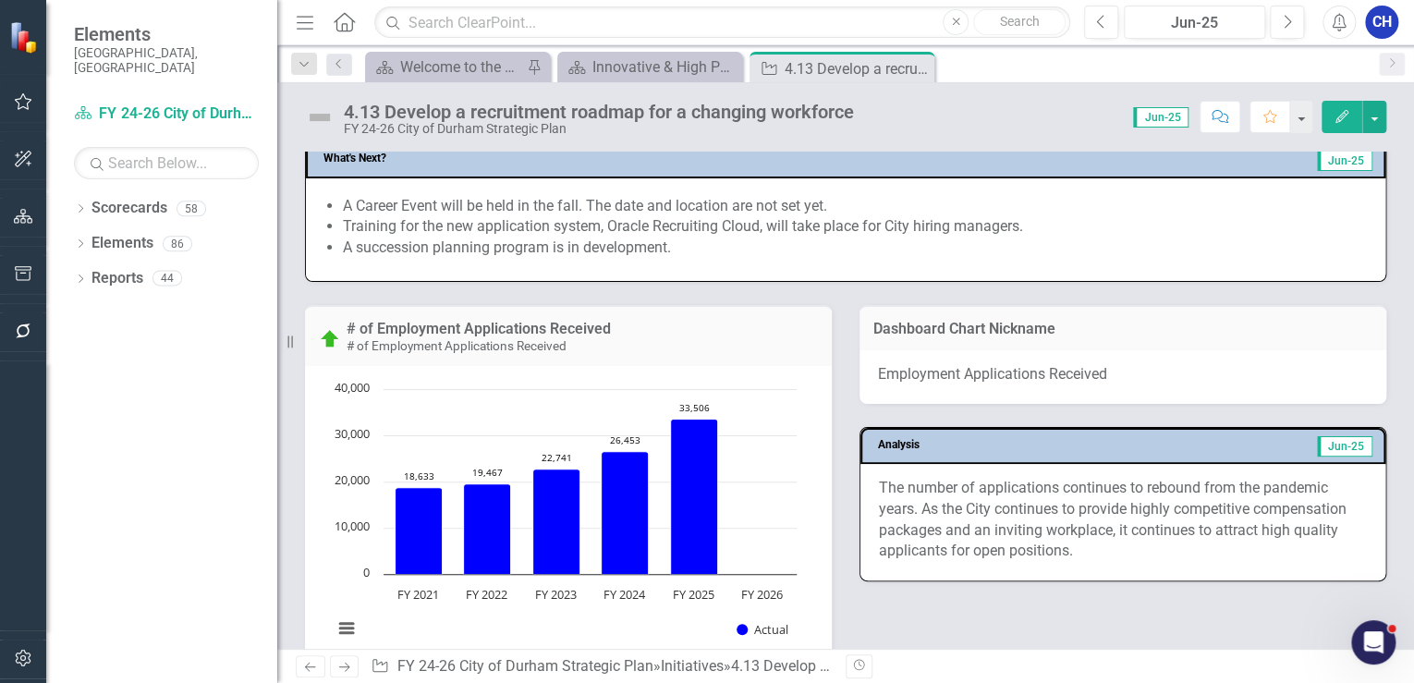
scroll to position [879, 0]
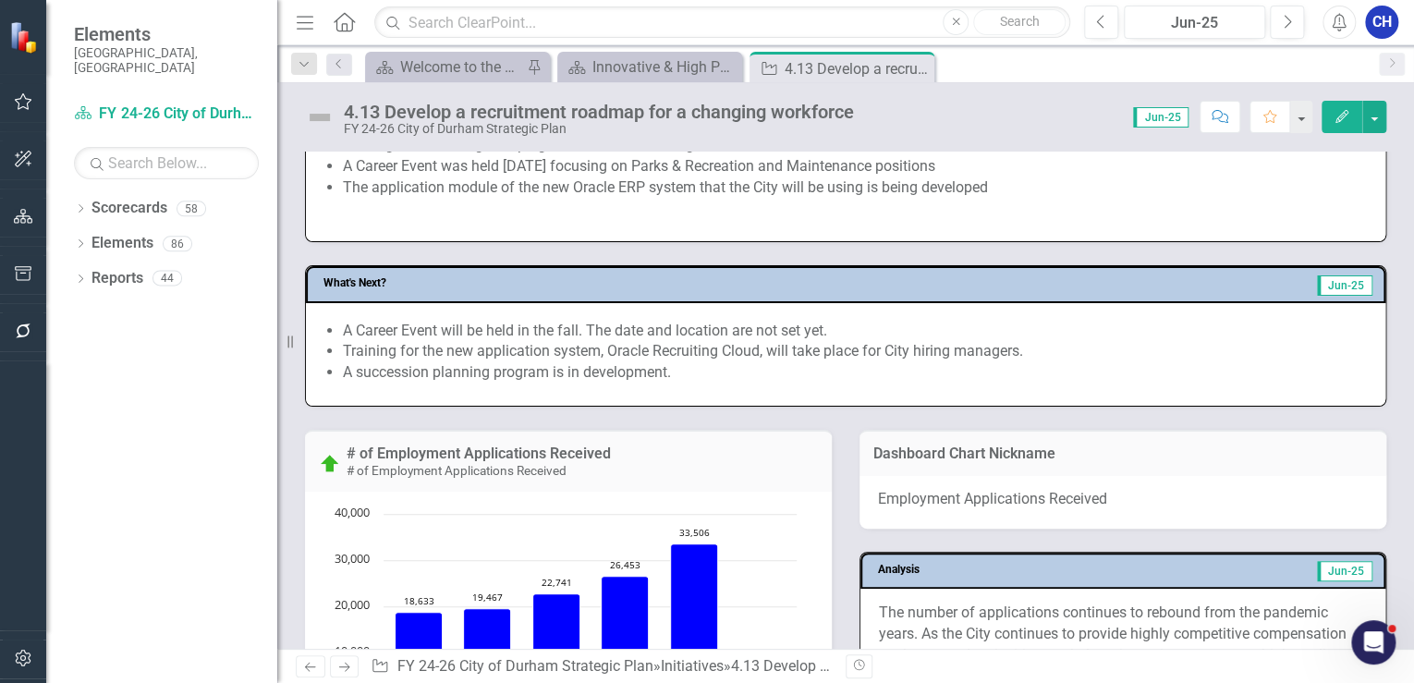
click at [590, 342] on li "A Career Event will be held in the fall. The date and location are not set yet." at bounding box center [855, 331] width 1024 height 21
click at [592, 342] on li "A Career Event will be held in the fall. The date and location are not set yet." at bounding box center [855, 331] width 1024 height 21
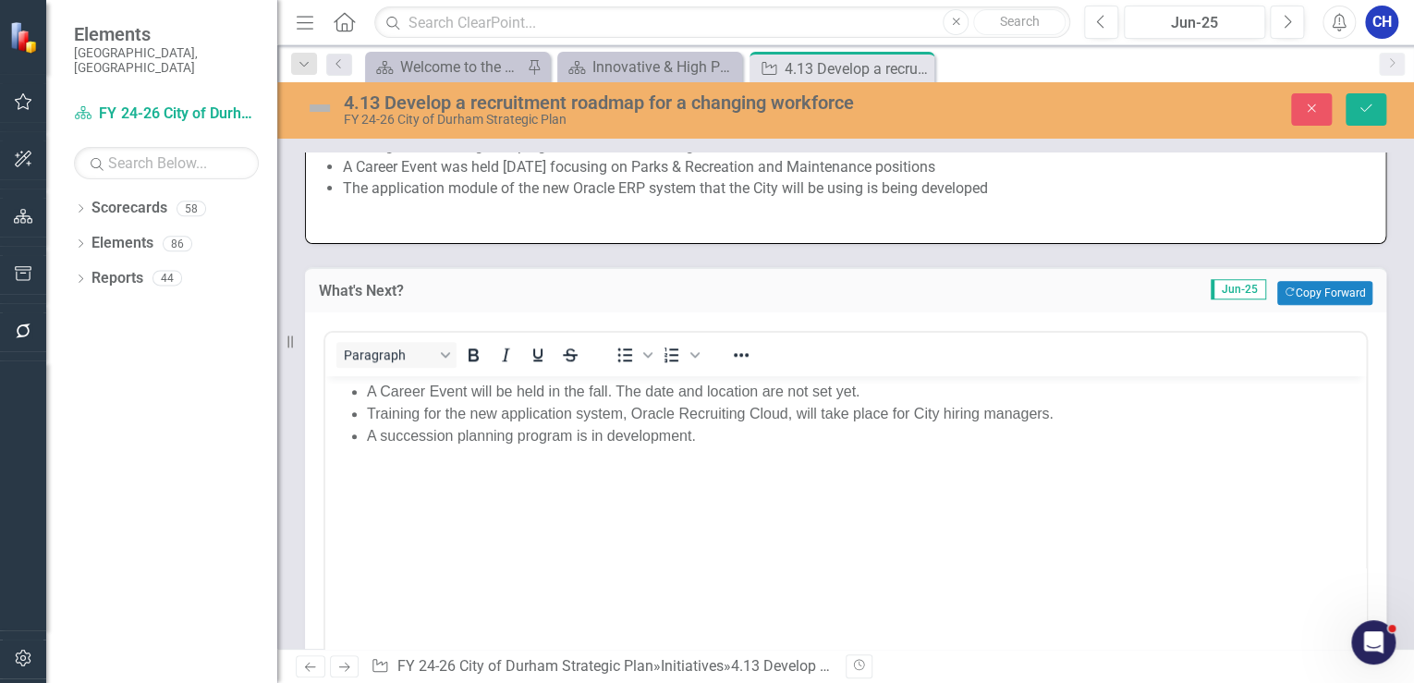
scroll to position [0, 0]
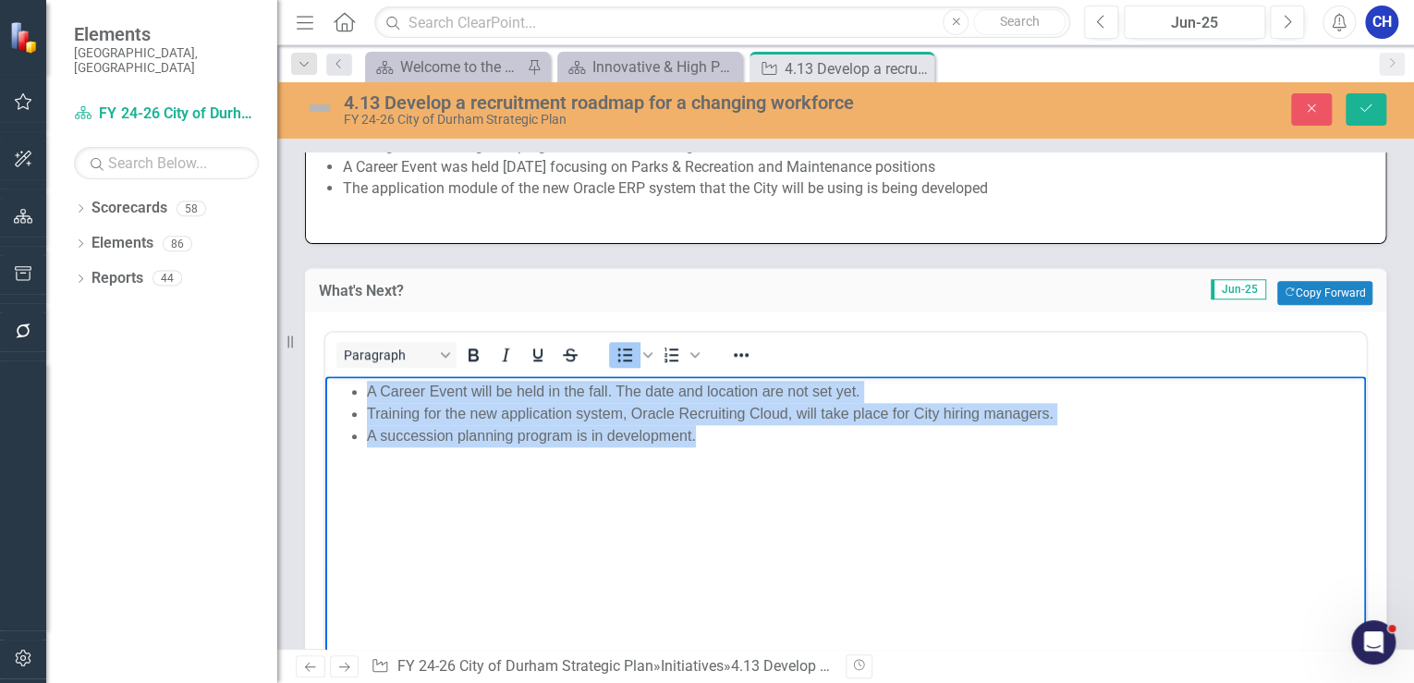
drag, startPoint x: 728, startPoint y: 443, endPoint x: 349, endPoint y: 394, distance: 382.2
click at [349, 394] on ul "A Career Event will be held in the fall. The date and location are not set yet.…" at bounding box center [846, 413] width 1032 height 67
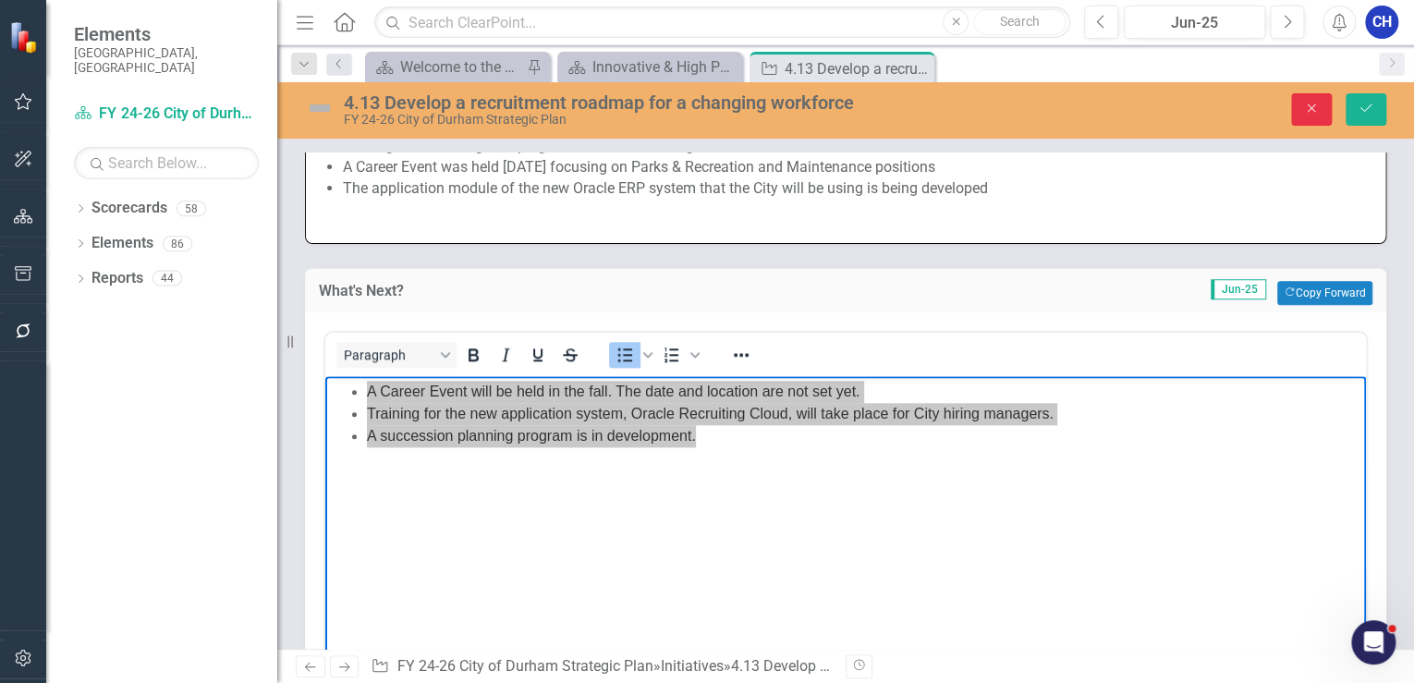
click at [1297, 114] on button "Close" at bounding box center [1311, 109] width 41 height 32
